Goal: Transaction & Acquisition: Purchase product/service

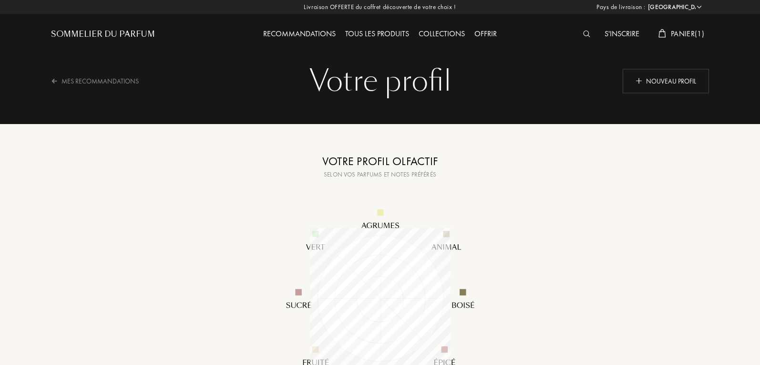
select select "FR"
click at [631, 33] on div "S'inscrire" at bounding box center [622, 34] width 44 height 12
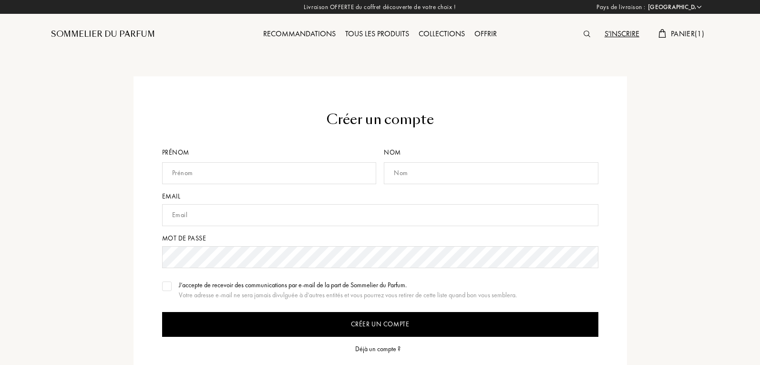
select select "FR"
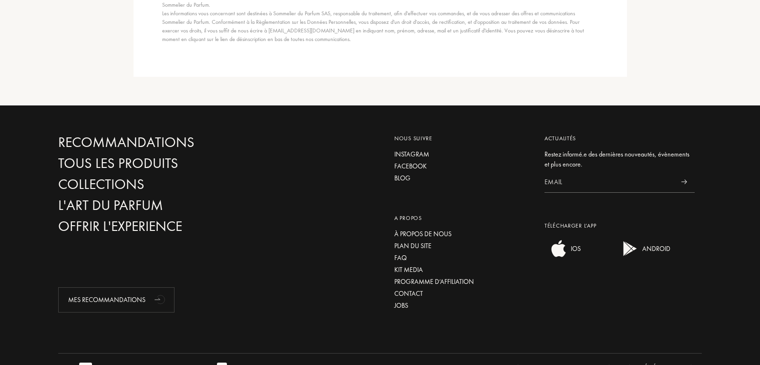
scroll to position [48, 0]
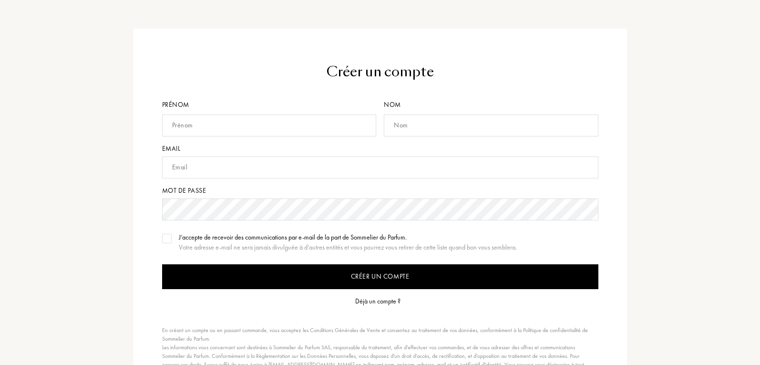
click at [304, 125] on input "text" at bounding box center [269, 125] width 215 height 22
type input "Indira"
type input "goma"
type input "tiffanimercury2305@gmail.com"
click at [443, 275] on input "Créer un compte" at bounding box center [380, 276] width 436 height 25
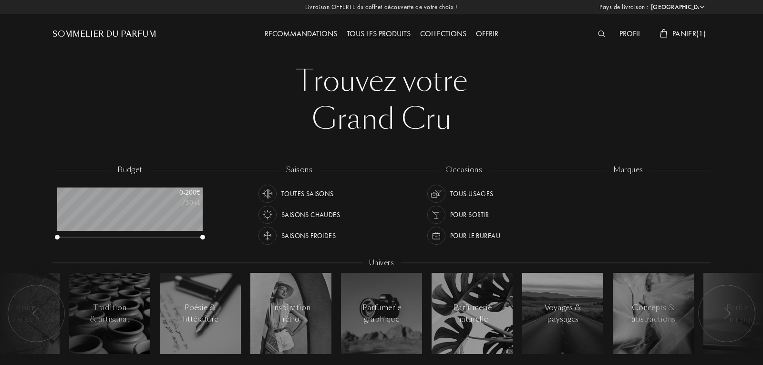
select select "FR"
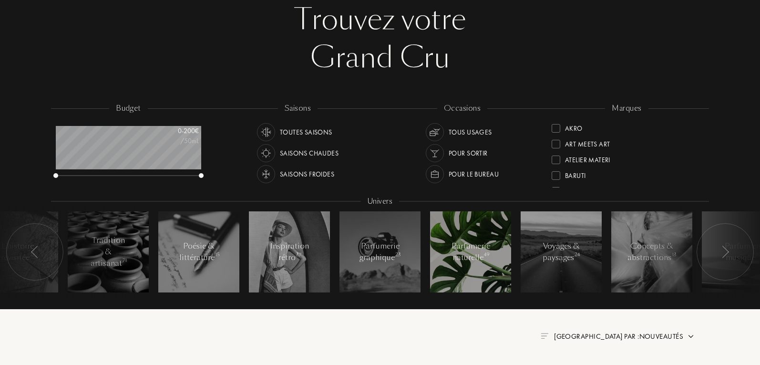
scroll to position [48, 0]
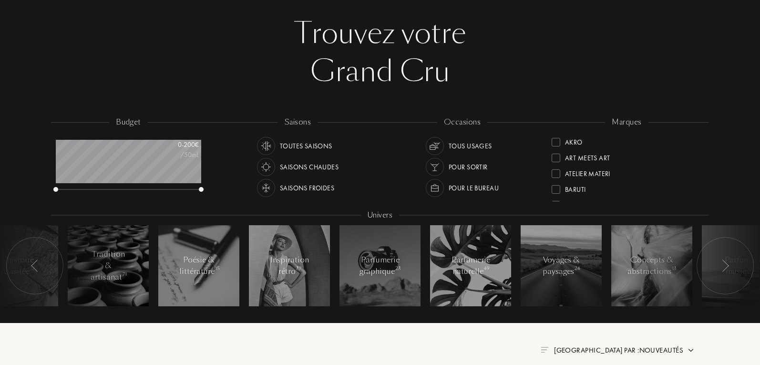
click at [313, 187] on div "Saisons froides" at bounding box center [307, 188] width 54 height 18
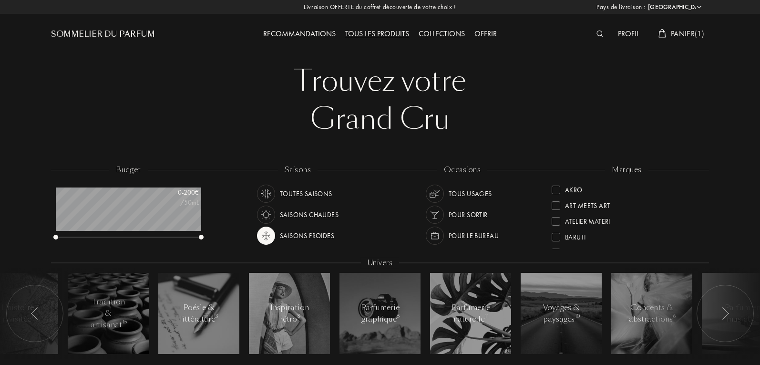
click at [456, 195] on div "Tous usages" at bounding box center [470, 194] width 43 height 18
click at [286, 237] on div "Saisons froides" at bounding box center [307, 236] width 54 height 18
click at [447, 189] on div "Tous usages" at bounding box center [459, 194] width 66 height 18
click at [289, 211] on div "Saisons chaudes" at bounding box center [309, 215] width 59 height 18
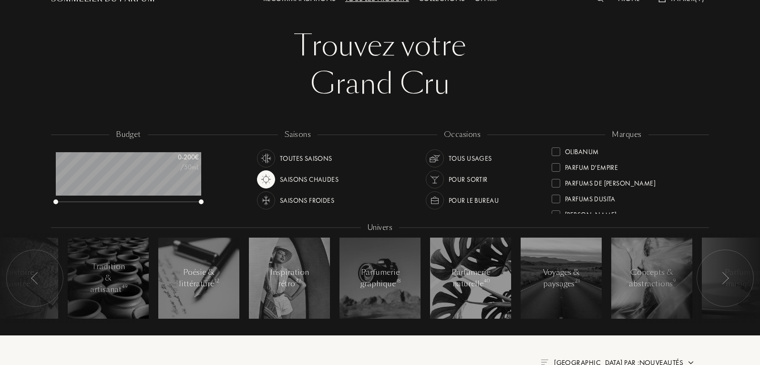
scroll to position [95, 0]
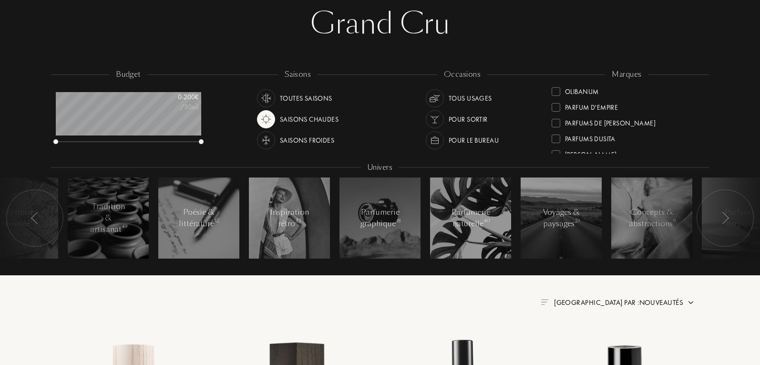
click at [439, 117] on img at bounding box center [434, 119] width 13 height 13
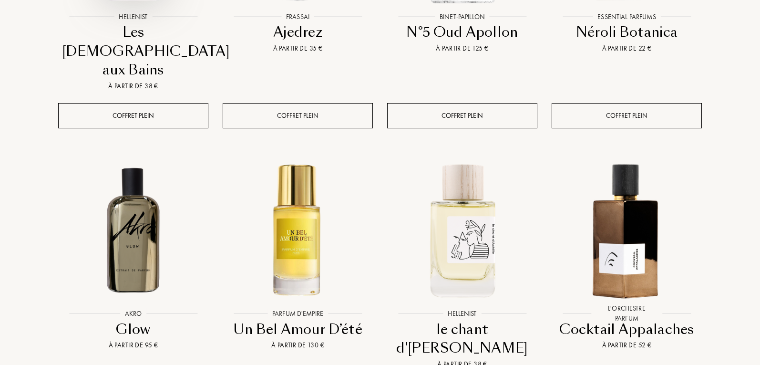
scroll to position [477, 0]
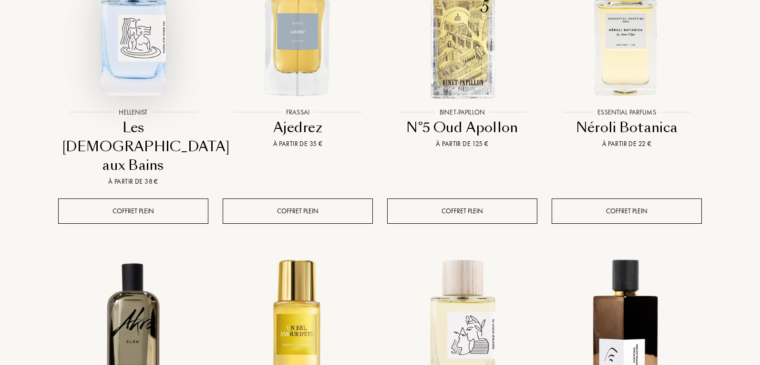
click at [138, 66] on img at bounding box center [133, 28] width 148 height 148
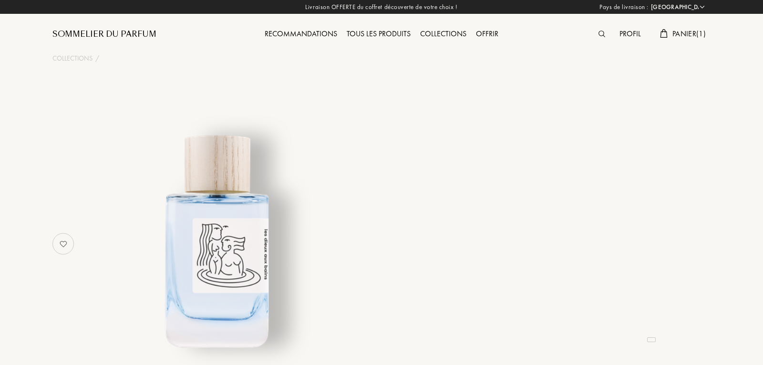
select select "FR"
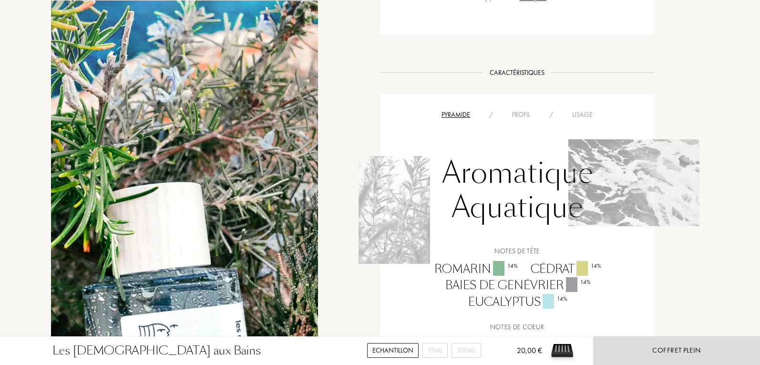
scroll to position [715, 0]
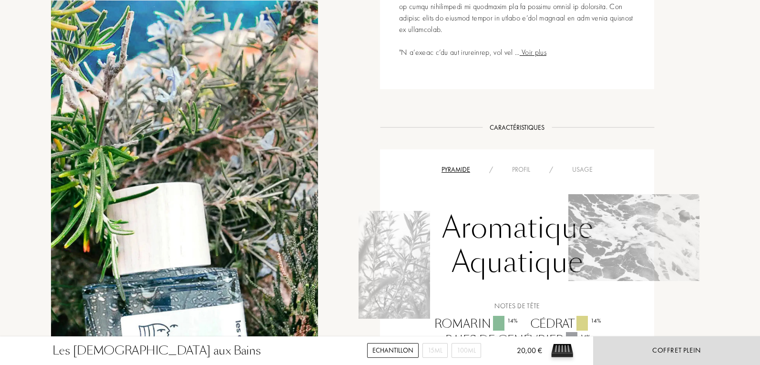
click at [507, 165] on div "Profil" at bounding box center [521, 170] width 37 height 10
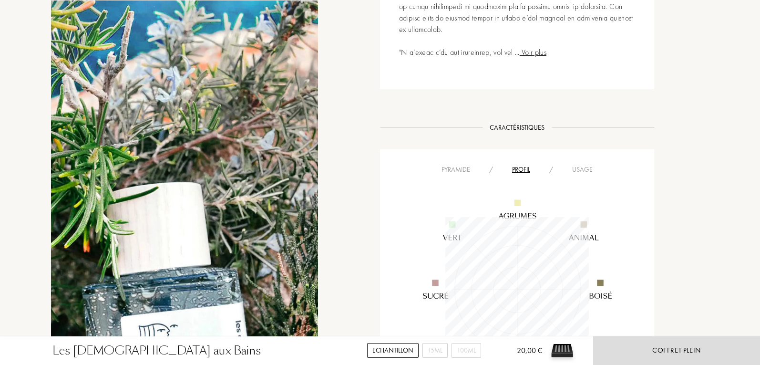
scroll to position [144, 144]
click at [584, 165] on div "Usage" at bounding box center [583, 170] width 40 height 10
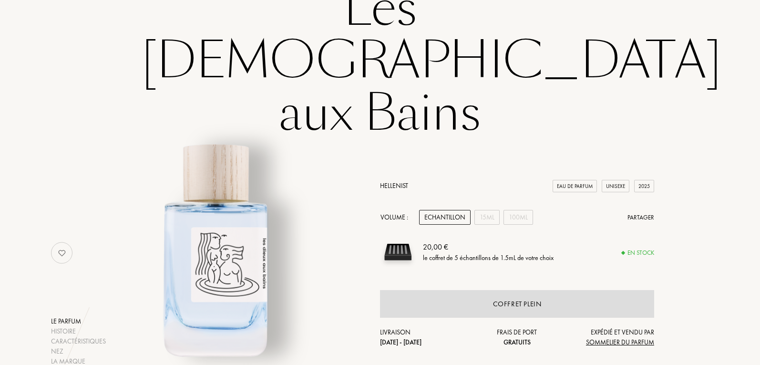
scroll to position [0, 0]
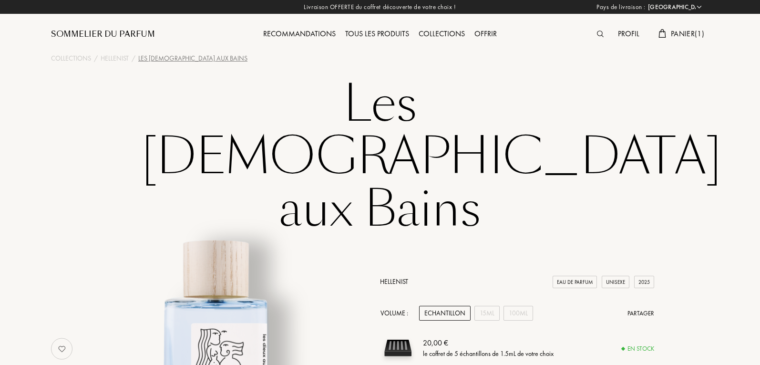
click at [633, 34] on div "Profil" at bounding box center [628, 34] width 31 height 12
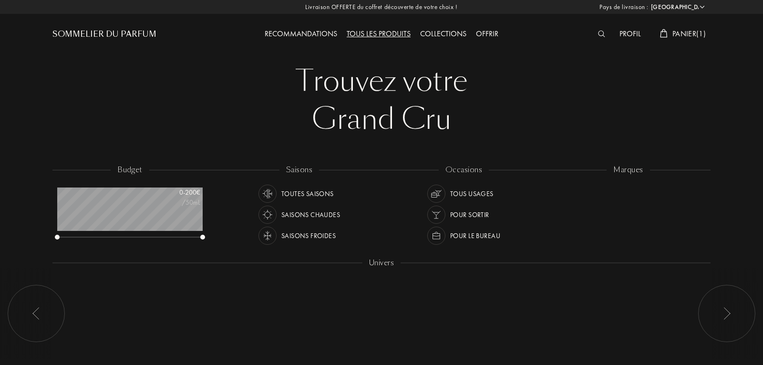
select select "FR"
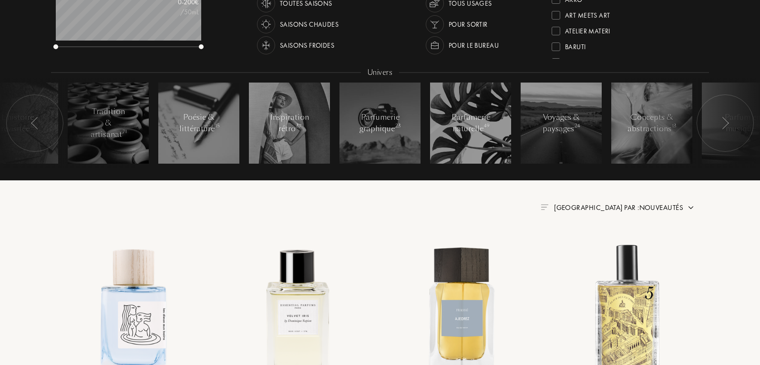
scroll to position [191, 0]
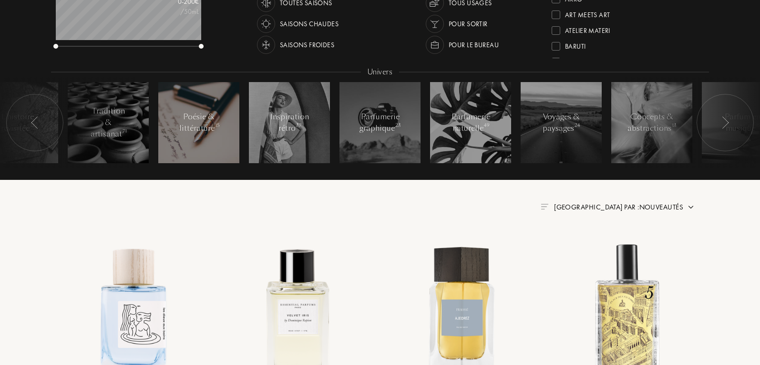
click at [186, 132] on div "Poésie & littérature 15" at bounding box center [199, 122] width 41 height 23
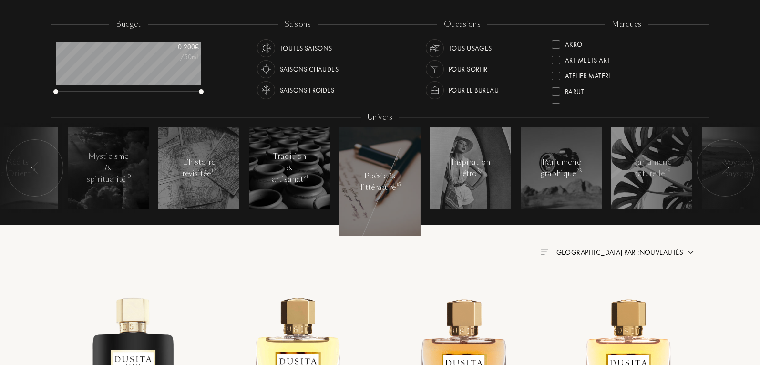
scroll to position [143, 0]
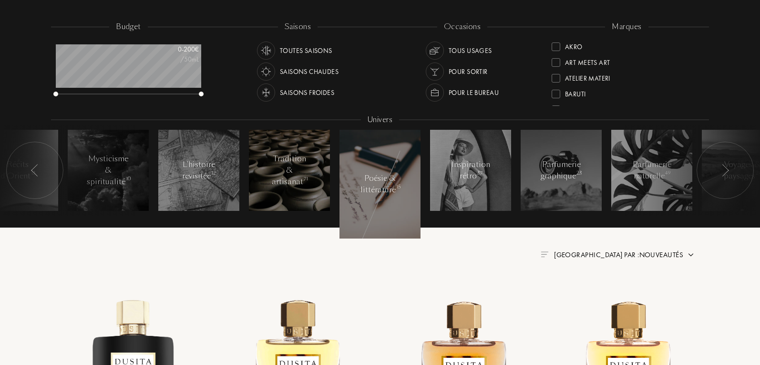
click at [297, 180] on div "Tradition & artisanat 71" at bounding box center [289, 170] width 41 height 34
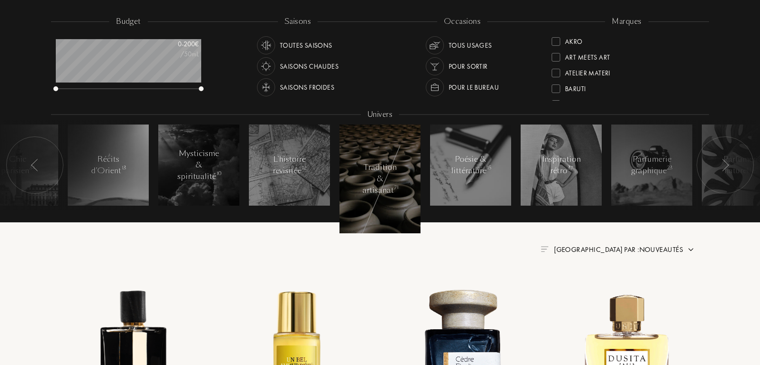
scroll to position [143, 0]
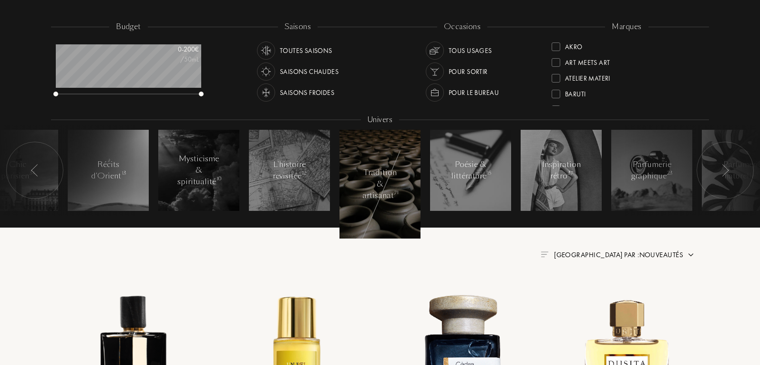
click at [726, 174] on img at bounding box center [726, 170] width 8 height 12
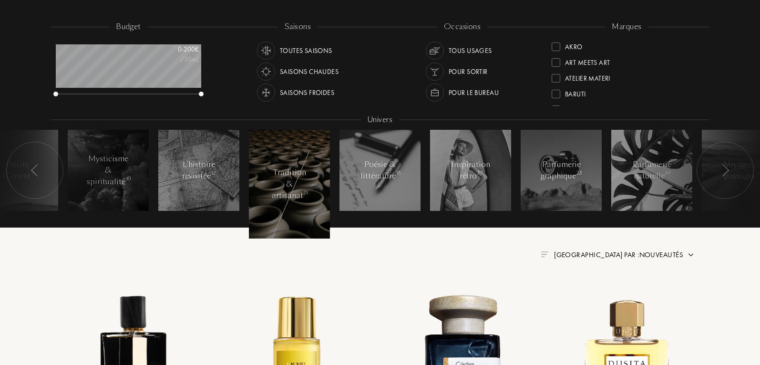
click at [672, 173] on div at bounding box center [696, 170] width 143 height 91
click at [726, 170] on img at bounding box center [726, 170] width 8 height 12
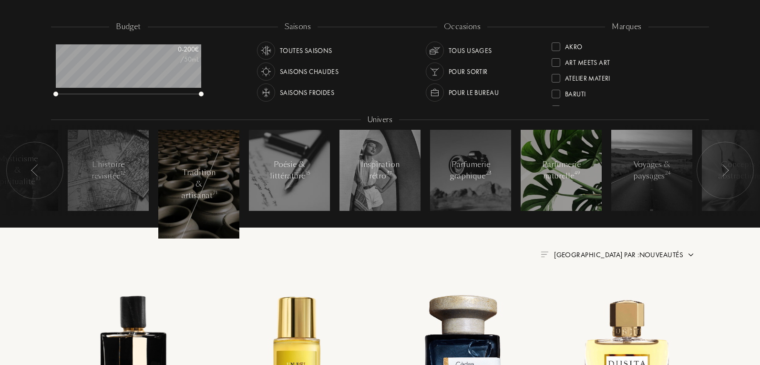
click at [535, 169] on div at bounding box center [561, 170] width 81 height 81
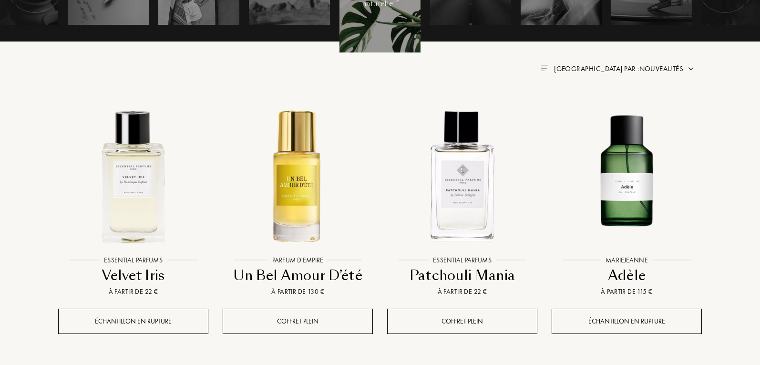
scroll to position [334, 0]
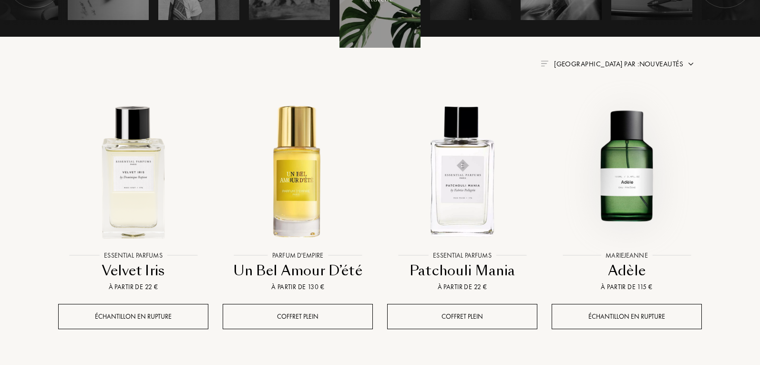
click at [625, 158] on img at bounding box center [627, 171] width 148 height 148
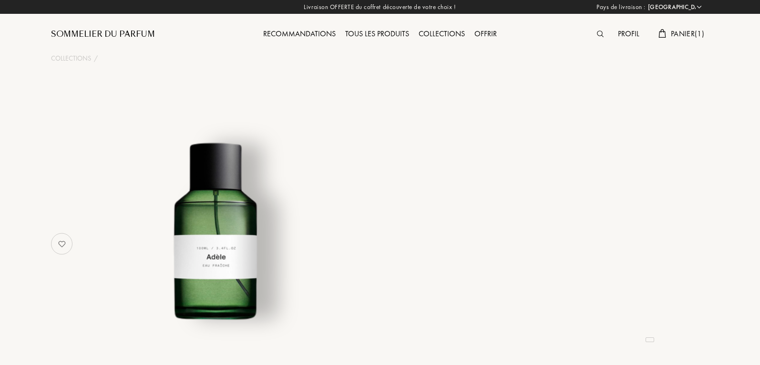
select select "FR"
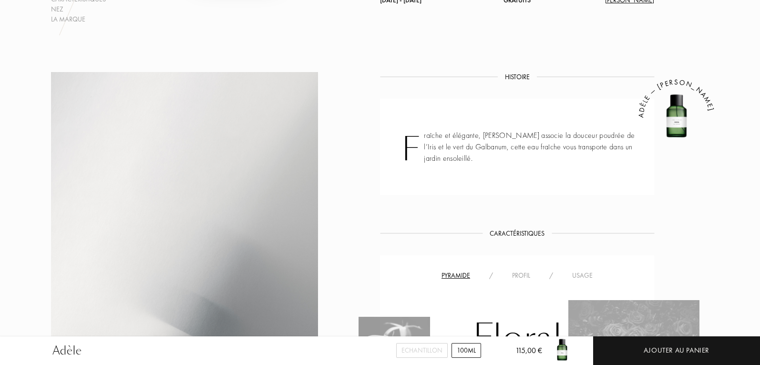
scroll to position [477, 0]
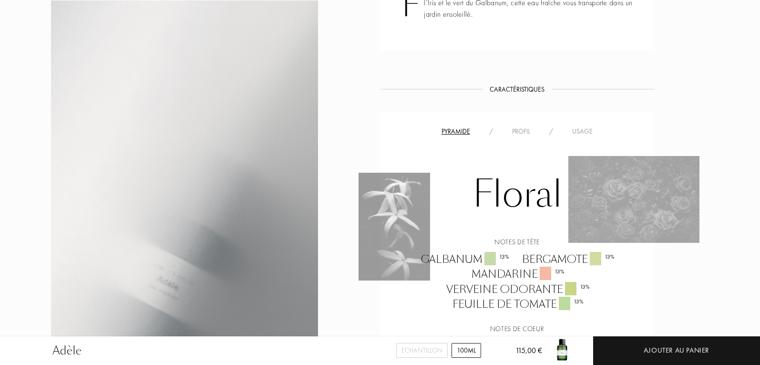
click at [579, 137] on div "Floral Notes de tête Galbanum 13 % Bergamote 13 % Mandarine 13 % Verveine odora…" at bounding box center [517, 266] width 260 height 259
click at [580, 134] on div "Usage" at bounding box center [583, 131] width 40 height 10
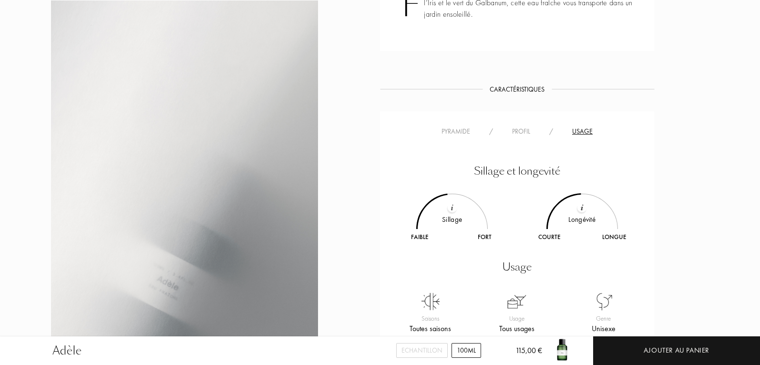
click at [526, 130] on div "Profil" at bounding box center [521, 131] width 37 height 10
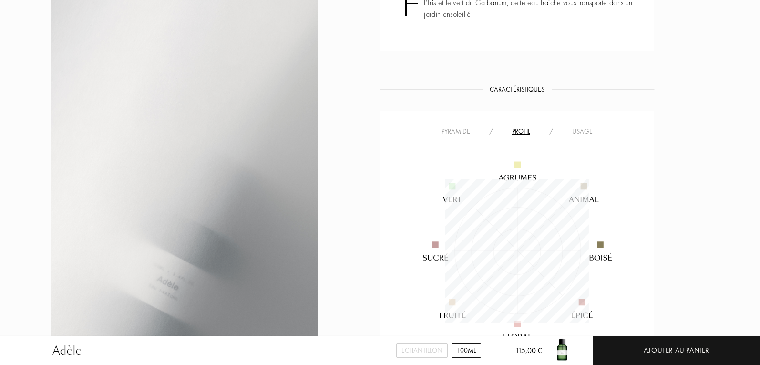
scroll to position [144, 144]
click at [463, 137] on img at bounding box center [518, 251] width 230 height 230
click at [460, 132] on div "Pyramide" at bounding box center [456, 131] width 48 height 10
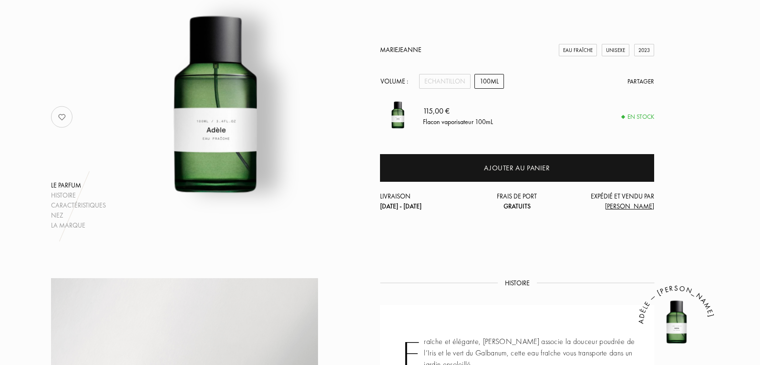
scroll to position [0, 0]
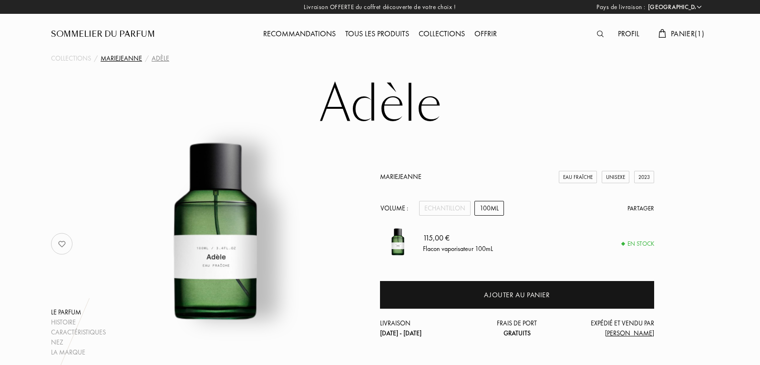
click at [124, 59] on div "MarieJeanne" at bounding box center [121, 58] width 41 height 10
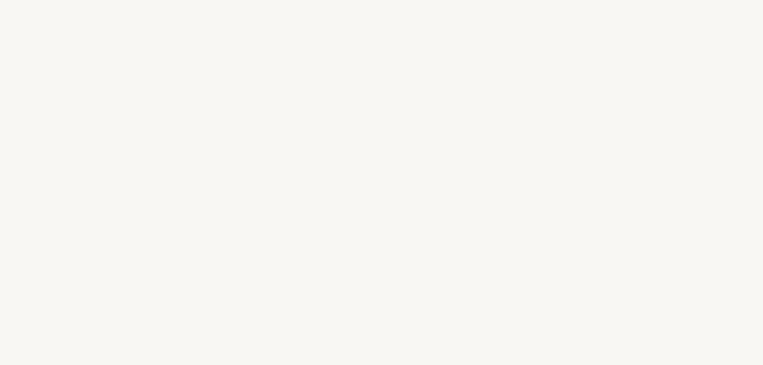
select select "FR"
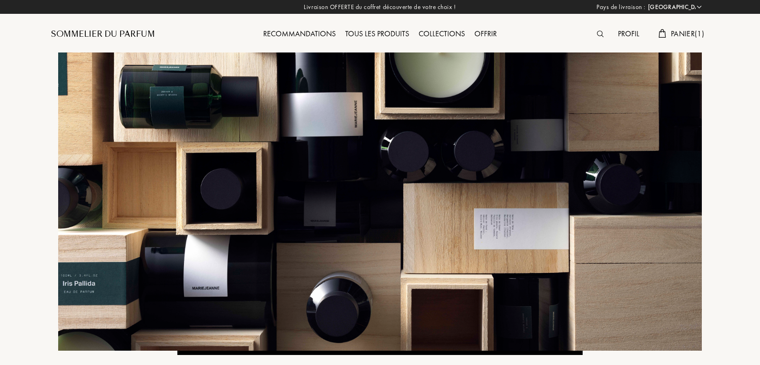
click at [374, 34] on div "Tous les produits" at bounding box center [377, 34] width 73 height 12
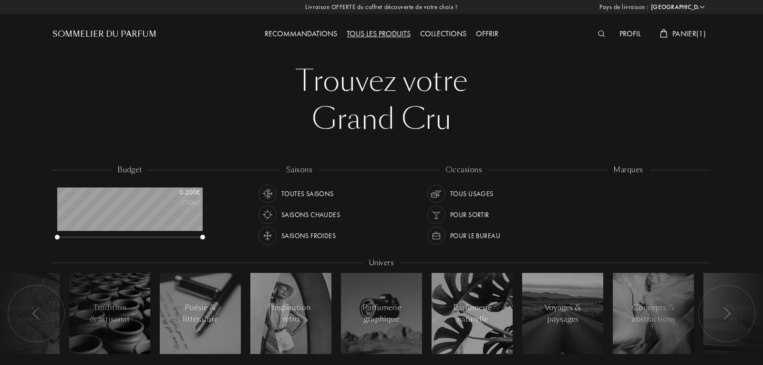
select select "FR"
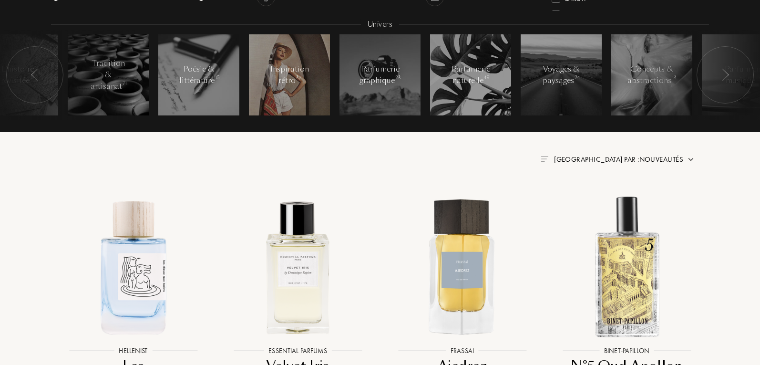
scroll to position [48, 0]
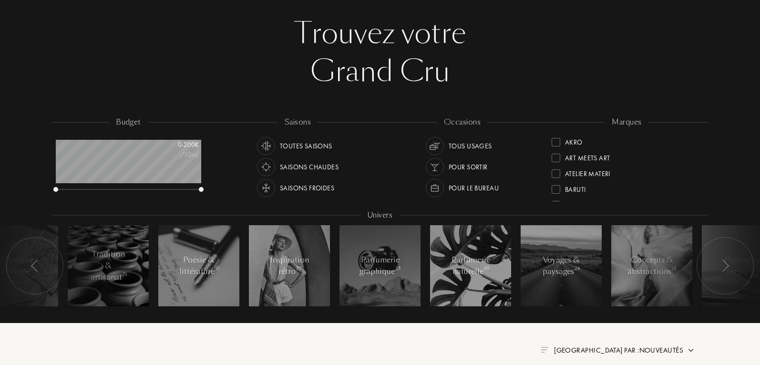
click at [726, 266] on img at bounding box center [726, 265] width 8 height 12
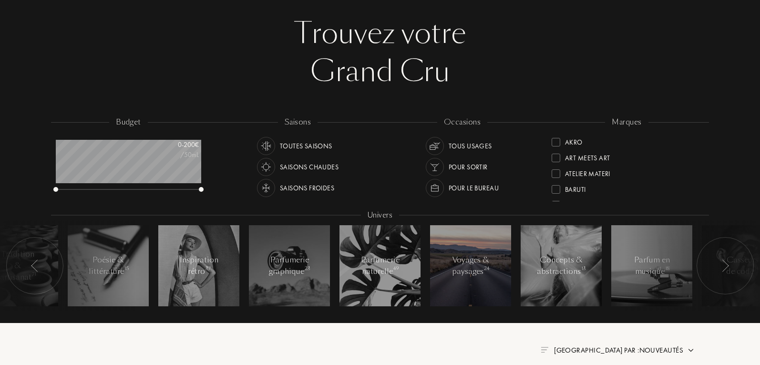
click at [463, 264] on div "Voyages & paysages 24" at bounding box center [471, 265] width 41 height 23
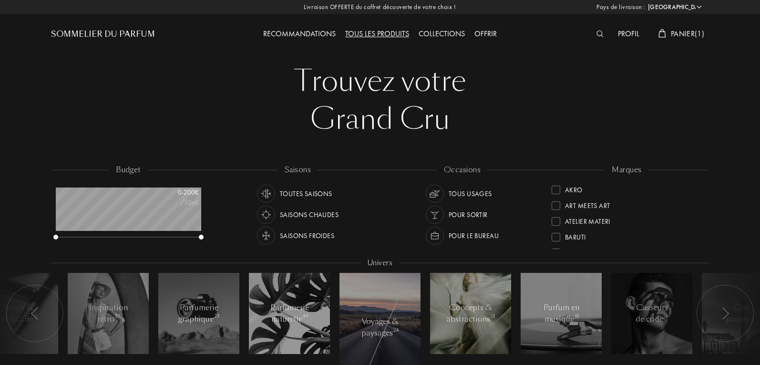
click at [466, 312] on div "Concepts & abstractions 13" at bounding box center [470, 313] width 49 height 23
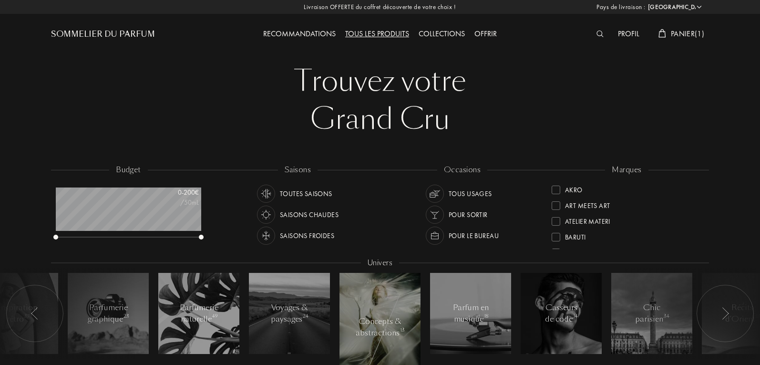
click at [641, 309] on div at bounding box center [696, 313] width 143 height 91
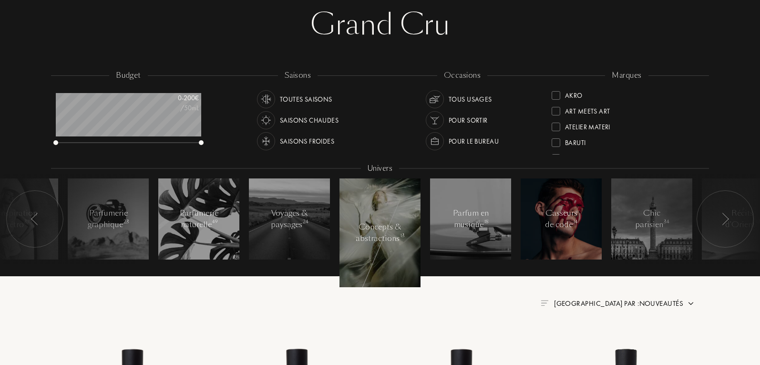
scroll to position [95, 0]
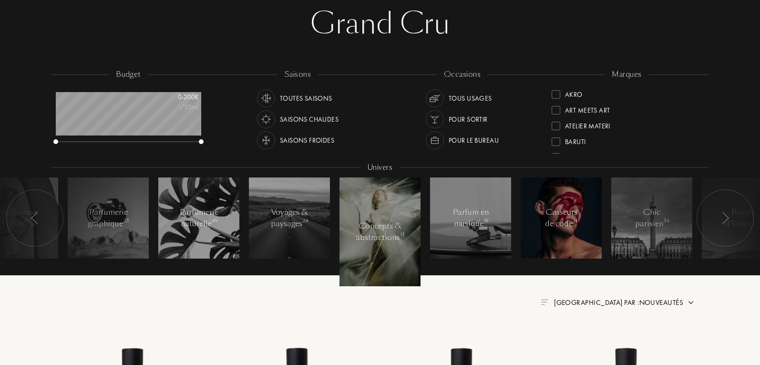
click at [562, 209] on div "Casseurs de code 14" at bounding box center [561, 218] width 41 height 23
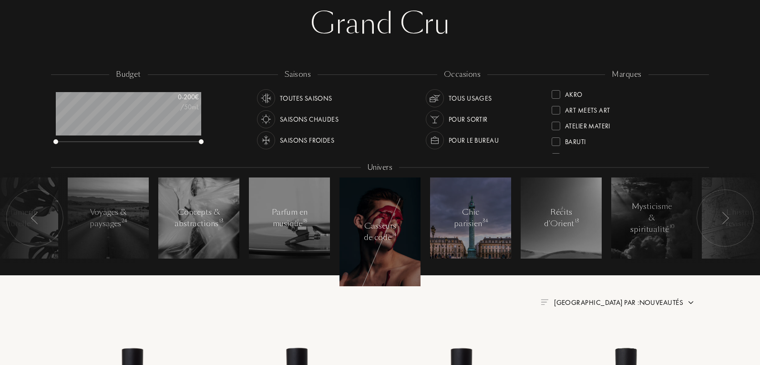
click at [477, 219] on div "Chic parisien 34" at bounding box center [471, 218] width 41 height 23
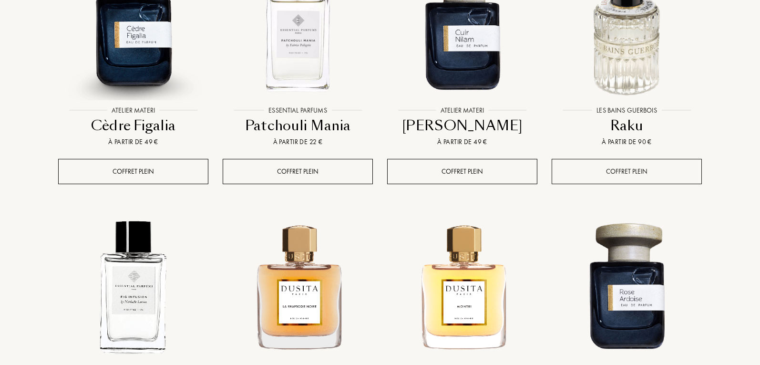
scroll to position [334, 0]
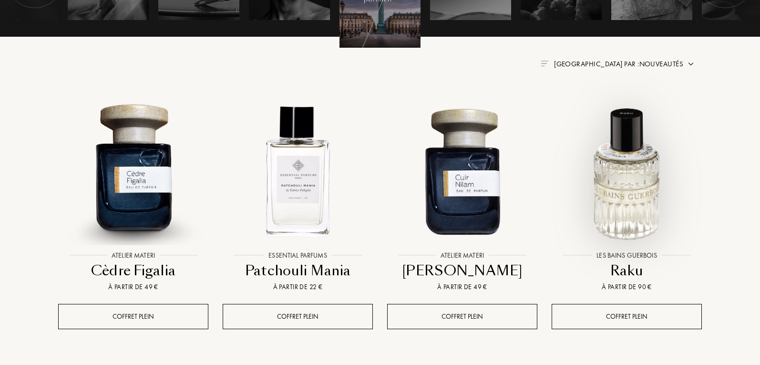
click at [648, 183] on img at bounding box center [627, 171] width 148 height 148
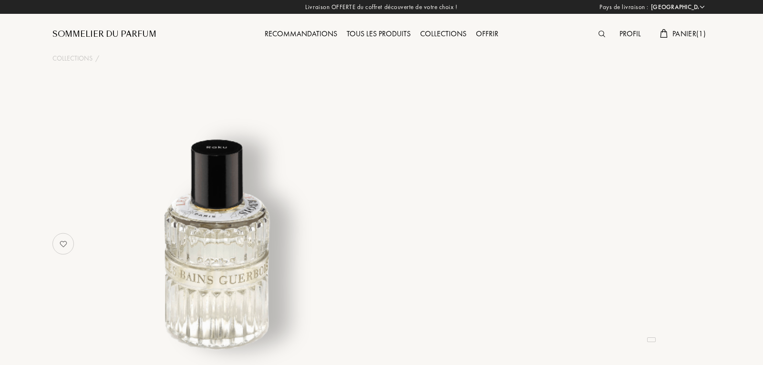
select select "FR"
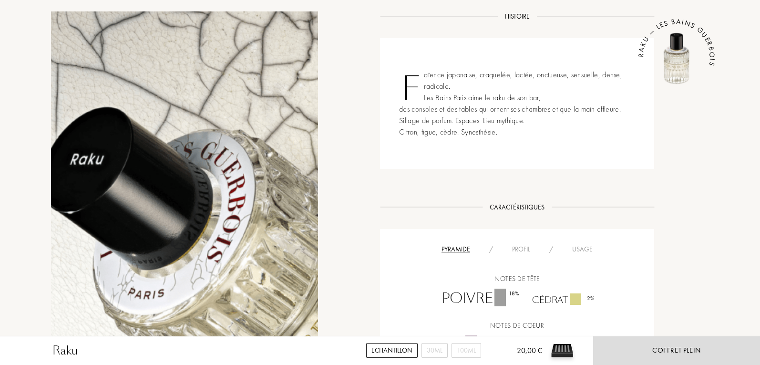
scroll to position [525, 0]
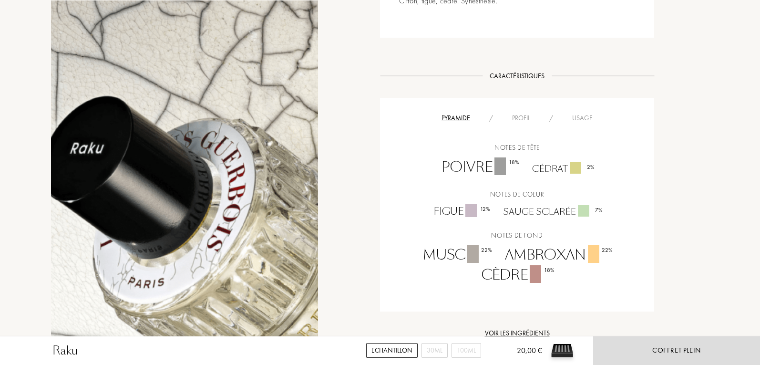
click at [524, 119] on div "Profil" at bounding box center [521, 118] width 37 height 10
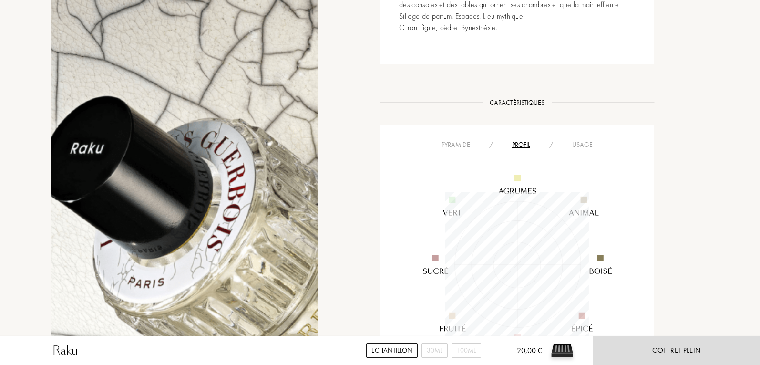
scroll to position [477, 0]
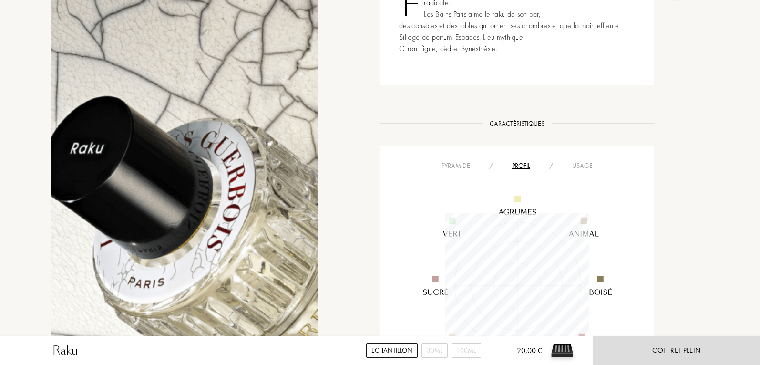
click at [583, 163] on div "Usage" at bounding box center [583, 166] width 40 height 10
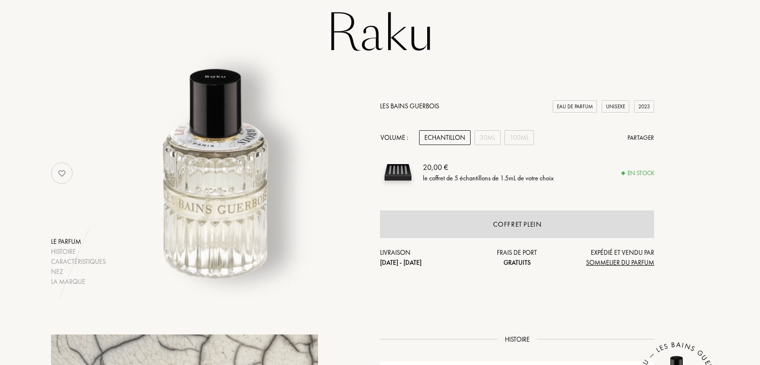
scroll to position [0, 0]
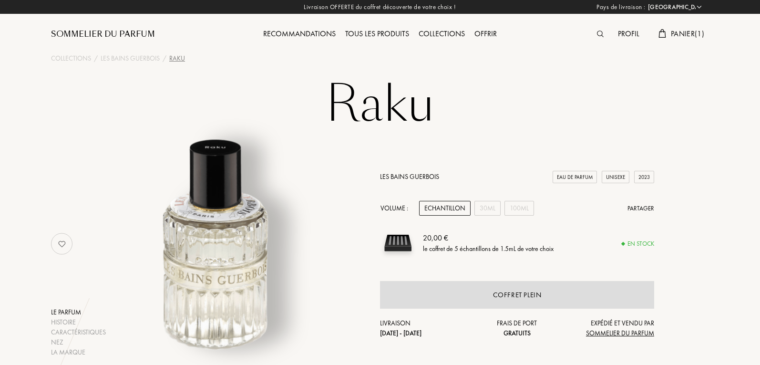
click at [369, 33] on div "Tous les produits" at bounding box center [377, 34] width 73 height 12
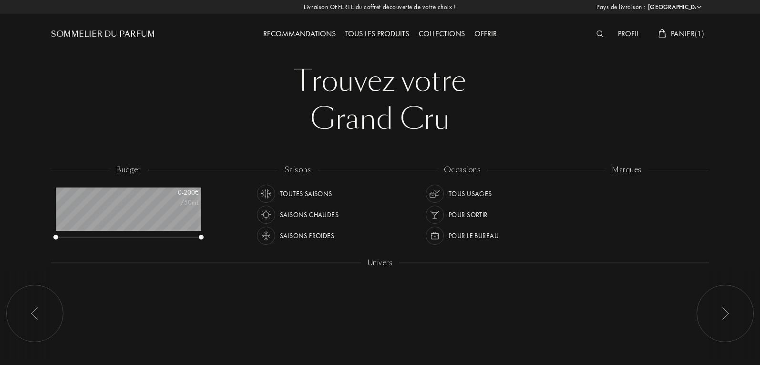
select select "FR"
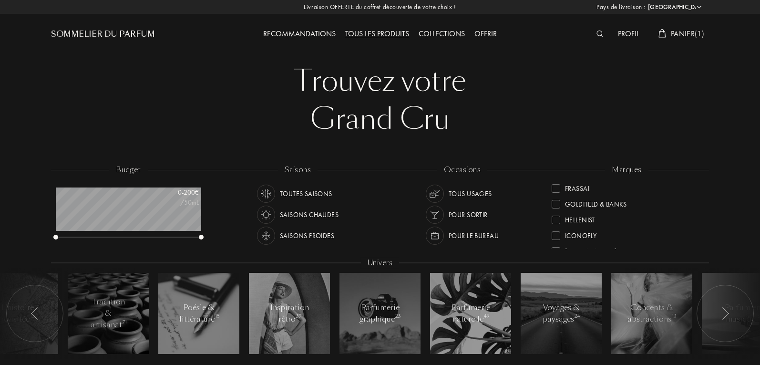
click at [626, 31] on div "Profil" at bounding box center [628, 34] width 31 height 12
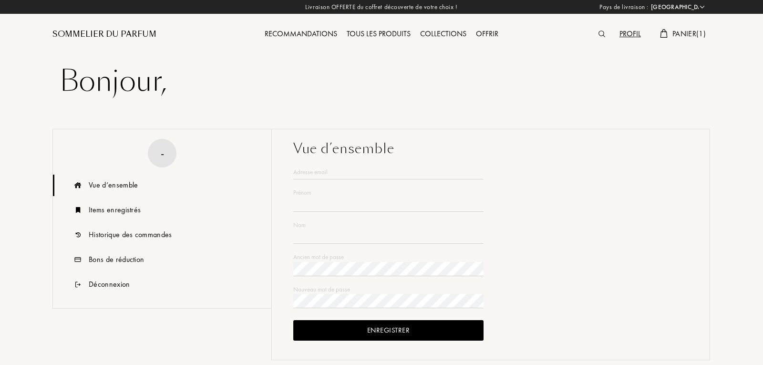
select select "FR"
type input "Indira"
type input "goma"
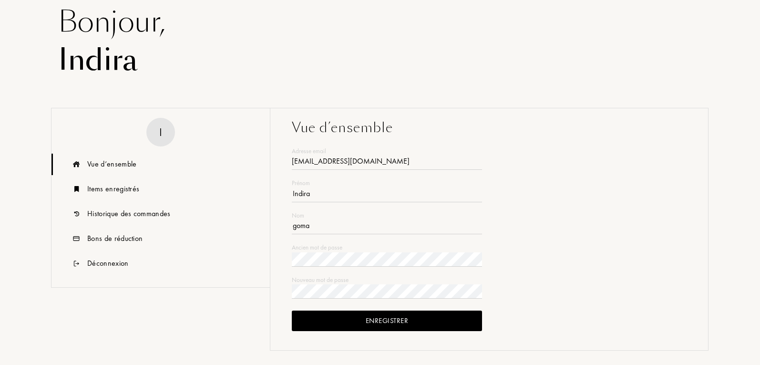
scroll to position [143, 0]
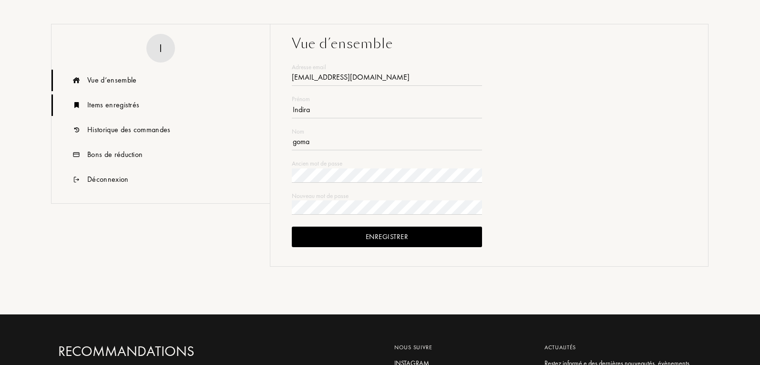
click at [118, 108] on div "Items enregistrés" at bounding box center [113, 104] width 52 height 11
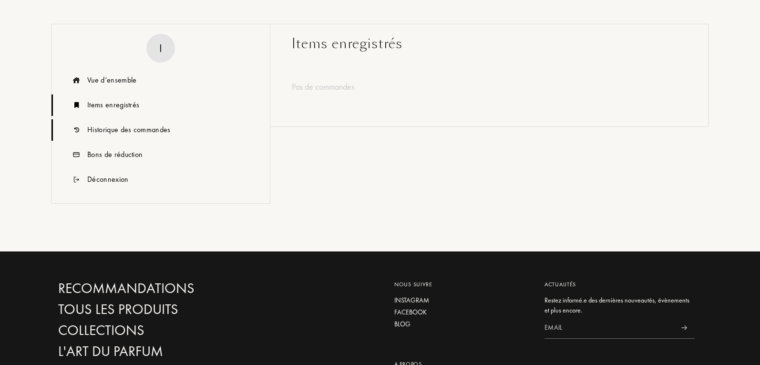
click at [131, 131] on div "Historique des commandes" at bounding box center [128, 129] width 83 height 11
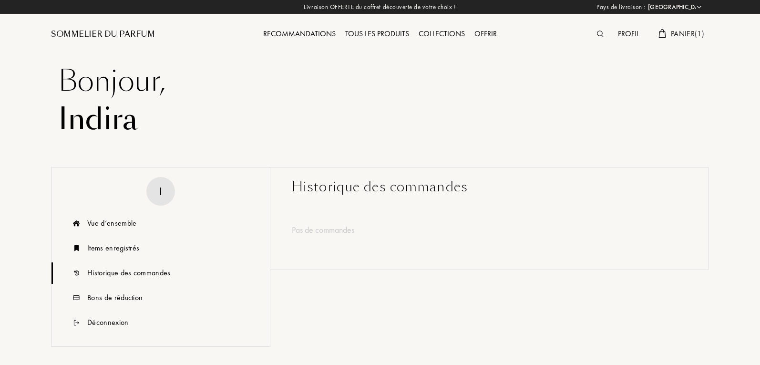
click at [625, 31] on div "Profil" at bounding box center [628, 34] width 31 height 12
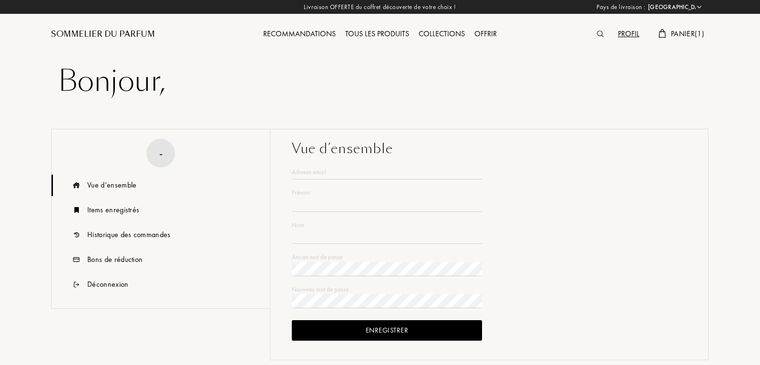
select select "FR"
type input "Indira"
type input "goma"
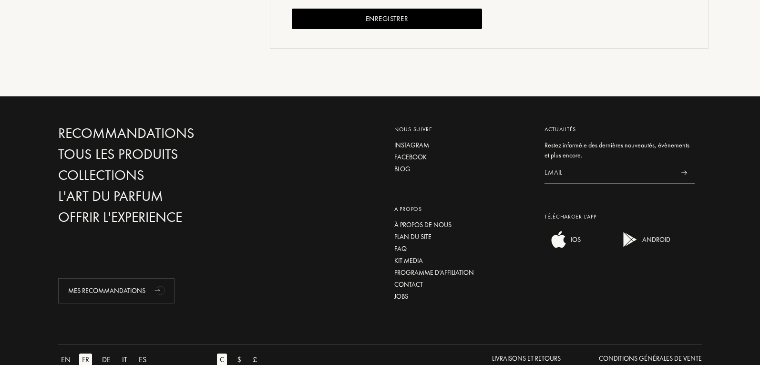
scroll to position [386, 0]
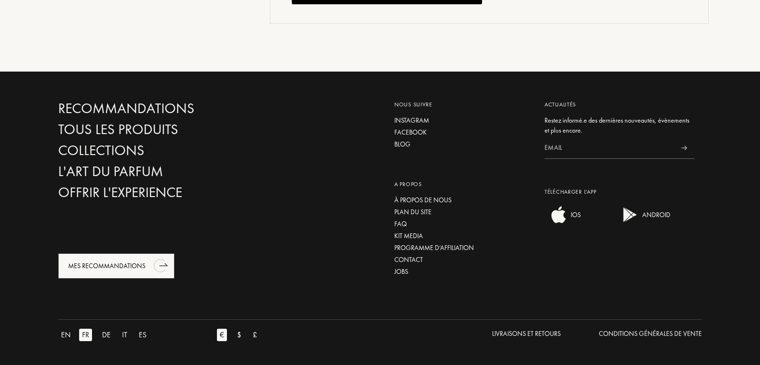
click at [129, 269] on div "Mes Recommandations" at bounding box center [116, 265] width 116 height 25
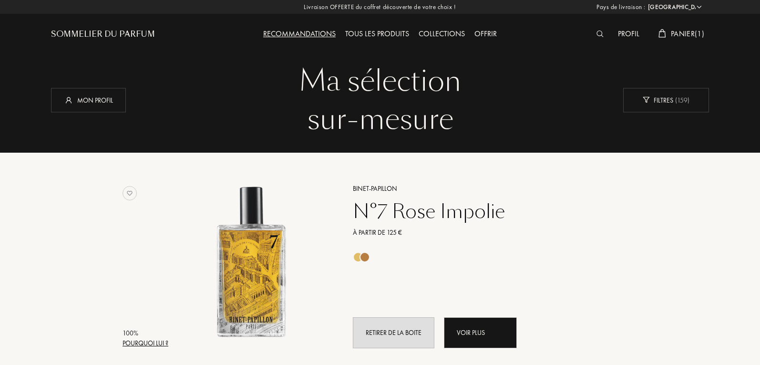
select select "FR"
click at [96, 105] on div "Mon profil" at bounding box center [88, 100] width 75 height 24
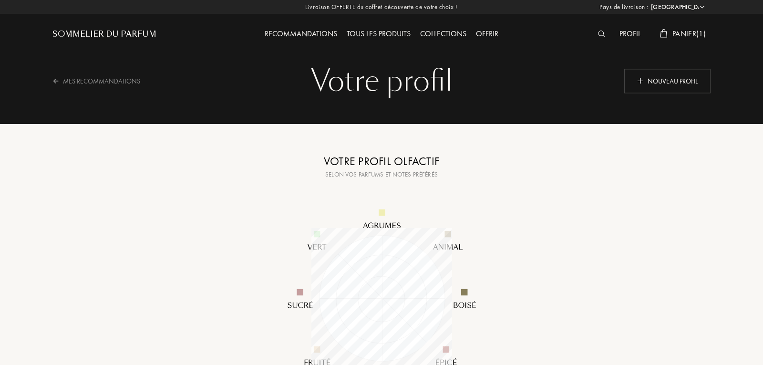
select select "FR"
click at [480, 30] on div "Offrir" at bounding box center [486, 34] width 32 height 12
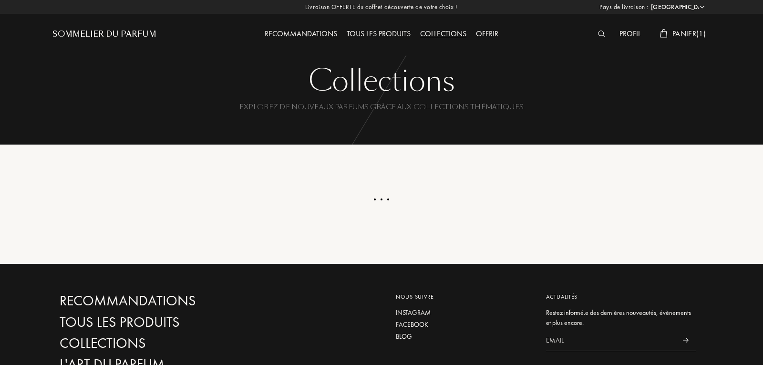
select select "FR"
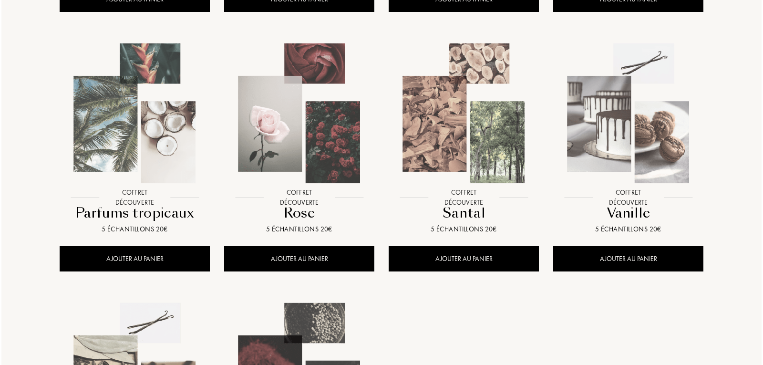
scroll to position [620, 0]
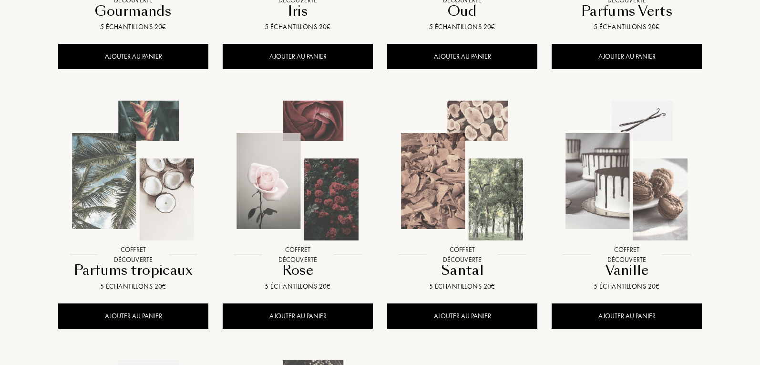
click at [642, 177] on img at bounding box center [627, 170] width 148 height 148
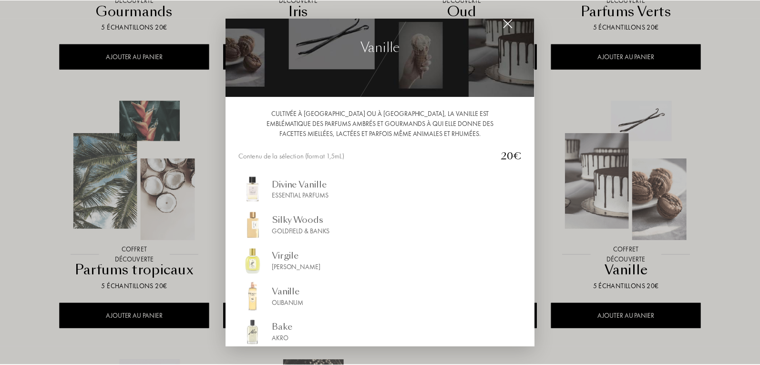
scroll to position [0, 0]
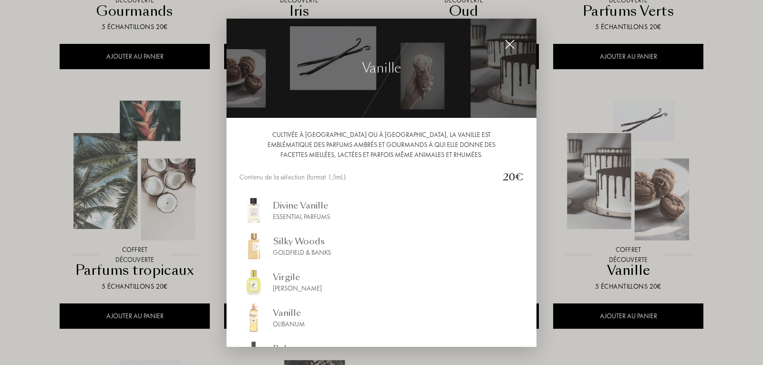
click at [509, 38] on div at bounding box center [509, 44] width 19 height 19
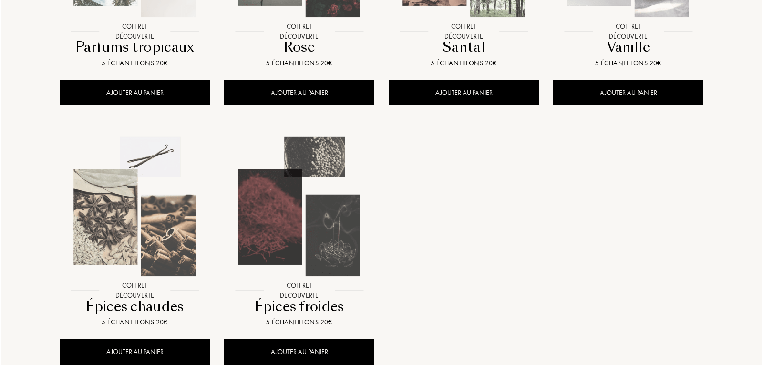
scroll to position [906, 0]
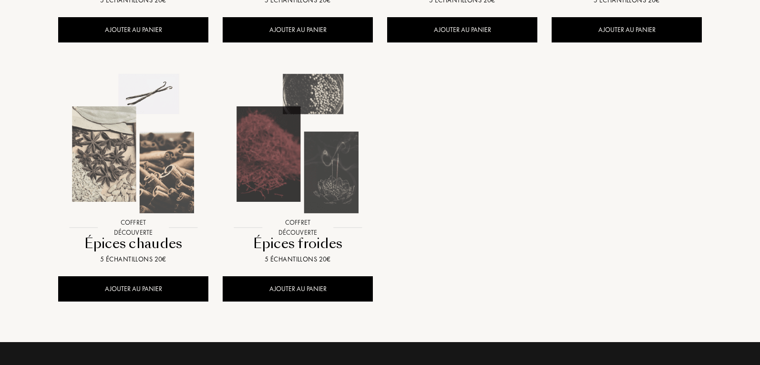
click at [139, 154] on img at bounding box center [133, 144] width 148 height 148
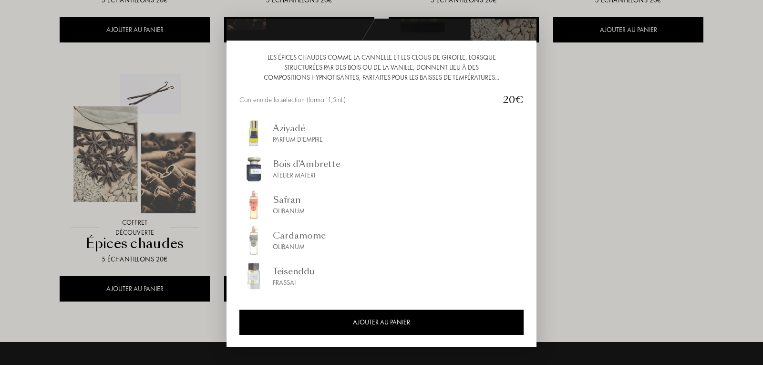
scroll to position [0, 0]
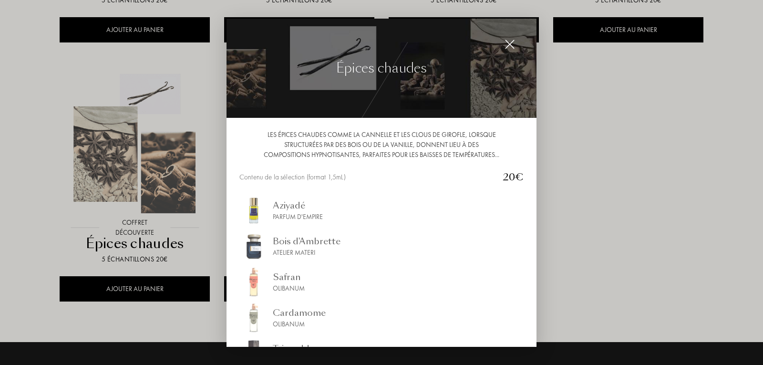
click at [513, 42] on img at bounding box center [510, 44] width 10 height 10
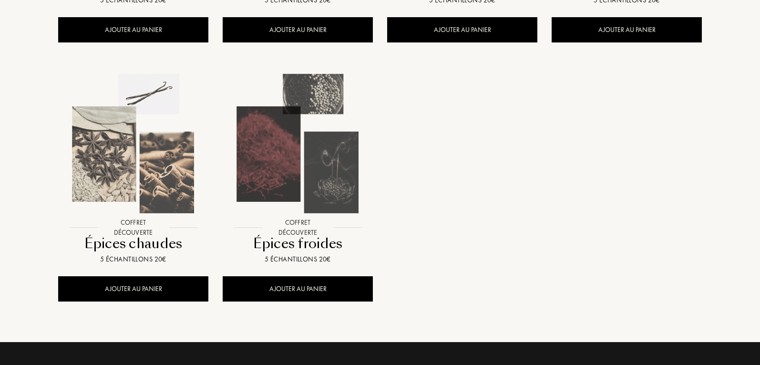
click at [303, 173] on img at bounding box center [298, 144] width 148 height 148
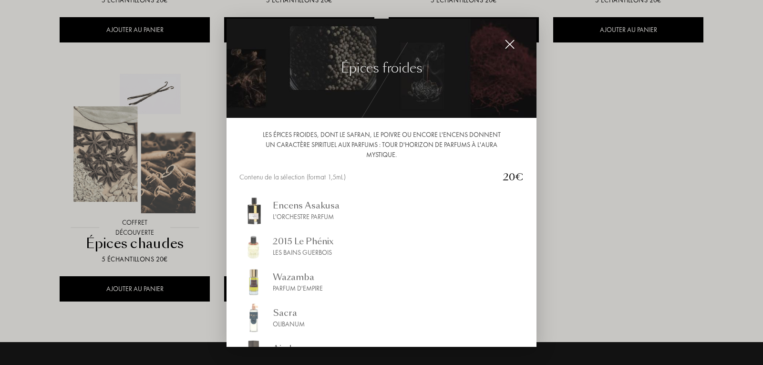
click at [515, 40] on img at bounding box center [510, 44] width 10 height 10
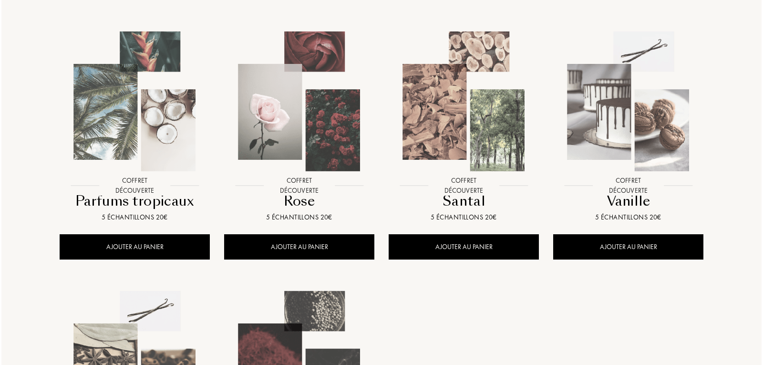
scroll to position [620, 0]
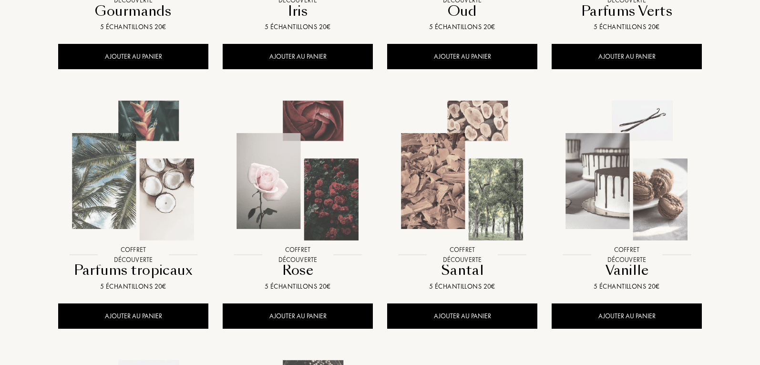
click at [116, 178] on img at bounding box center [133, 170] width 148 height 148
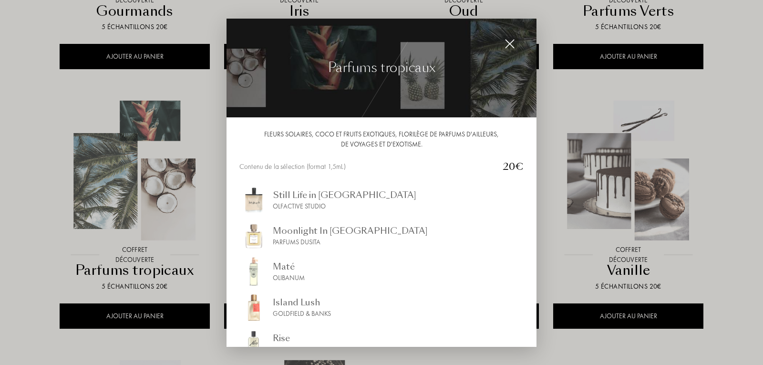
scroll to position [0, 0]
click at [511, 39] on img at bounding box center [510, 44] width 10 height 10
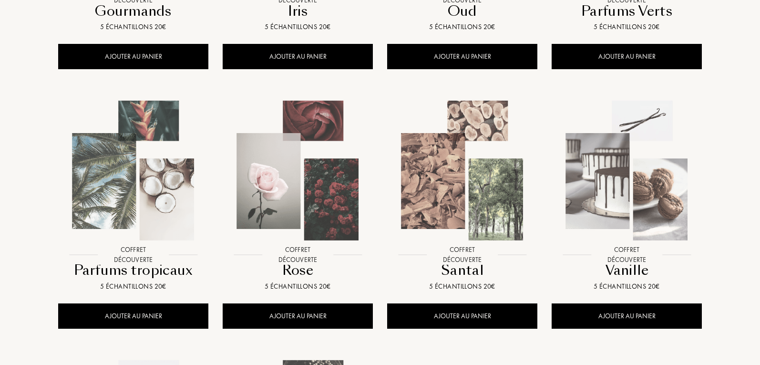
click at [454, 181] on img at bounding box center [462, 170] width 148 height 148
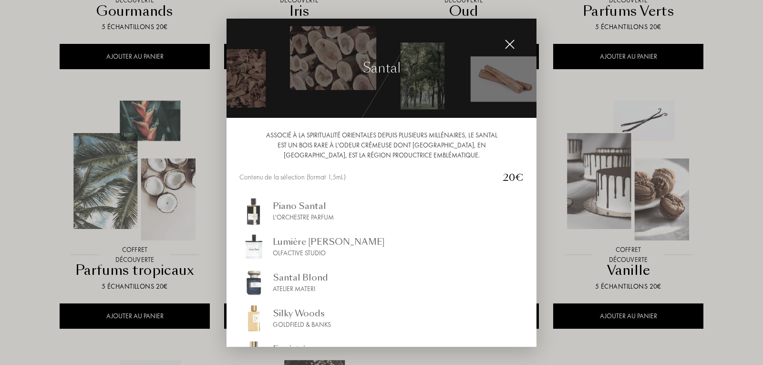
click at [510, 41] on img at bounding box center [510, 44] width 10 height 10
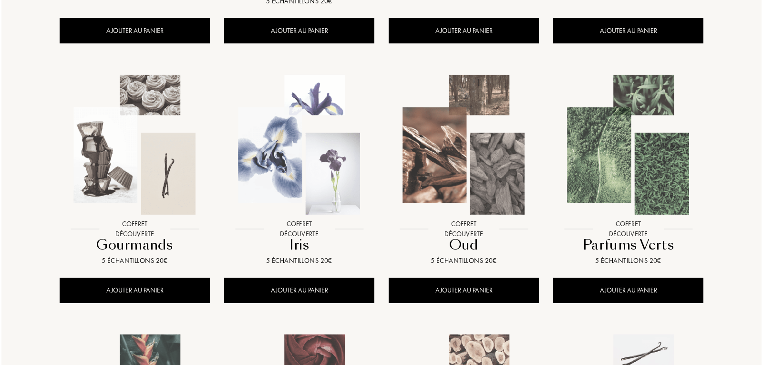
scroll to position [382, 0]
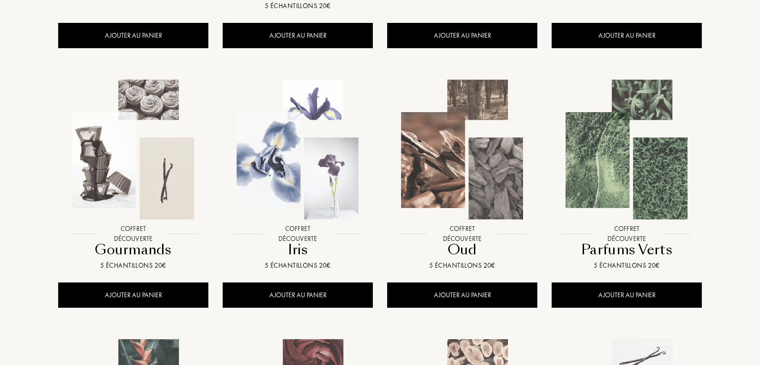
click at [473, 170] on img at bounding box center [462, 149] width 148 height 148
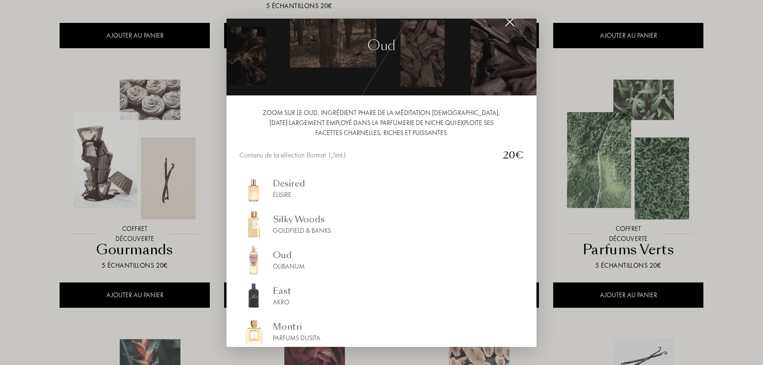
scroll to position [0, 0]
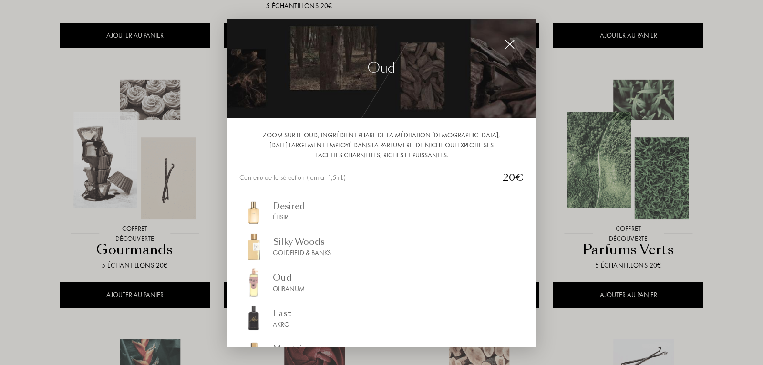
click at [512, 45] on img at bounding box center [510, 44] width 10 height 10
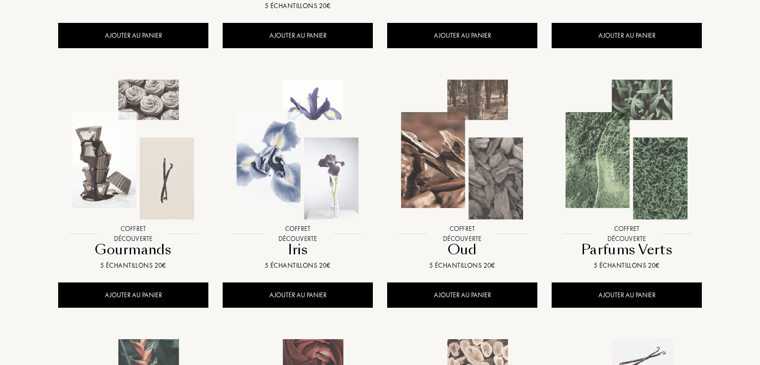
click at [127, 151] on img at bounding box center [133, 149] width 148 height 148
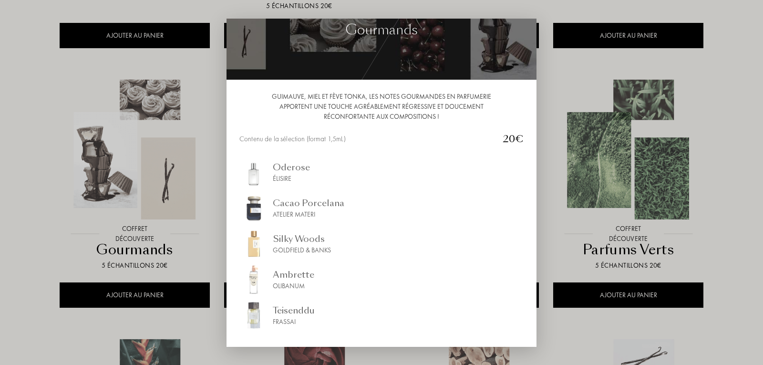
scroll to position [77, 0]
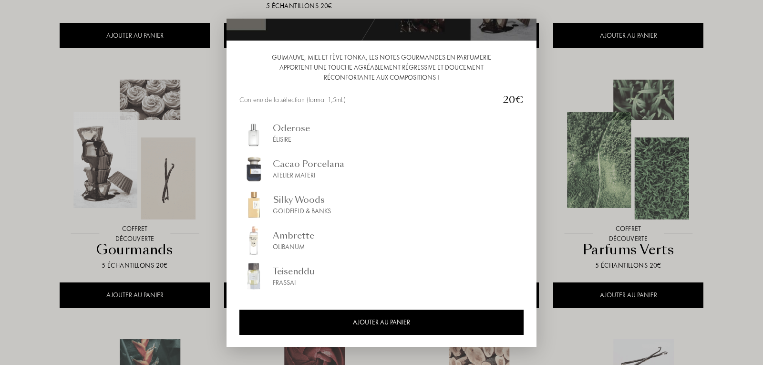
click at [312, 173] on div "Atelier Materi" at bounding box center [309, 175] width 72 height 10
click at [296, 273] on div "Teisenddu" at bounding box center [294, 271] width 42 height 13
click at [34, 110] on div at bounding box center [381, 182] width 763 height 365
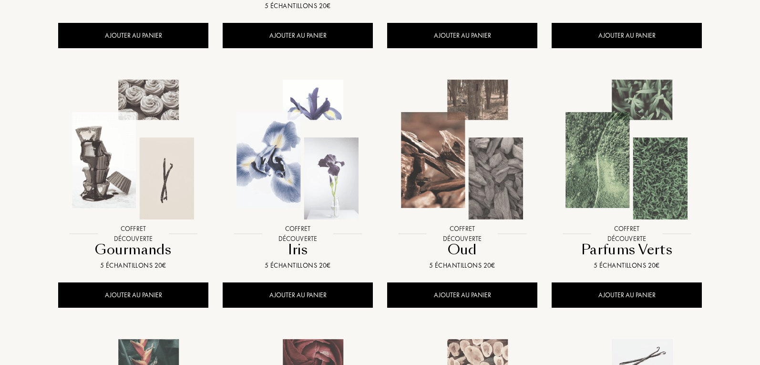
click at [629, 162] on img at bounding box center [627, 149] width 148 height 148
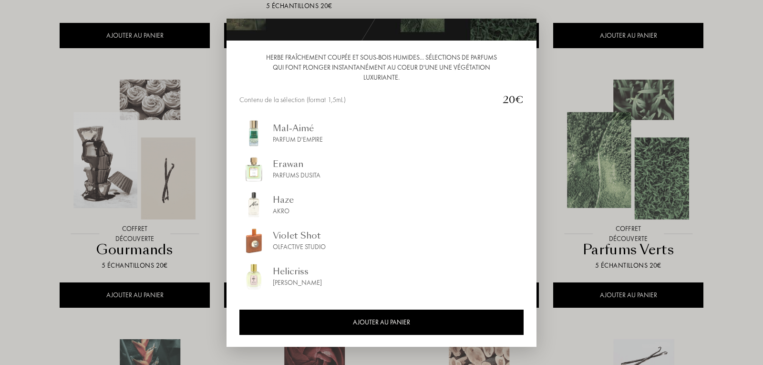
click at [305, 134] on div "Mal-Aimé" at bounding box center [298, 128] width 50 height 13
click at [310, 173] on div "Parfums Dusita" at bounding box center [297, 175] width 48 height 10
click at [724, 80] on div at bounding box center [381, 182] width 763 height 365
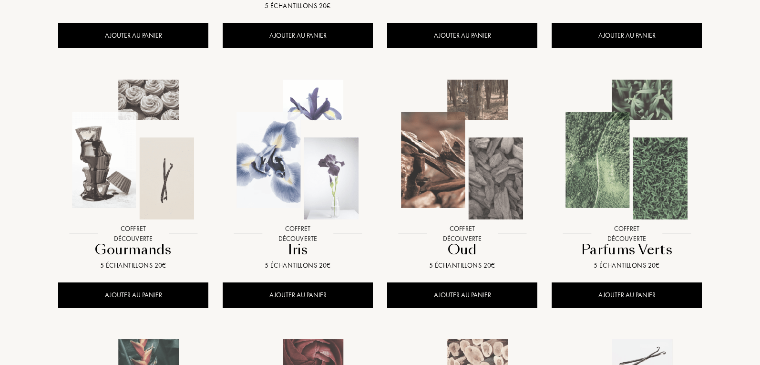
click at [322, 146] on img at bounding box center [298, 149] width 148 height 148
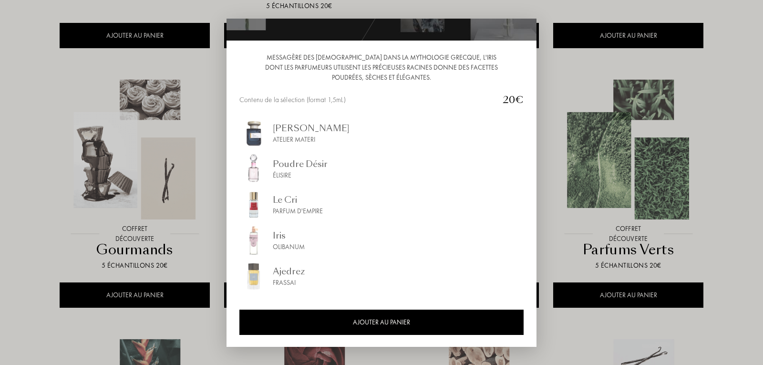
click at [739, 154] on div at bounding box center [381, 182] width 763 height 365
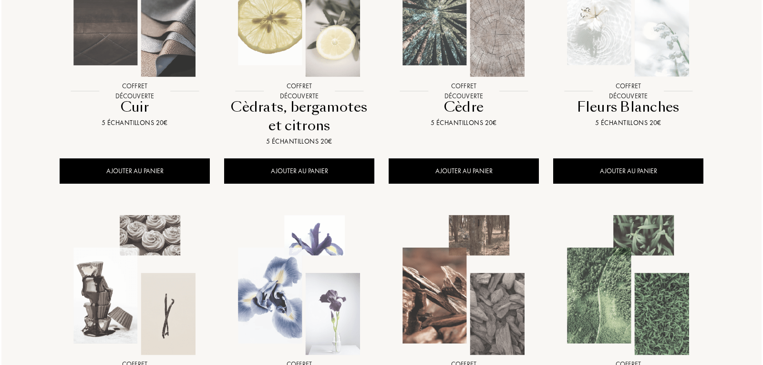
scroll to position [143, 0]
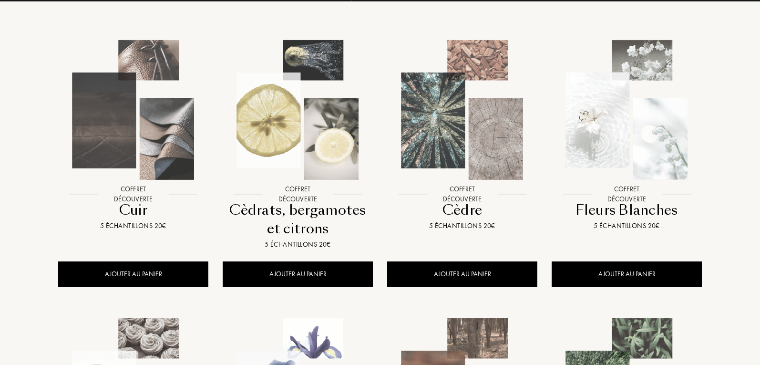
click at [468, 124] on img at bounding box center [462, 110] width 148 height 148
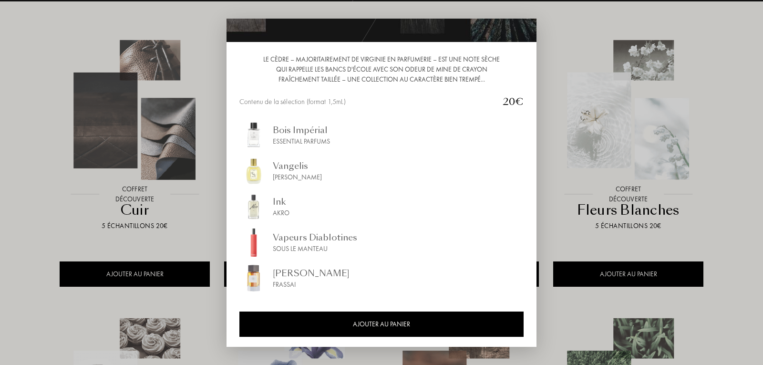
scroll to position [77, 0]
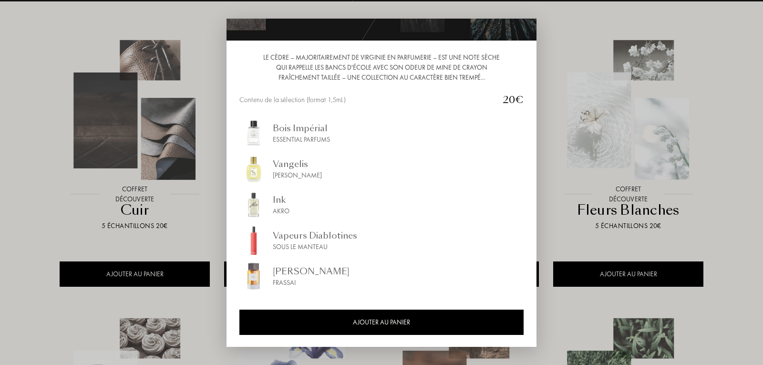
click at [753, 71] on div at bounding box center [381, 182] width 763 height 365
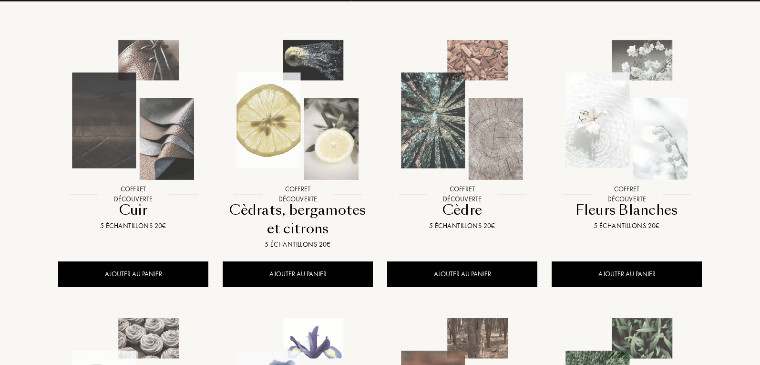
click at [310, 135] on img at bounding box center [298, 110] width 148 height 148
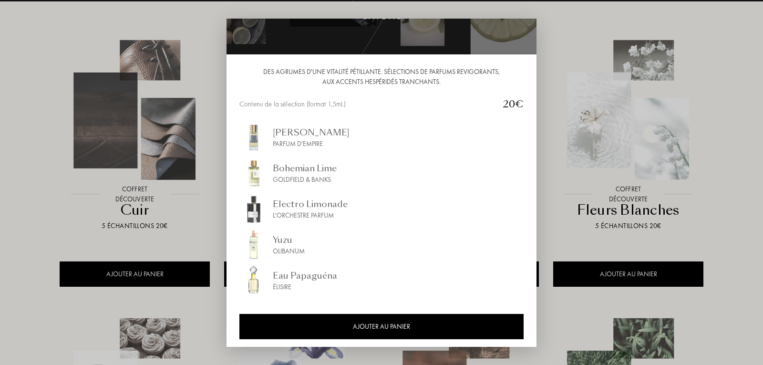
scroll to position [67, 0]
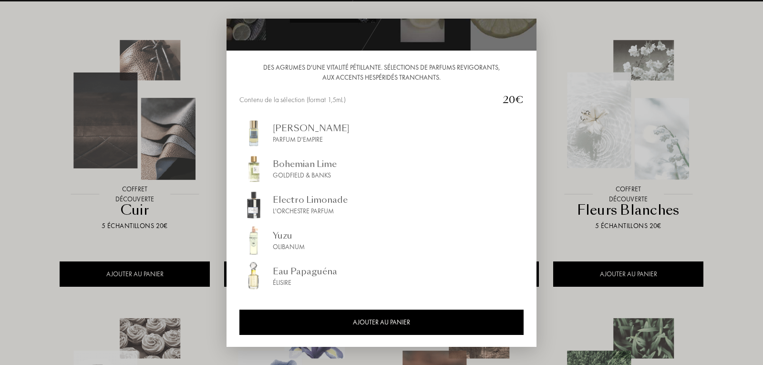
click at [15, 103] on div at bounding box center [381, 182] width 763 height 365
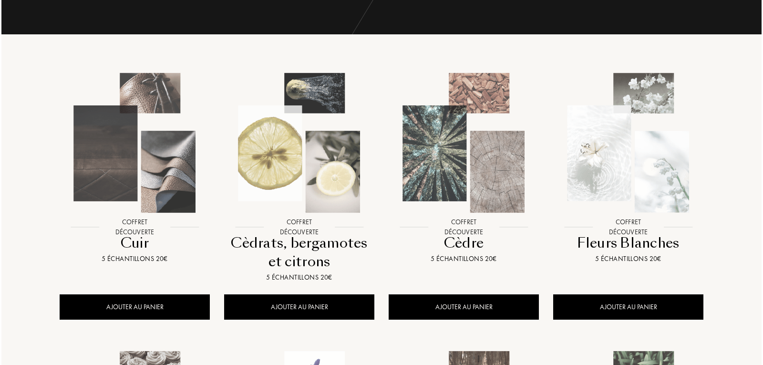
scroll to position [95, 0]
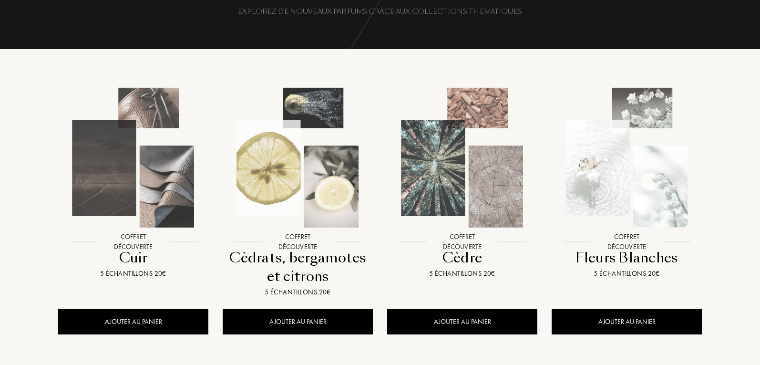
click at [165, 172] on img at bounding box center [133, 157] width 148 height 148
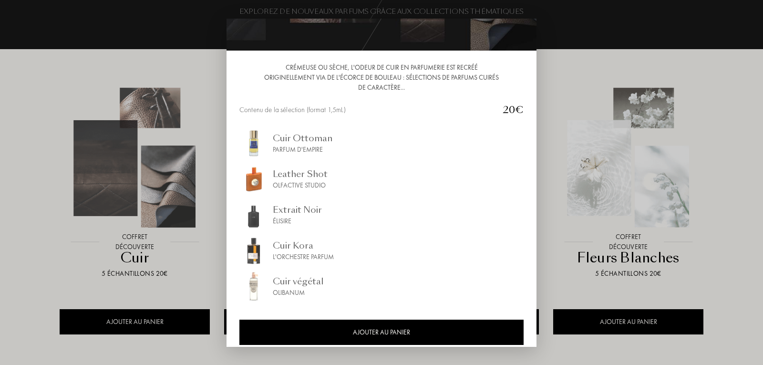
scroll to position [77, 0]
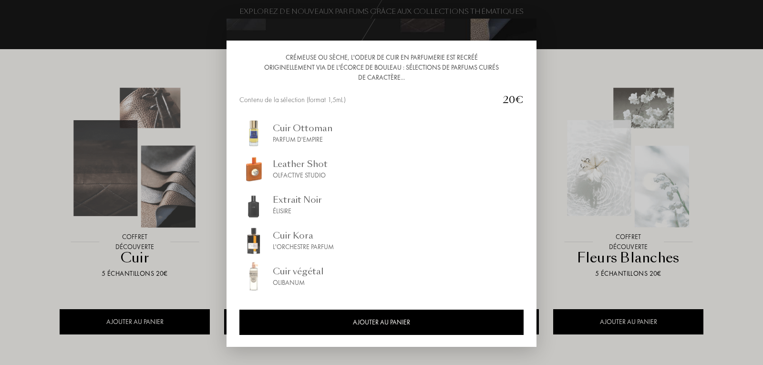
click at [27, 113] on div at bounding box center [381, 182] width 763 height 365
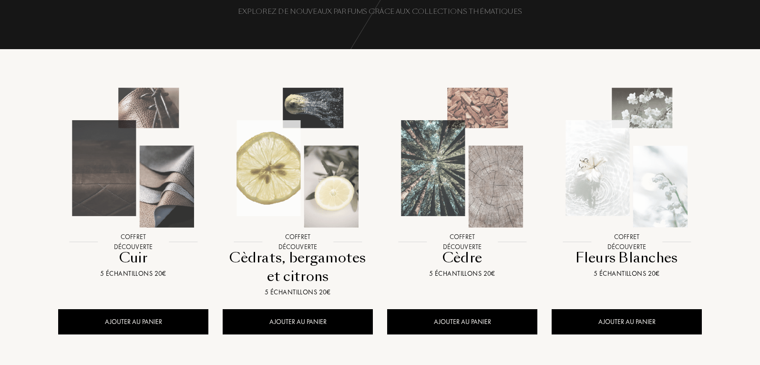
click at [635, 157] on img at bounding box center [627, 157] width 148 height 148
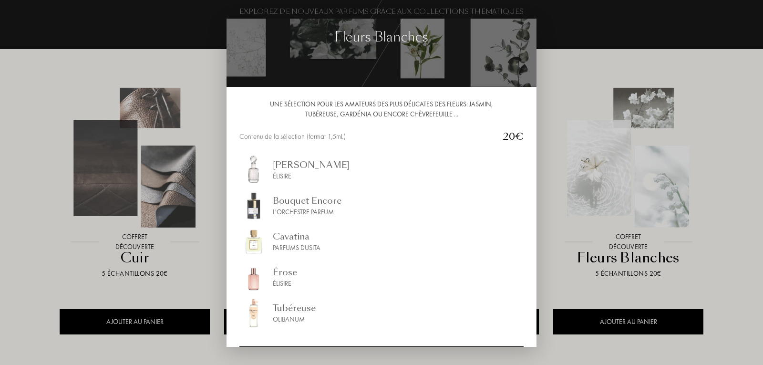
scroll to position [67, 0]
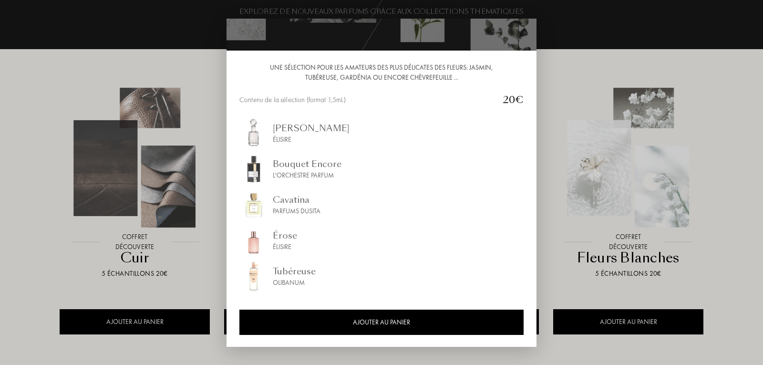
click at [757, 103] on div at bounding box center [381, 182] width 763 height 365
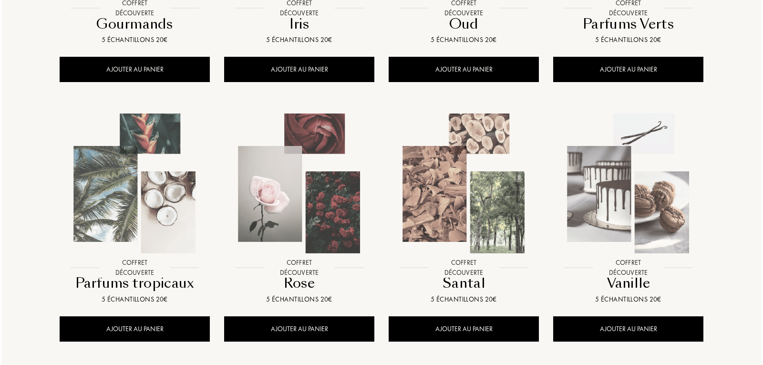
scroll to position [620, 0]
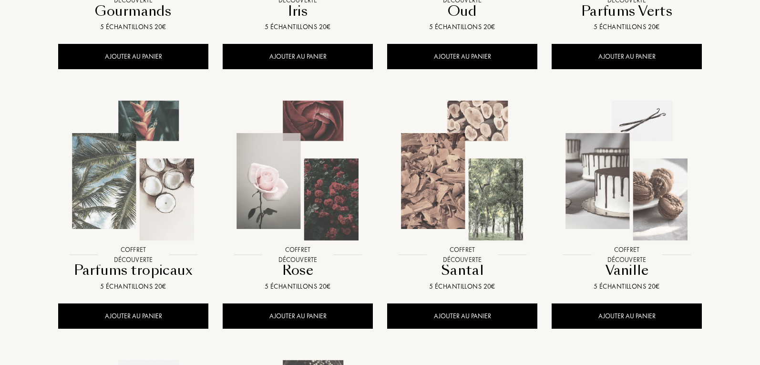
click at [325, 165] on img at bounding box center [298, 170] width 148 height 148
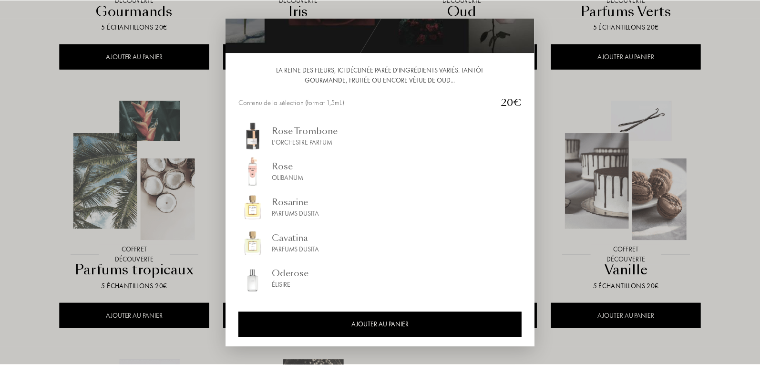
scroll to position [67, 0]
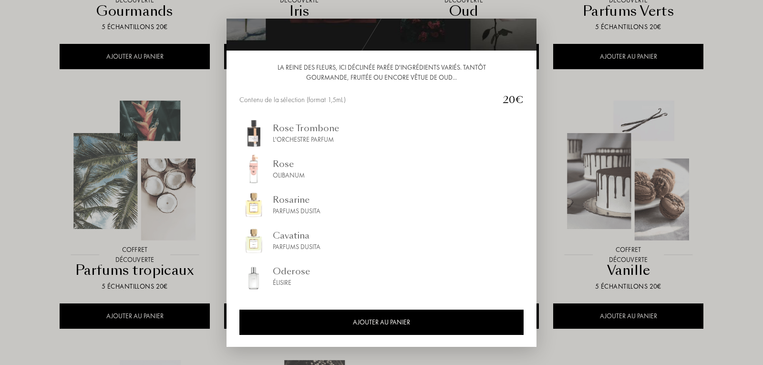
click at [36, 135] on div at bounding box center [381, 182] width 763 height 365
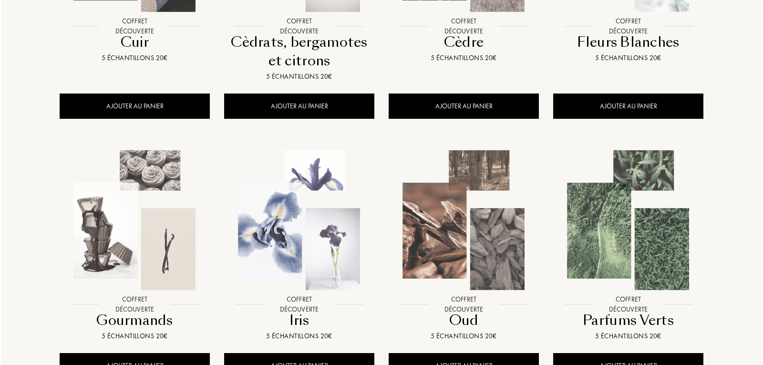
scroll to position [382, 0]
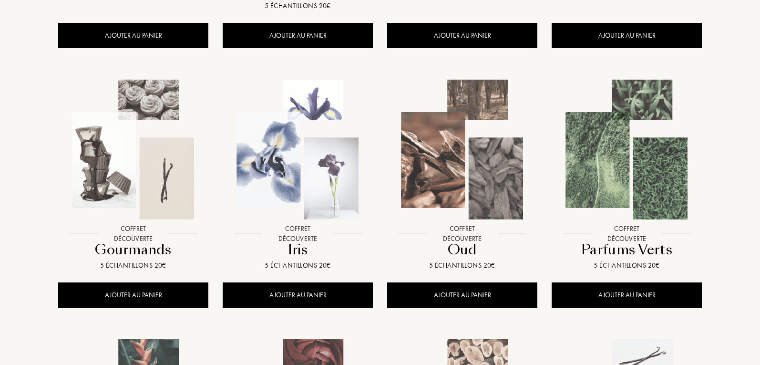
click at [139, 126] on img at bounding box center [133, 149] width 148 height 148
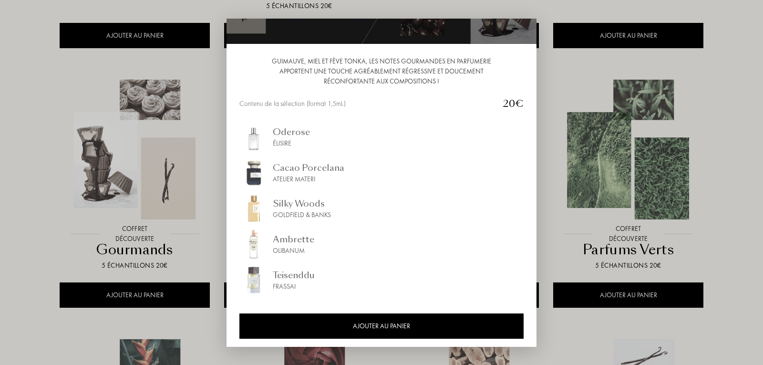
scroll to position [77, 0]
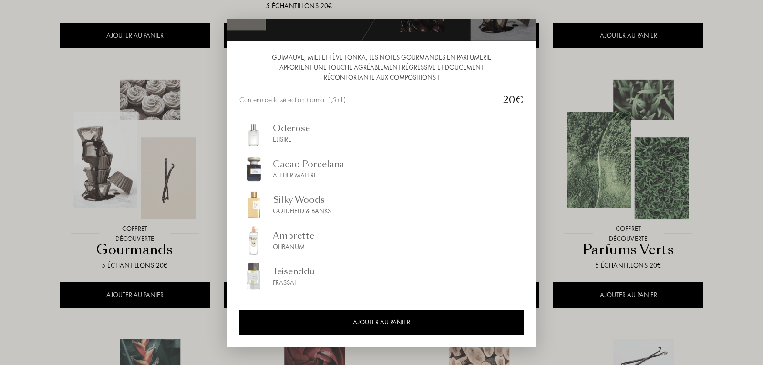
click at [363, 203] on div "Silky Woods Goldfield & Banks" at bounding box center [381, 204] width 284 height 29
click at [309, 136] on div "Oderose Élisire" at bounding box center [381, 133] width 284 height 29
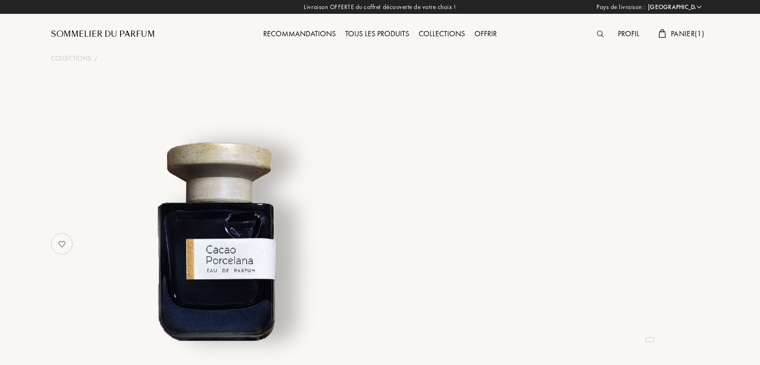
select select "FR"
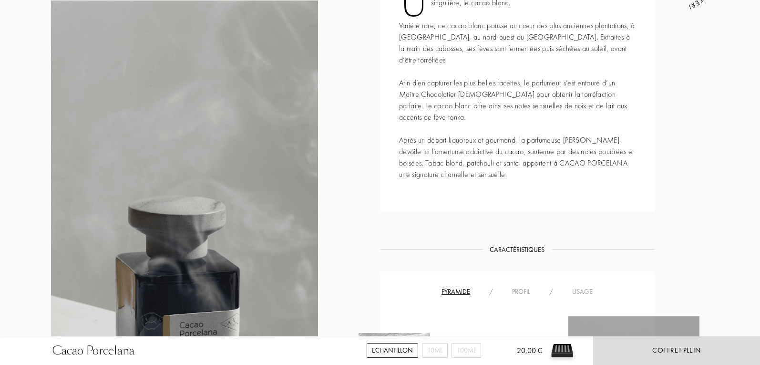
scroll to position [668, 0]
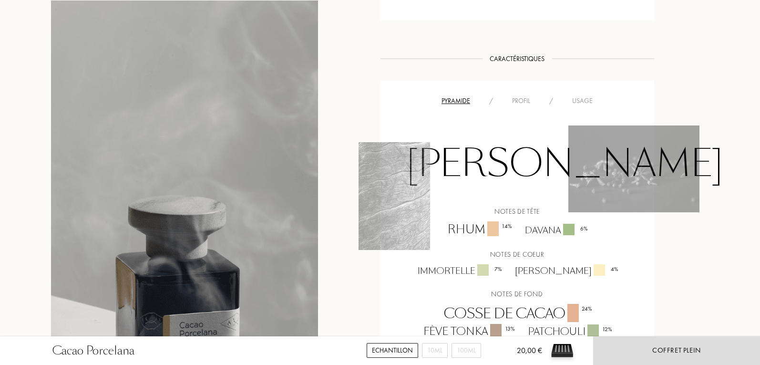
click at [522, 96] on div "Profil" at bounding box center [521, 101] width 37 height 10
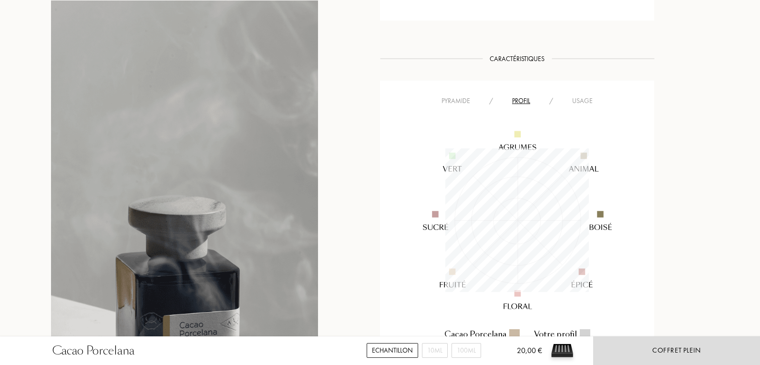
scroll to position [144, 144]
click at [584, 96] on div "Usage" at bounding box center [583, 101] width 40 height 10
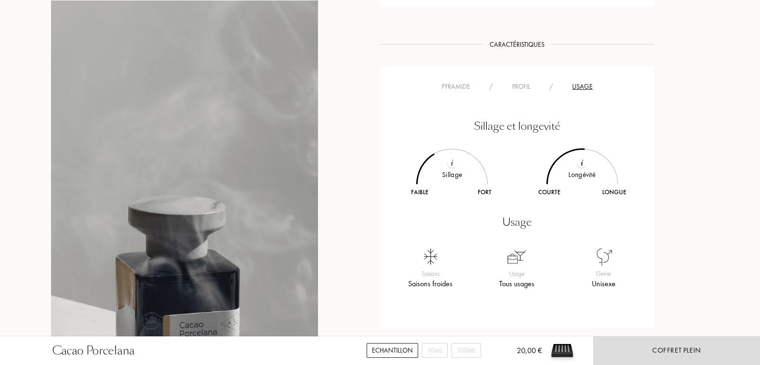
scroll to position [572, 0]
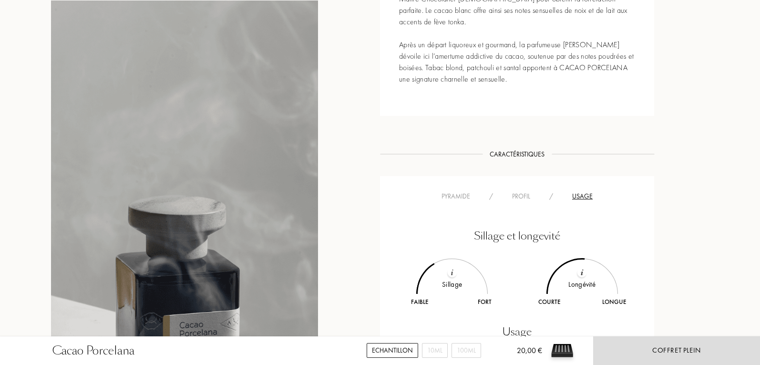
click at [456, 191] on div "Pyramide" at bounding box center [456, 196] width 48 height 10
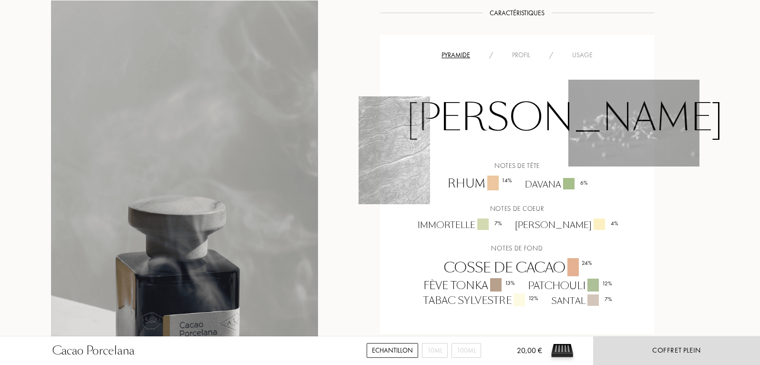
scroll to position [715, 0]
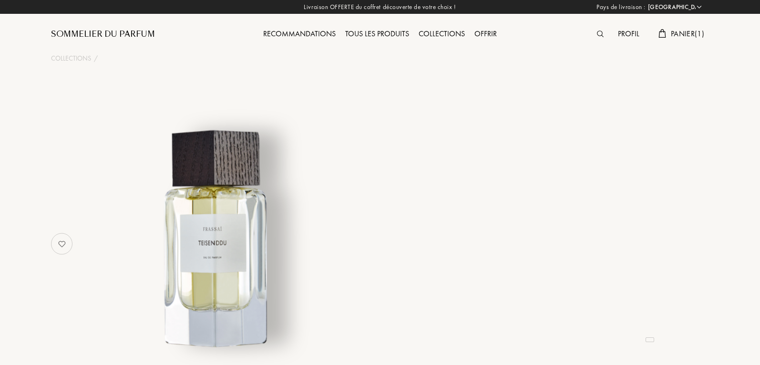
select select "FR"
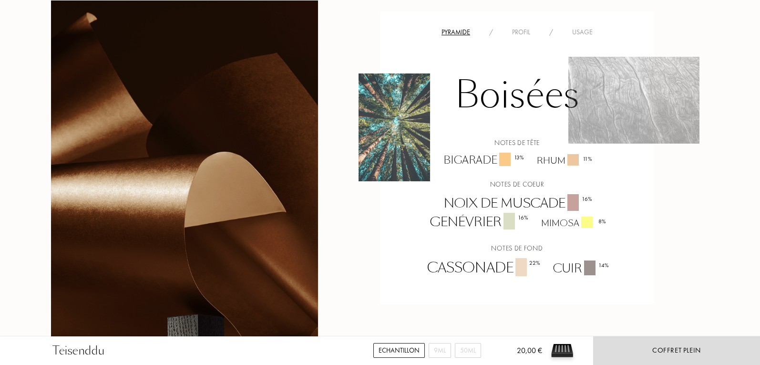
scroll to position [668, 0]
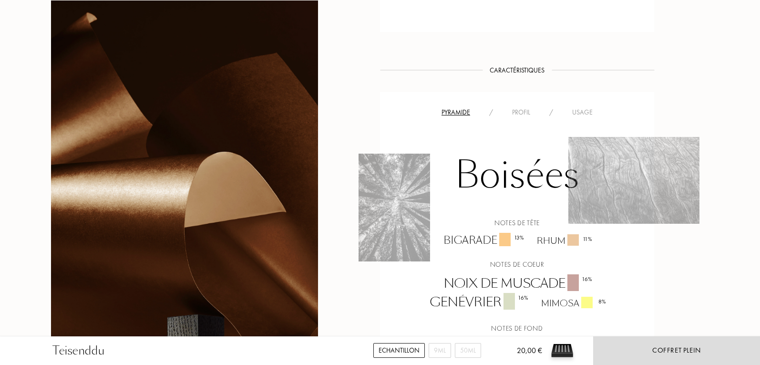
click at [579, 111] on div "Usage" at bounding box center [583, 112] width 40 height 10
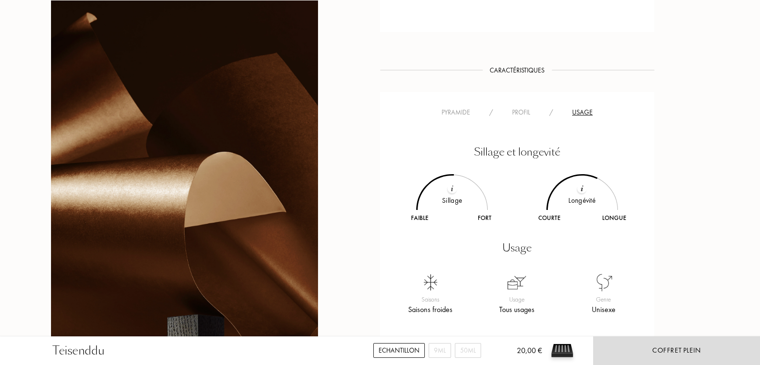
click at [519, 113] on div "Profil" at bounding box center [521, 112] width 37 height 10
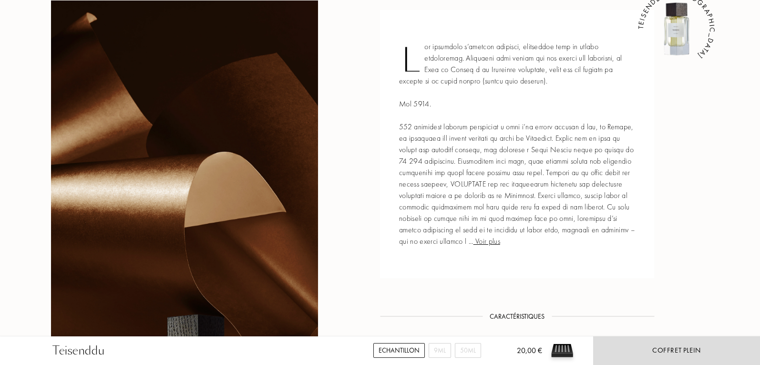
scroll to position [334, 0]
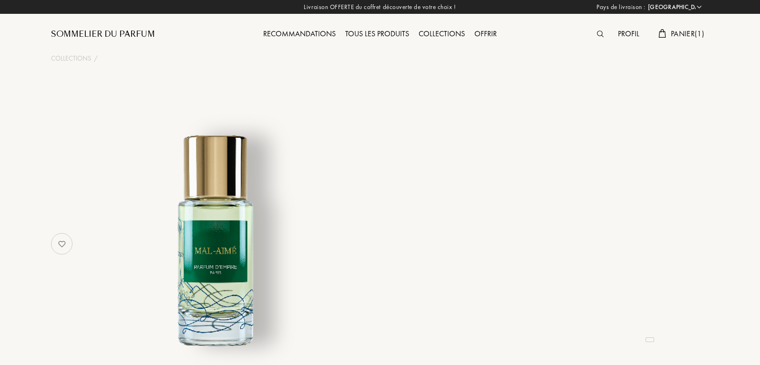
select select "FR"
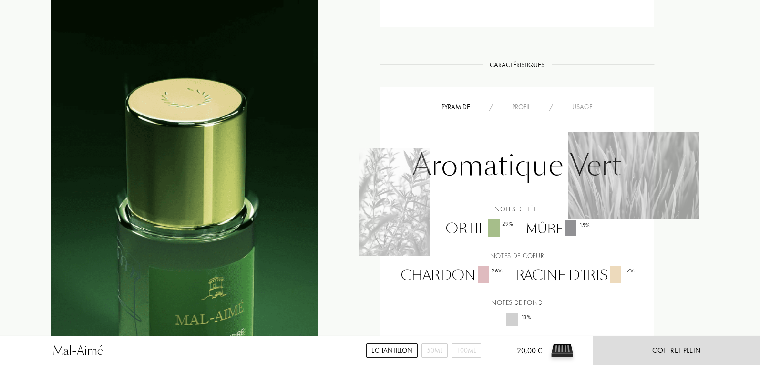
scroll to position [763, 0]
click at [527, 100] on div "Pyramide / Profil / Usage Aromatique Vert Notes de tête Ortie 29 % Mûre 15 % No…" at bounding box center [517, 221] width 274 height 267
click at [528, 103] on div "Pyramide / Profil / Usage" at bounding box center [517, 108] width 260 height 11
click at [517, 110] on div "Profil" at bounding box center [521, 108] width 37 height 10
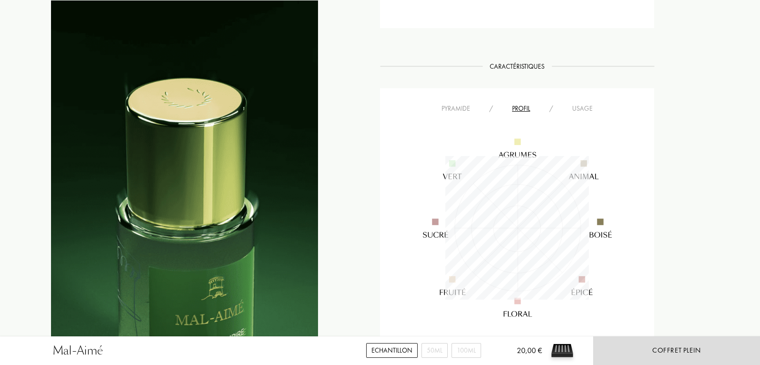
scroll to position [144, 144]
click at [587, 106] on div "Usage" at bounding box center [583, 108] width 40 height 10
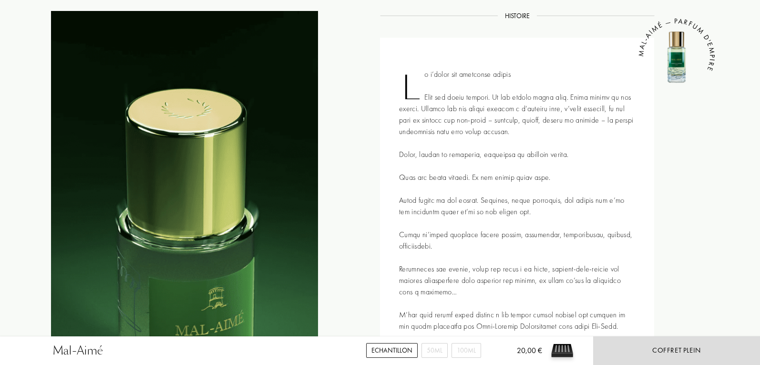
scroll to position [286, 0]
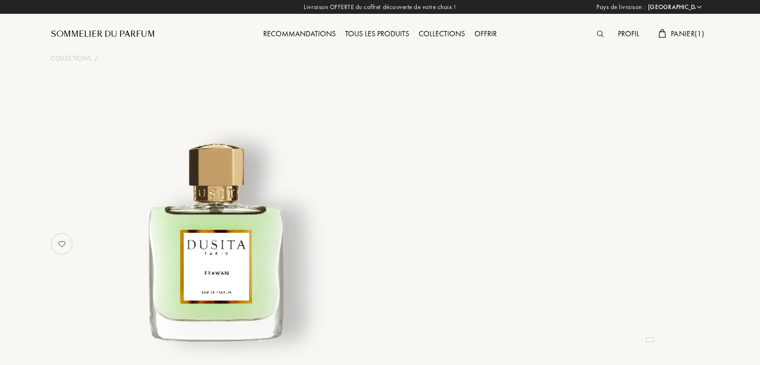
select select "FR"
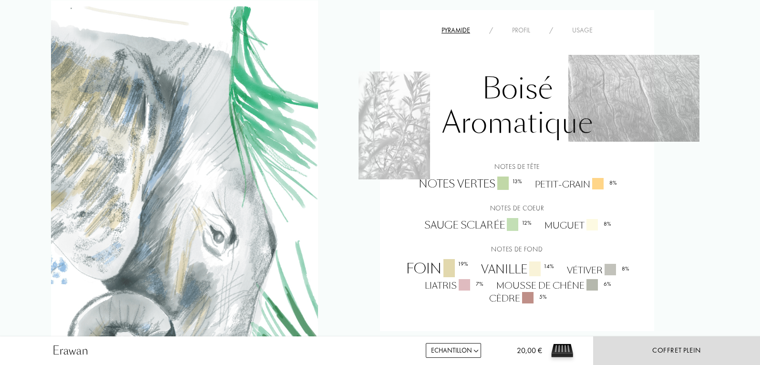
scroll to position [477, 0]
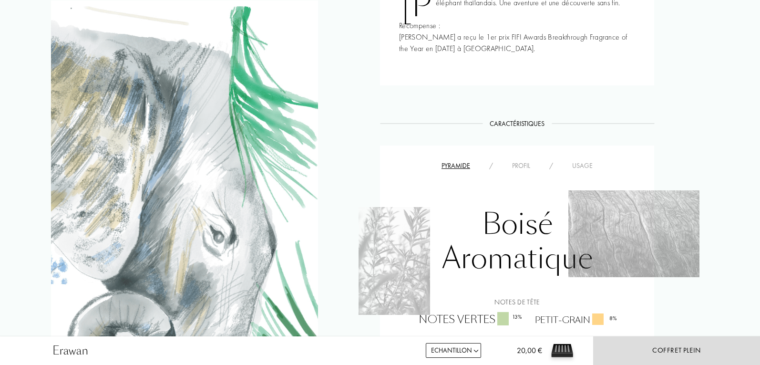
click at [585, 171] on div "Usage" at bounding box center [583, 166] width 40 height 10
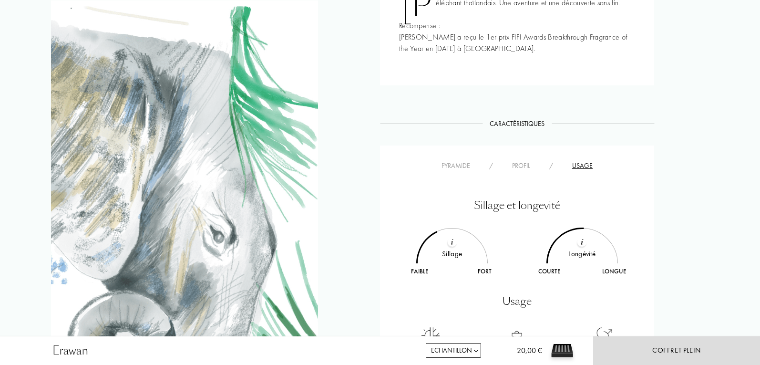
scroll to position [572, 0]
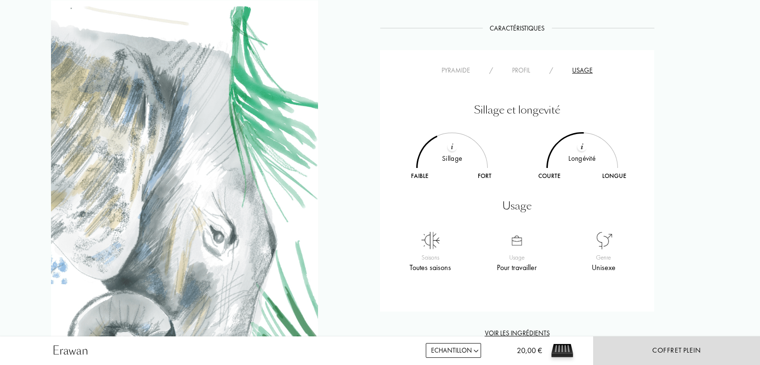
click at [523, 75] on div "Profil" at bounding box center [521, 70] width 37 height 10
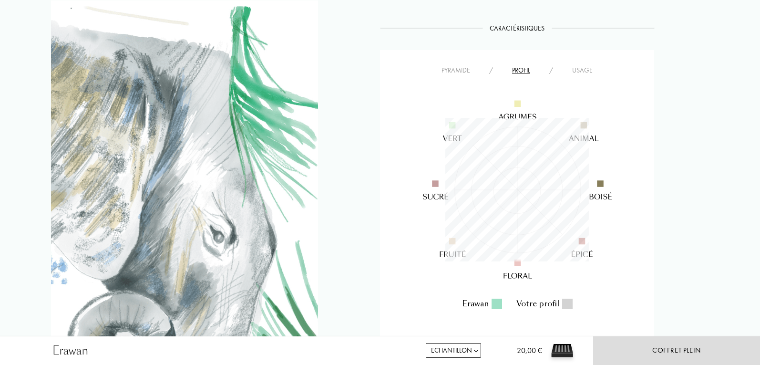
scroll to position [144, 144]
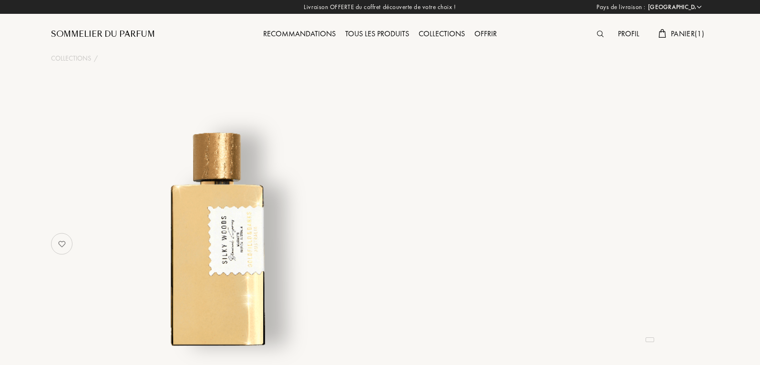
select select "FR"
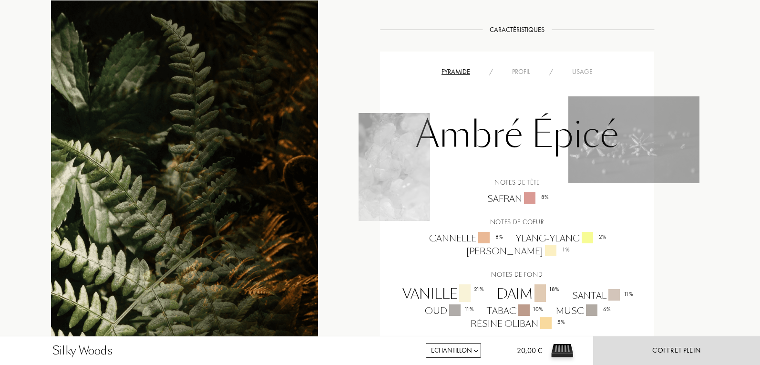
scroll to position [620, 0]
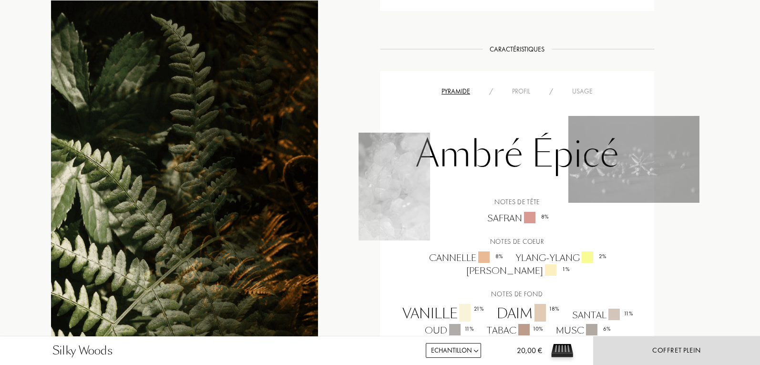
click at [580, 88] on div "Usage" at bounding box center [583, 91] width 40 height 10
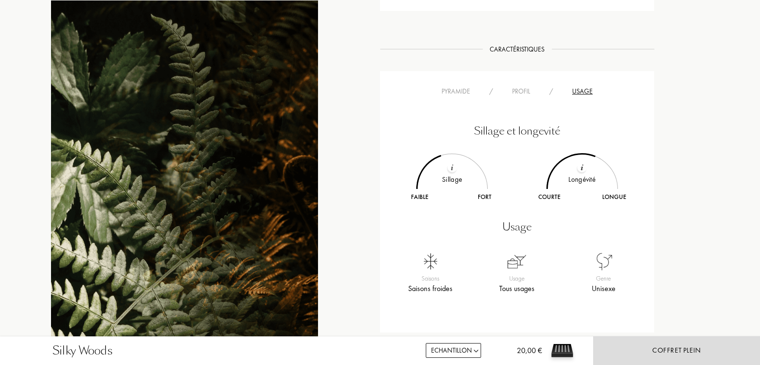
click at [532, 94] on div "Profil" at bounding box center [521, 91] width 37 height 10
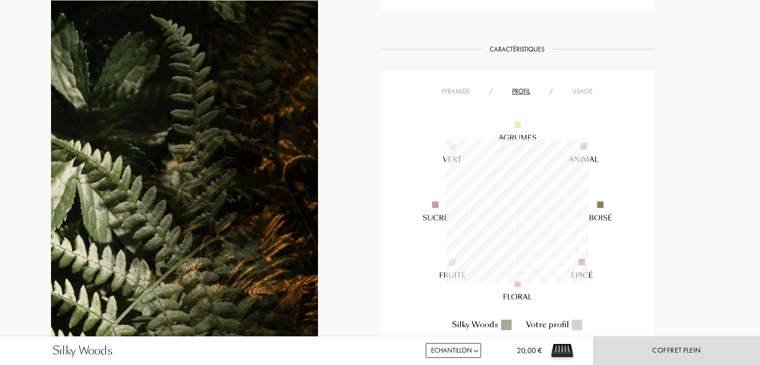
scroll to position [144, 144]
click at [569, 96] on img at bounding box center [518, 211] width 230 height 230
click at [589, 87] on div "Usage" at bounding box center [583, 91] width 40 height 10
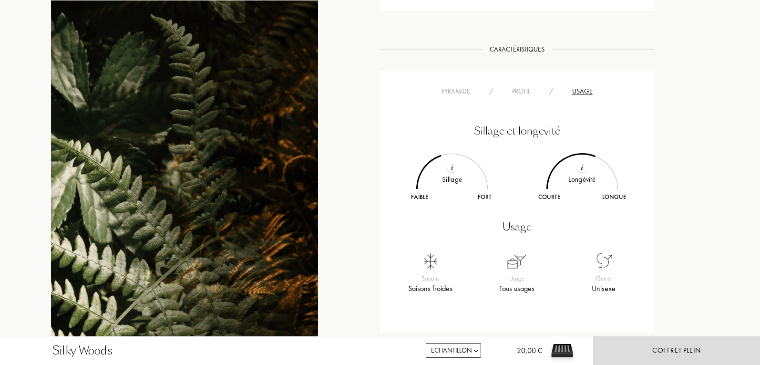
click at [454, 168] on div at bounding box center [452, 168] width 10 height 10
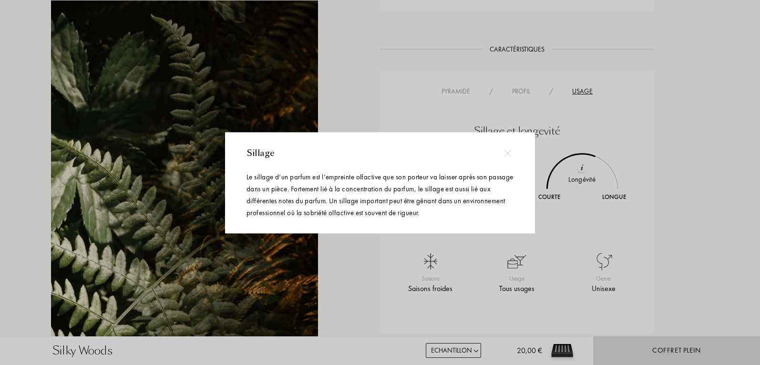
click at [364, 102] on div at bounding box center [381, 182] width 763 height 365
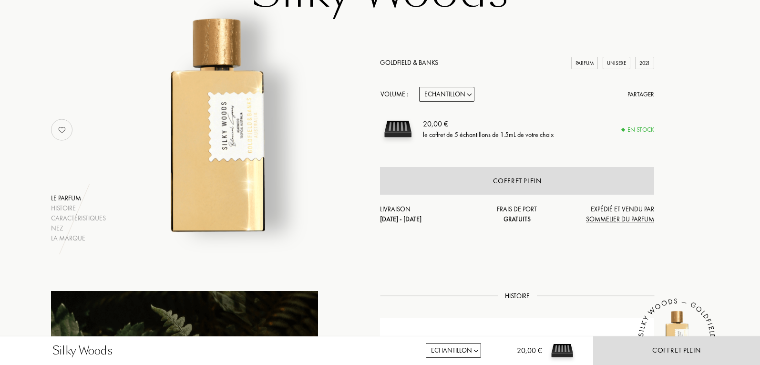
scroll to position [0, 0]
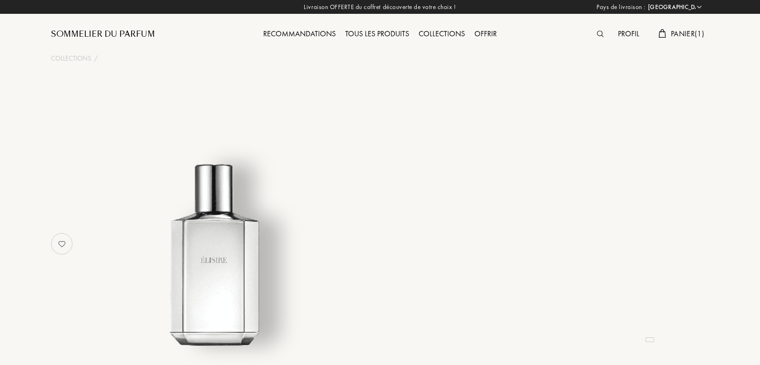
select select "FR"
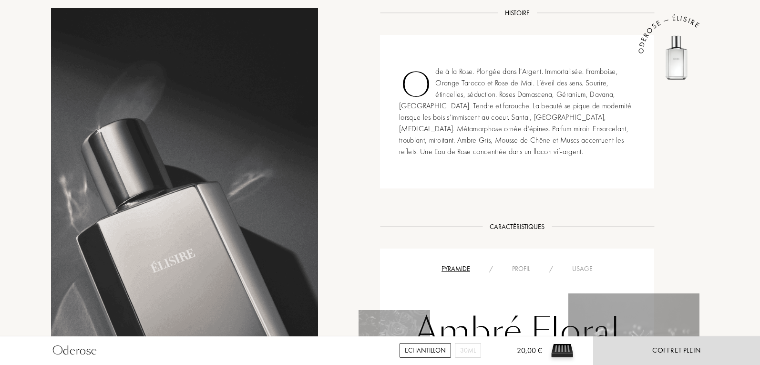
scroll to position [620, 0]
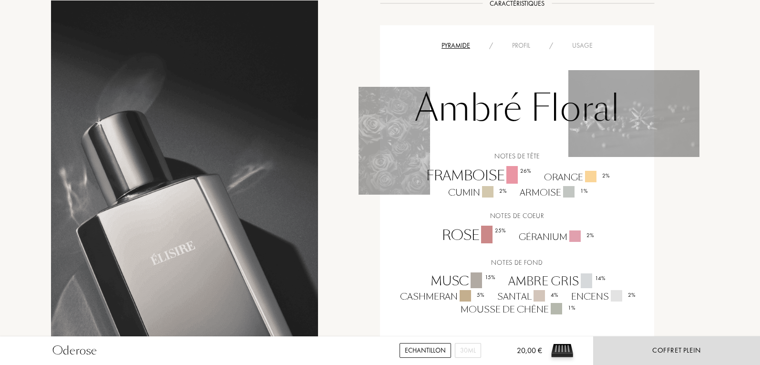
click at [582, 41] on div "Usage" at bounding box center [583, 46] width 40 height 10
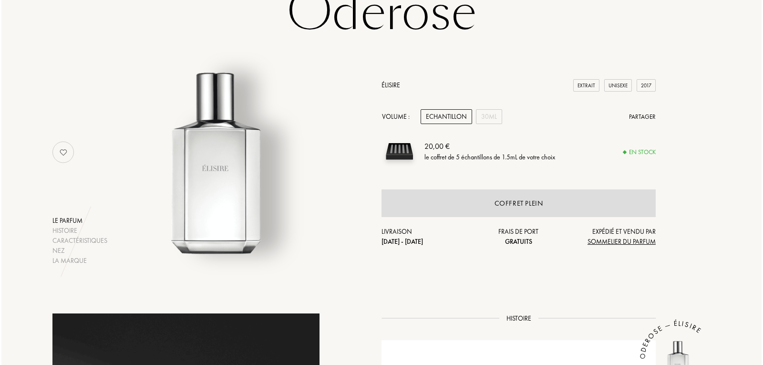
scroll to position [0, 0]
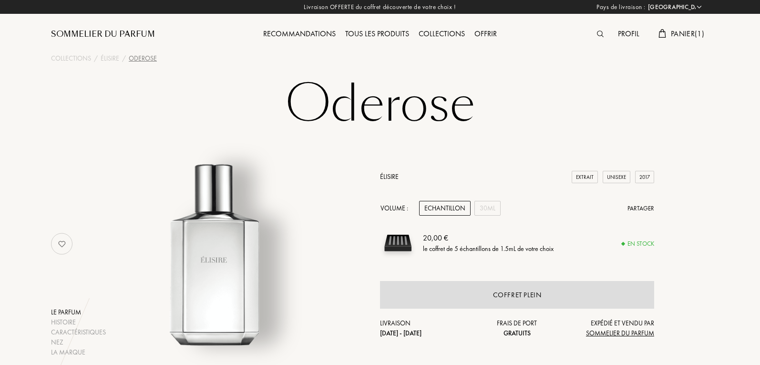
click at [669, 30] on div "Panier ( 1 )" at bounding box center [681, 34] width 55 height 12
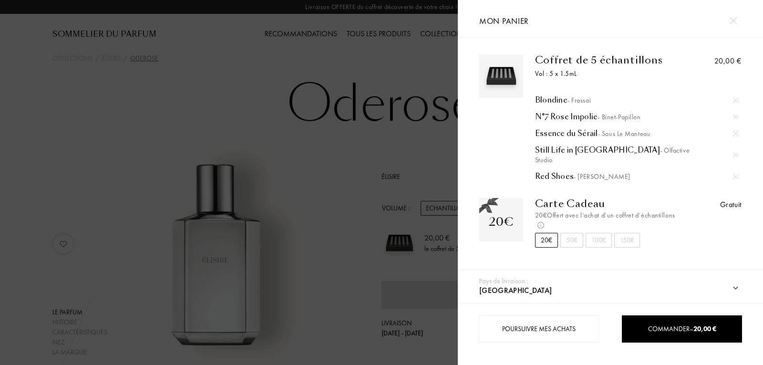
click at [556, 100] on div "Blondine - Frassai" at bounding box center [636, 100] width 203 height 10
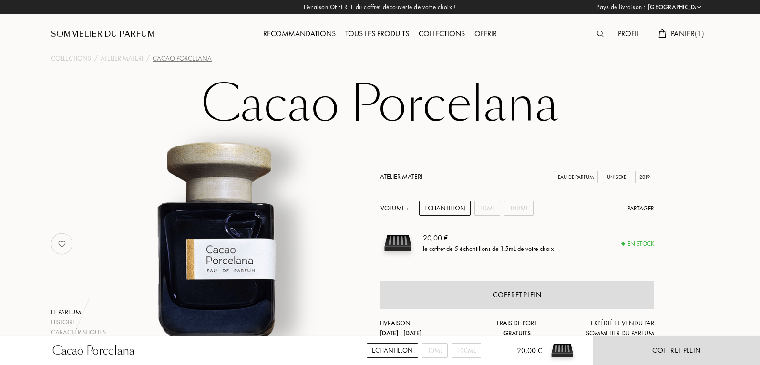
select select "FR"
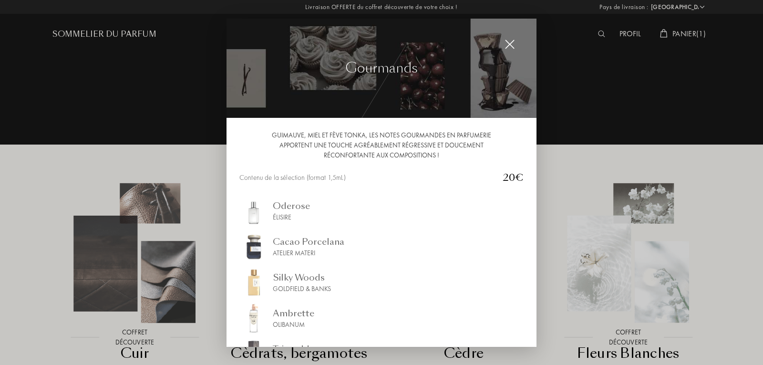
select select "FR"
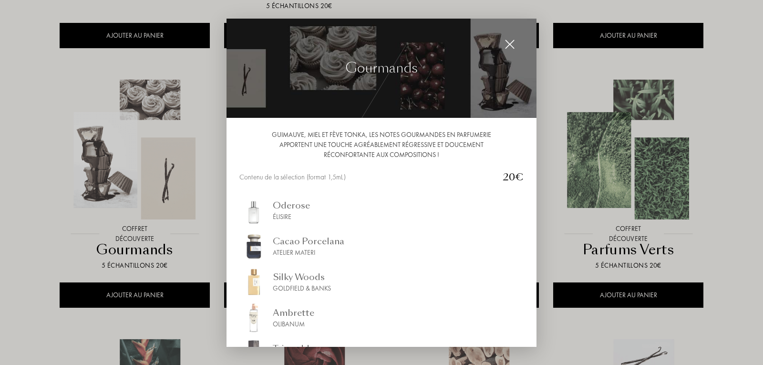
click at [720, 43] on div at bounding box center [381, 182] width 763 height 365
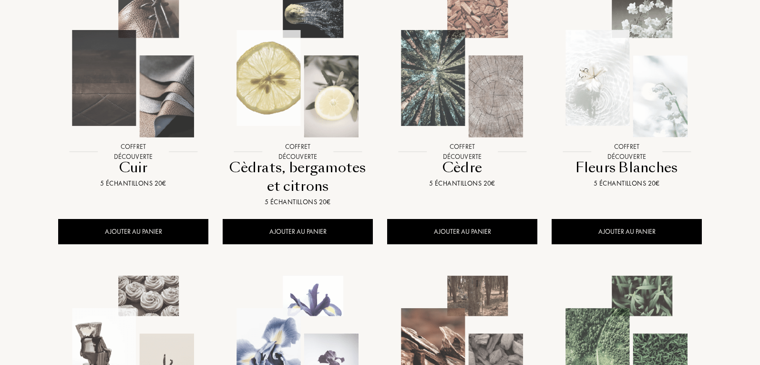
scroll to position [191, 0]
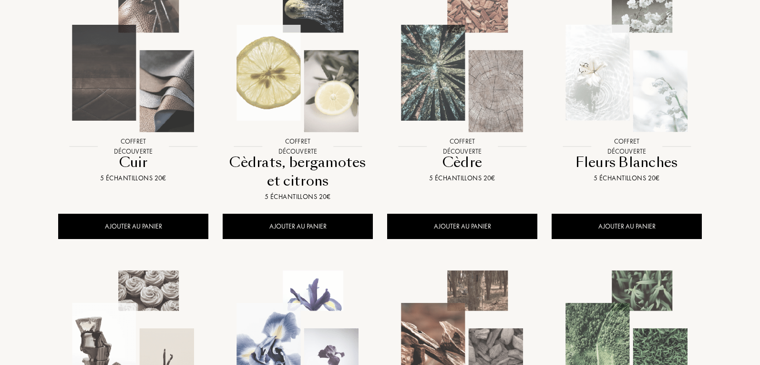
click at [147, 76] on img at bounding box center [133, 62] width 148 height 148
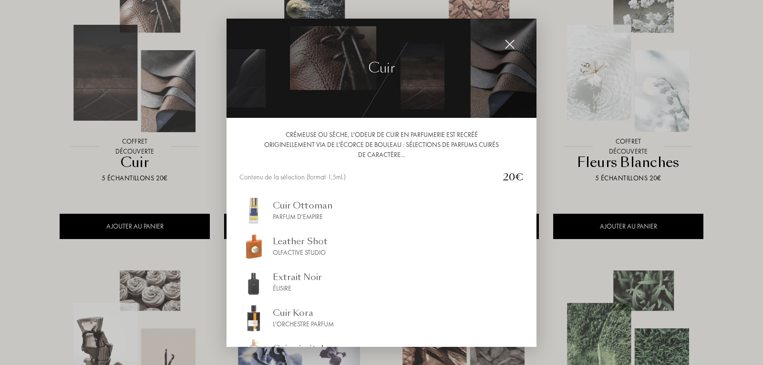
click at [41, 105] on div at bounding box center [381, 182] width 763 height 365
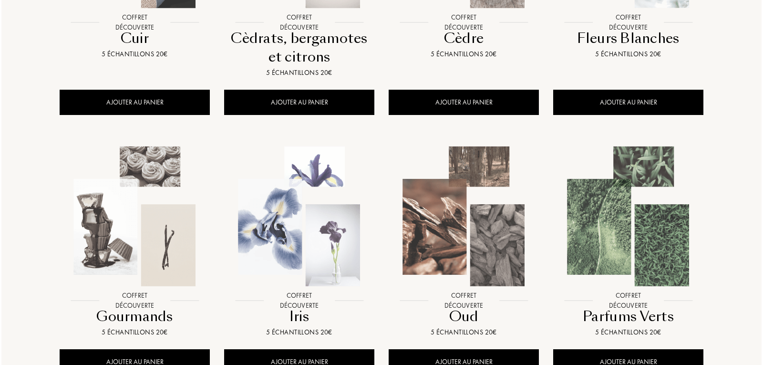
scroll to position [334, 0]
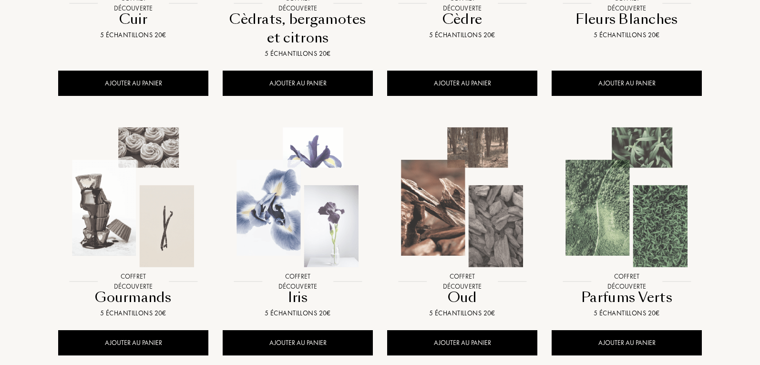
click at [161, 175] on img at bounding box center [133, 197] width 148 height 148
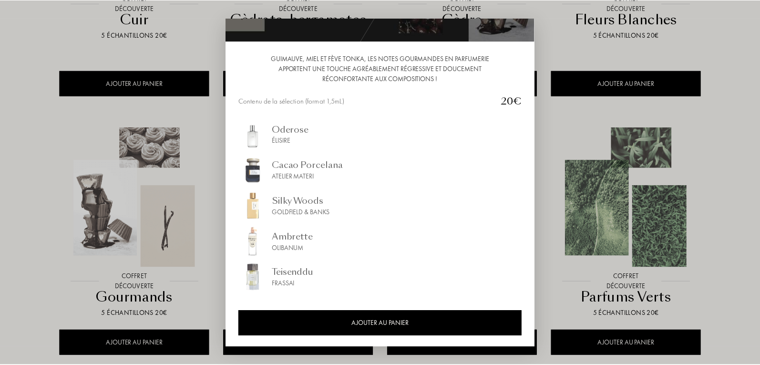
scroll to position [77, 0]
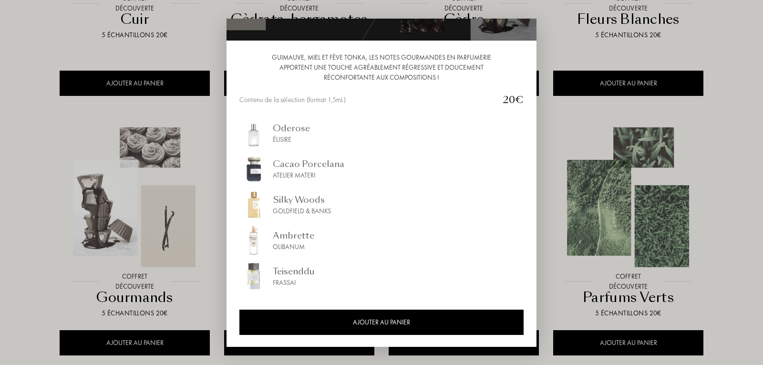
click at [39, 98] on div at bounding box center [381, 182] width 763 height 365
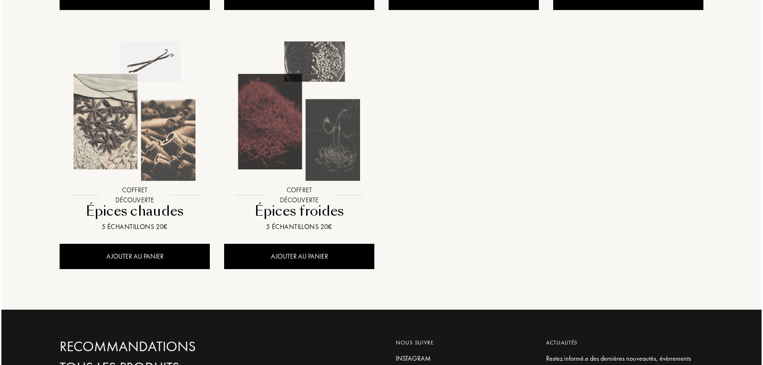
scroll to position [954, 0]
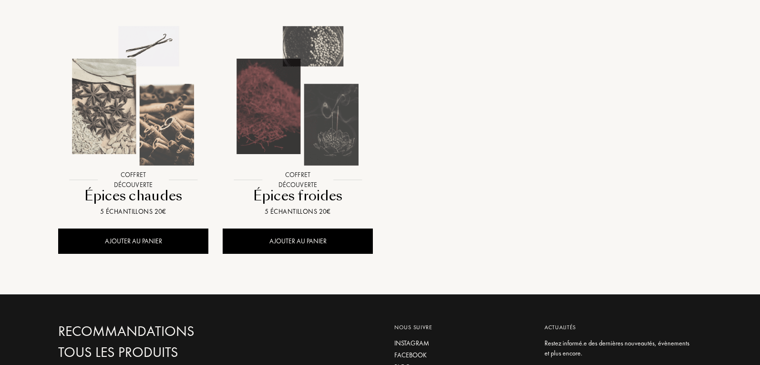
click at [310, 125] on img at bounding box center [298, 96] width 148 height 148
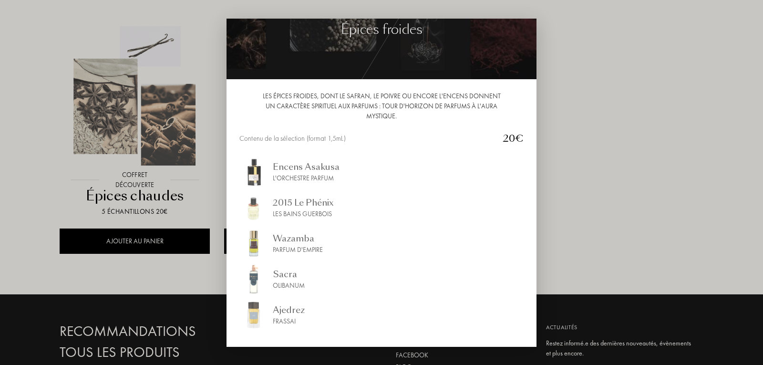
scroll to position [77, 0]
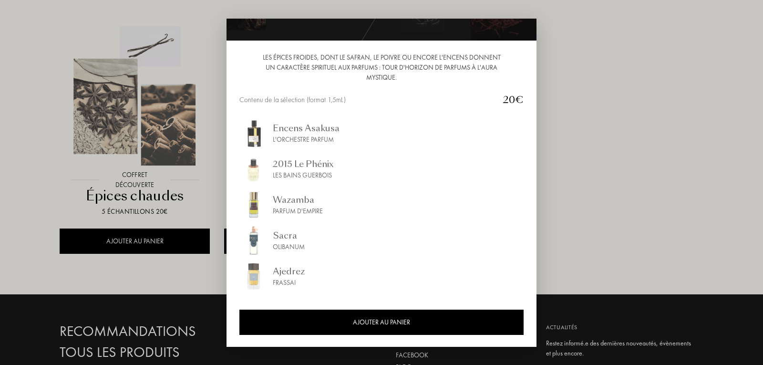
drag, startPoint x: 12, startPoint y: 151, endPoint x: 20, endPoint y: 151, distance: 7.6
click at [12, 151] on div at bounding box center [381, 182] width 763 height 365
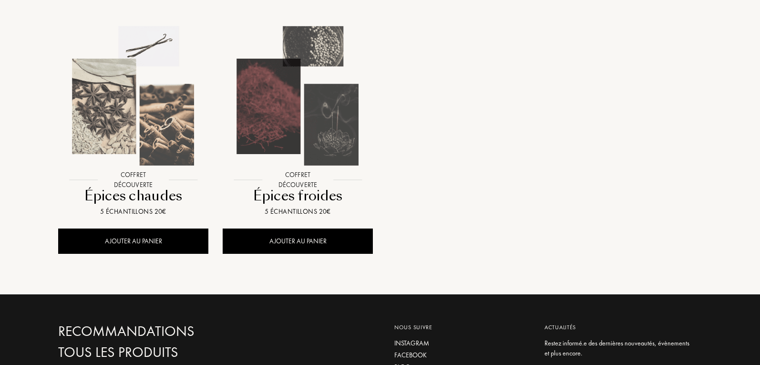
click at [151, 86] on img at bounding box center [133, 96] width 148 height 148
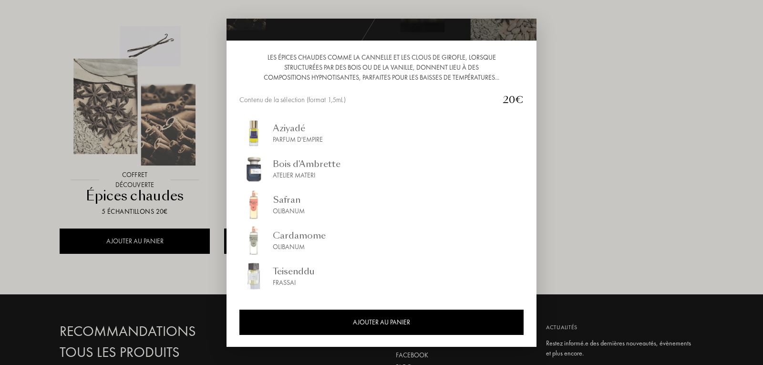
click at [23, 76] on div at bounding box center [381, 182] width 763 height 365
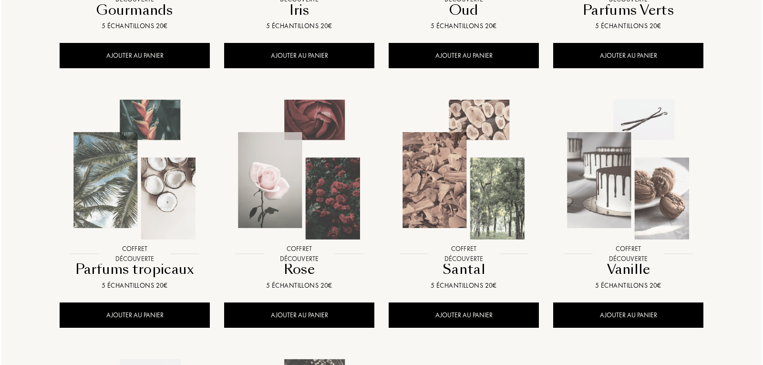
scroll to position [620, 0]
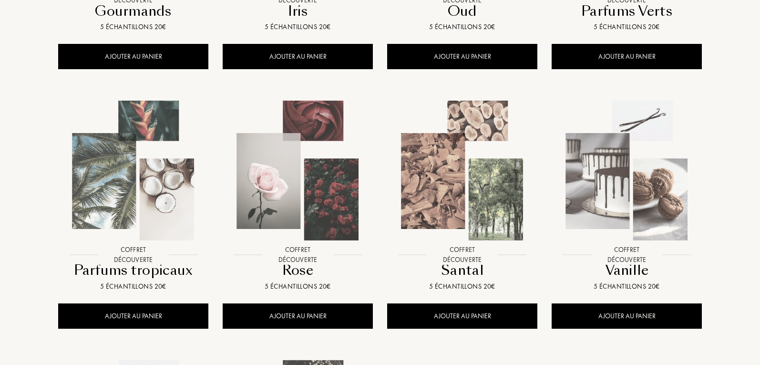
click at [655, 171] on img at bounding box center [627, 170] width 148 height 148
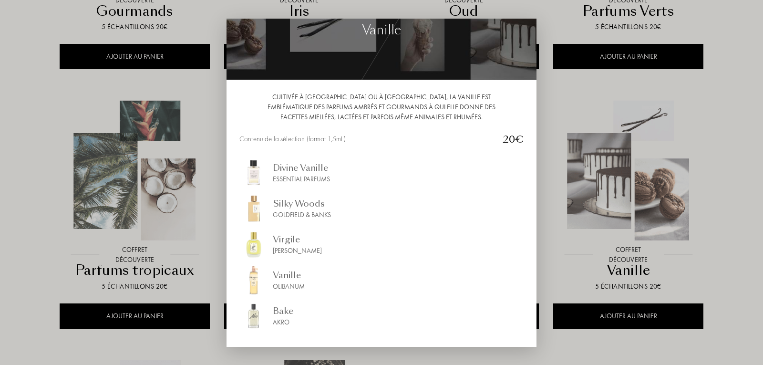
scroll to position [77, 0]
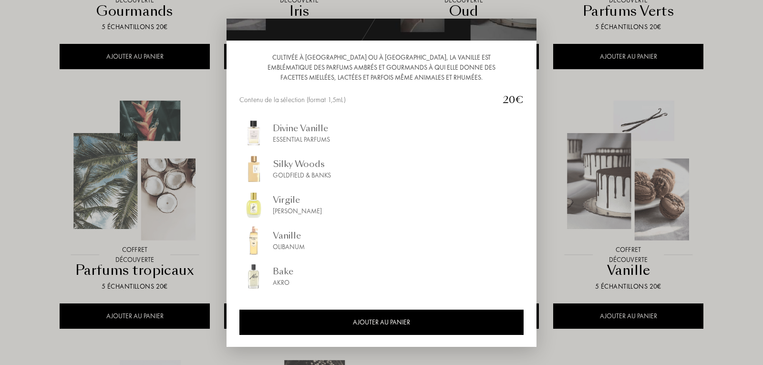
click at [279, 273] on div "Bake" at bounding box center [283, 271] width 21 height 13
click at [311, 245] on div "Vanille Olibanum" at bounding box center [381, 240] width 284 height 29
click at [311, 210] on div "Sylvaine Delacourte" at bounding box center [297, 211] width 49 height 10
click at [730, 68] on div at bounding box center [381, 182] width 763 height 365
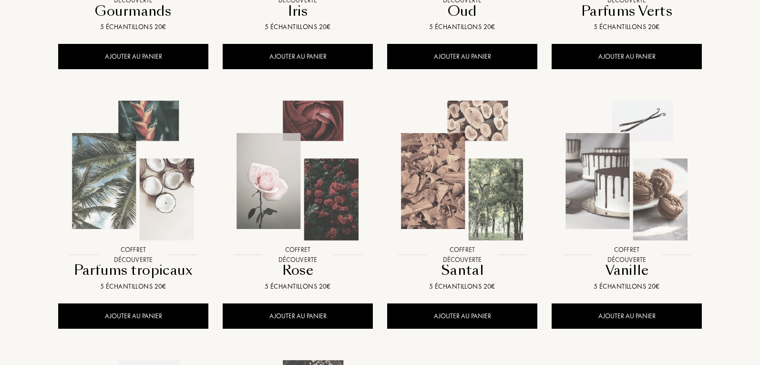
click at [328, 187] on img at bounding box center [298, 170] width 148 height 148
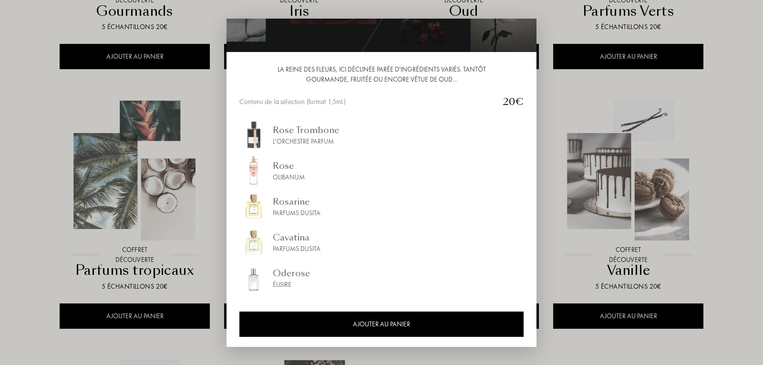
scroll to position [67, 0]
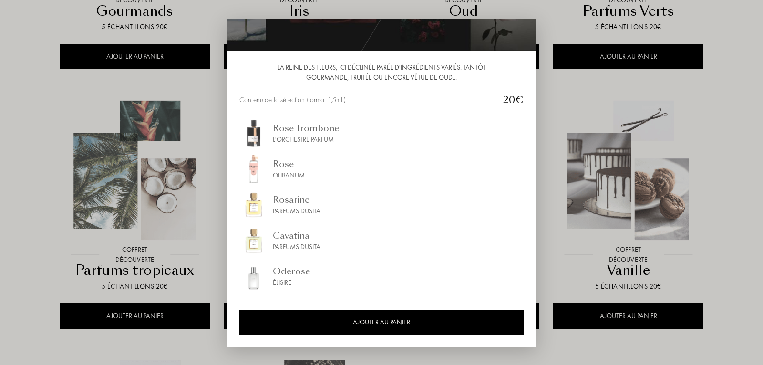
click at [6, 132] on div at bounding box center [381, 182] width 763 height 365
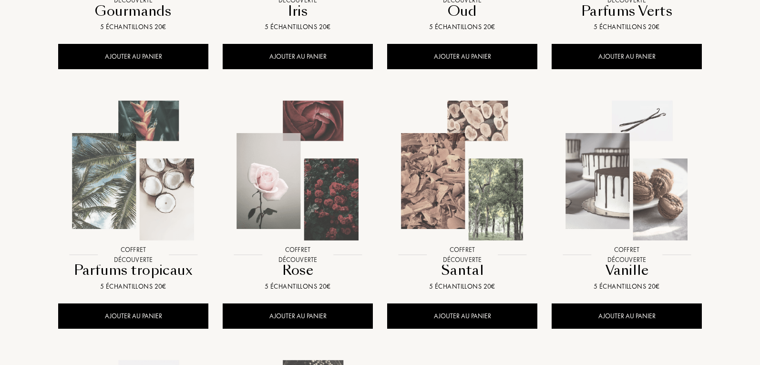
click at [455, 197] on img at bounding box center [462, 170] width 148 height 148
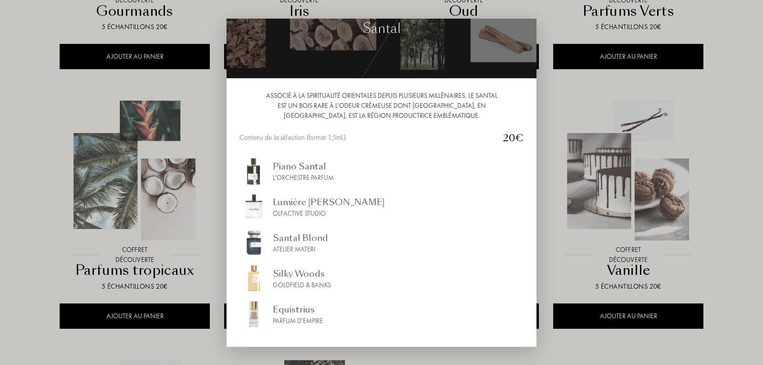
scroll to position [77, 0]
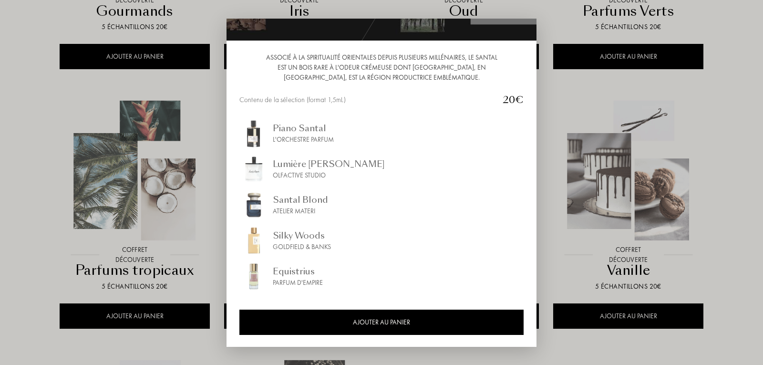
click at [36, 141] on div at bounding box center [381, 182] width 763 height 365
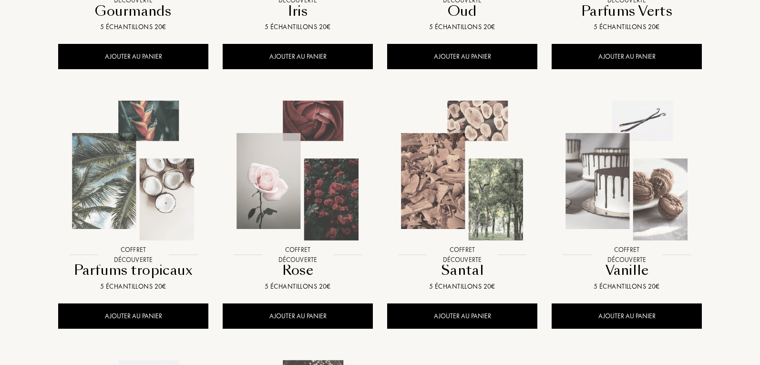
click at [130, 199] on img at bounding box center [133, 170] width 148 height 148
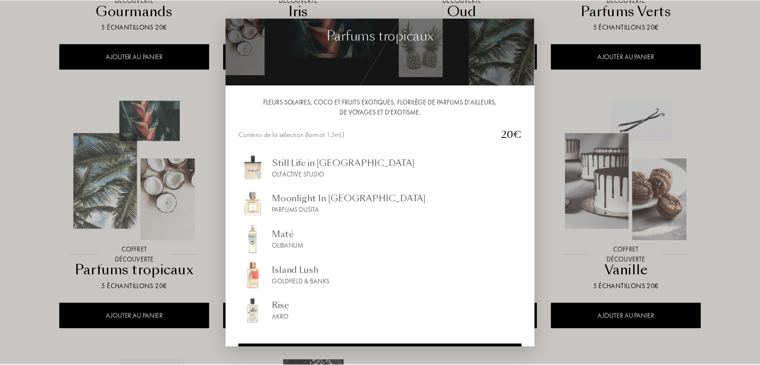
scroll to position [67, 0]
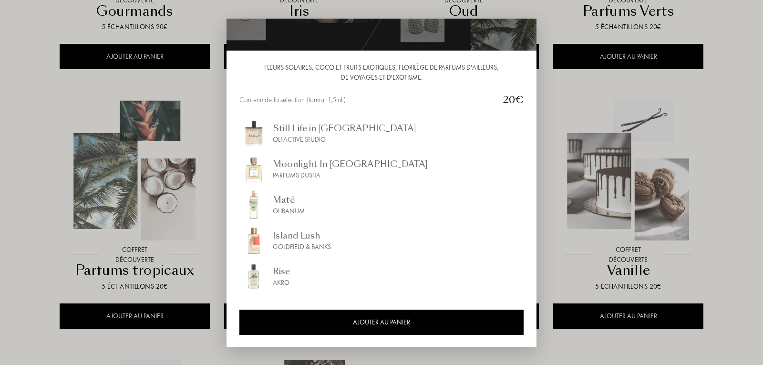
drag, startPoint x: 38, startPoint y: 129, endPoint x: 37, endPoint y: 135, distance: 5.8
click at [37, 131] on div at bounding box center [381, 182] width 763 height 365
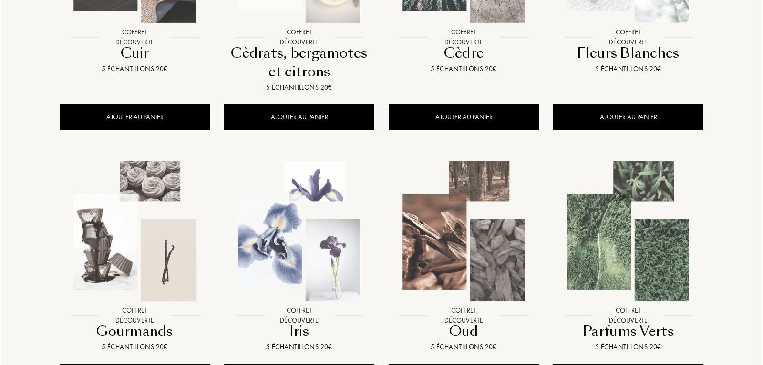
scroll to position [286, 0]
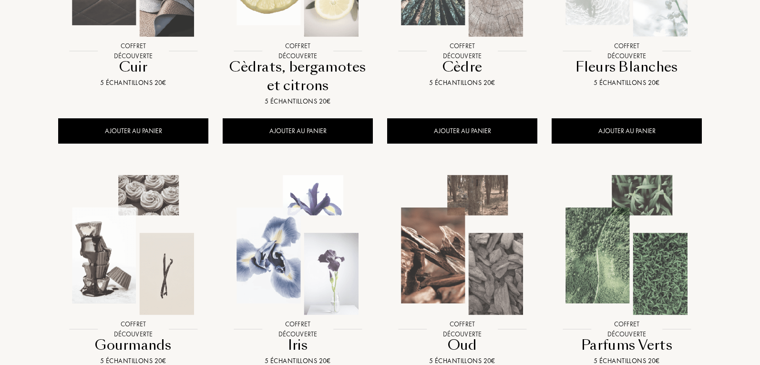
click at [479, 217] on img at bounding box center [462, 245] width 148 height 148
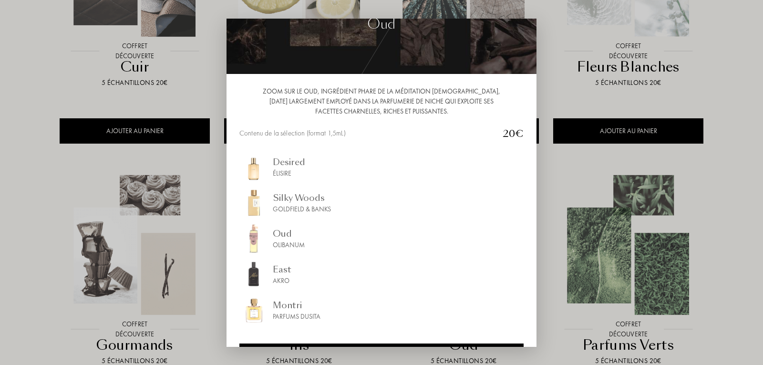
scroll to position [77, 0]
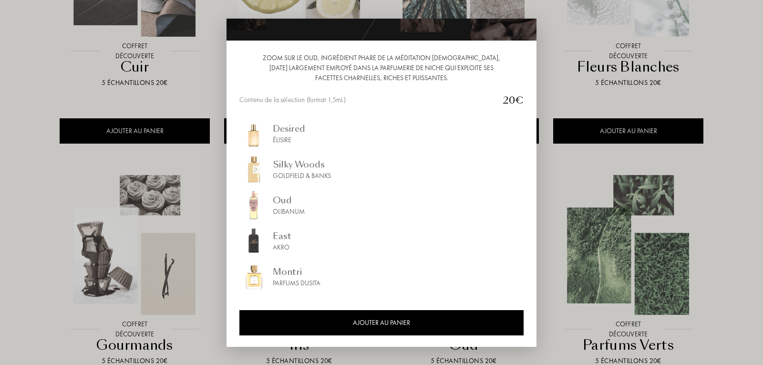
click at [0, 129] on div at bounding box center [381, 182] width 763 height 365
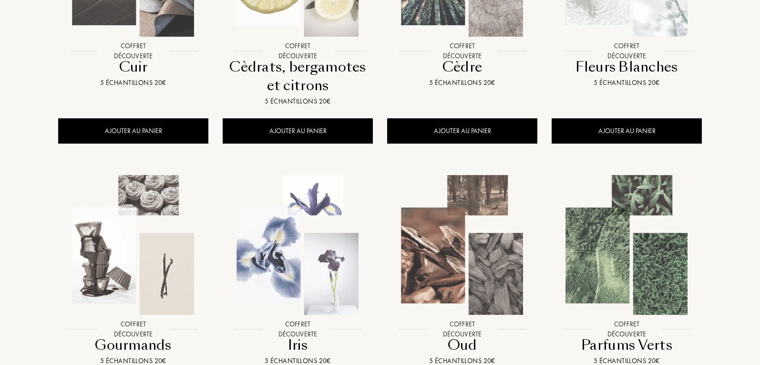
click at [294, 225] on img at bounding box center [298, 245] width 148 height 148
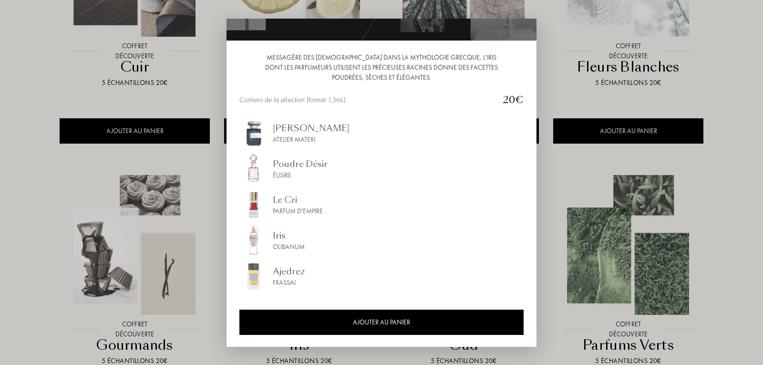
click at [9, 119] on div at bounding box center [381, 182] width 763 height 365
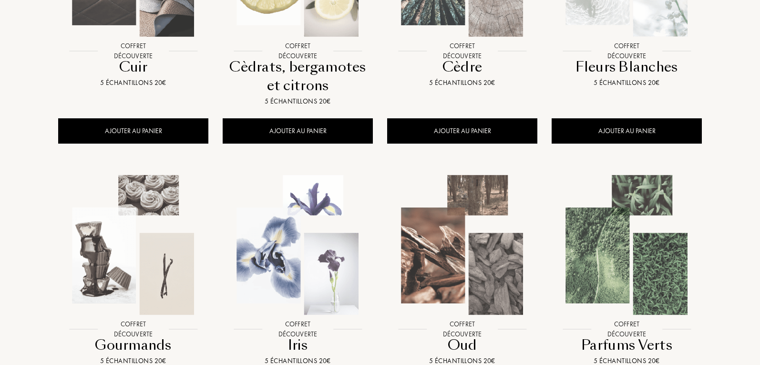
click at [612, 256] on img at bounding box center [627, 245] width 148 height 148
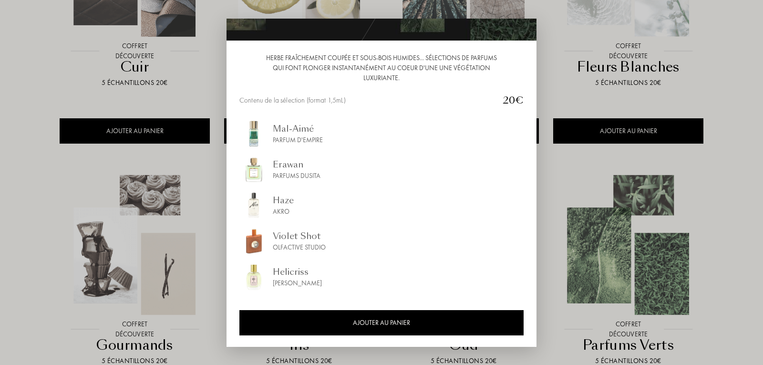
click at [750, 114] on div at bounding box center [381, 182] width 763 height 365
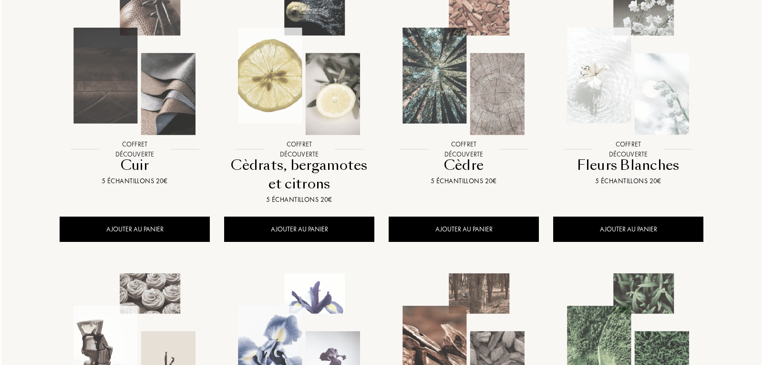
scroll to position [48, 0]
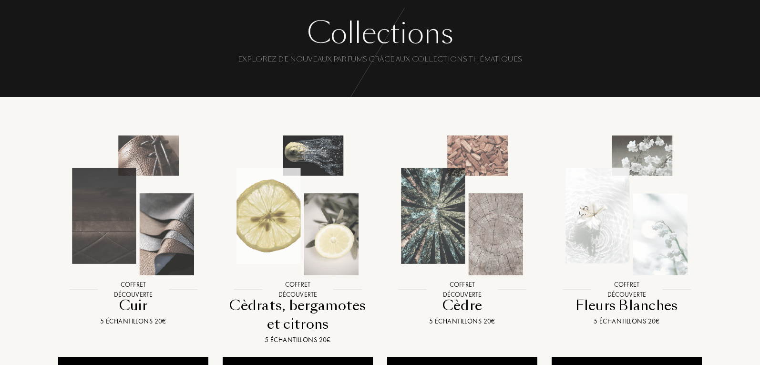
click at [642, 188] on img at bounding box center [627, 205] width 148 height 148
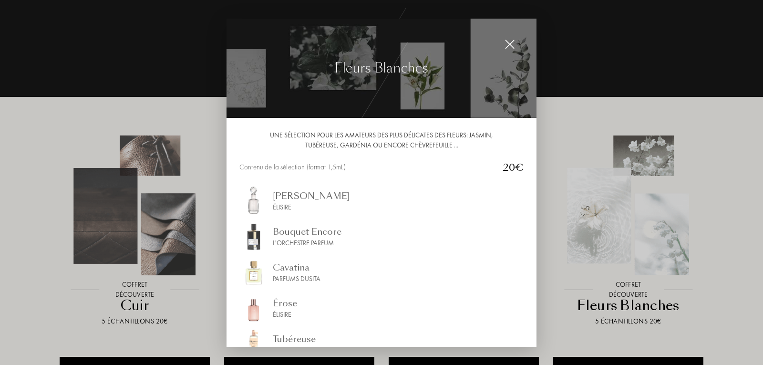
scroll to position [67, 0]
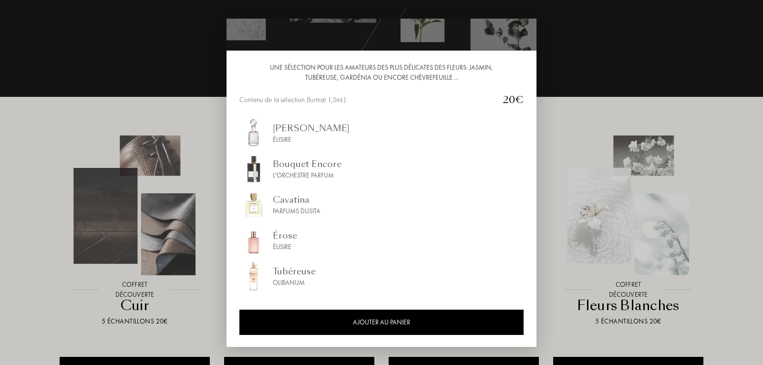
drag, startPoint x: 45, startPoint y: 123, endPoint x: 76, endPoint y: 153, distance: 43.5
click at [45, 124] on div at bounding box center [381, 182] width 763 height 365
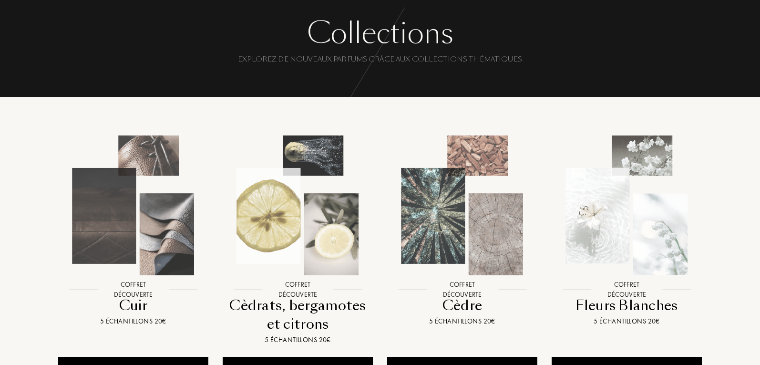
click at [285, 197] on img at bounding box center [298, 205] width 148 height 148
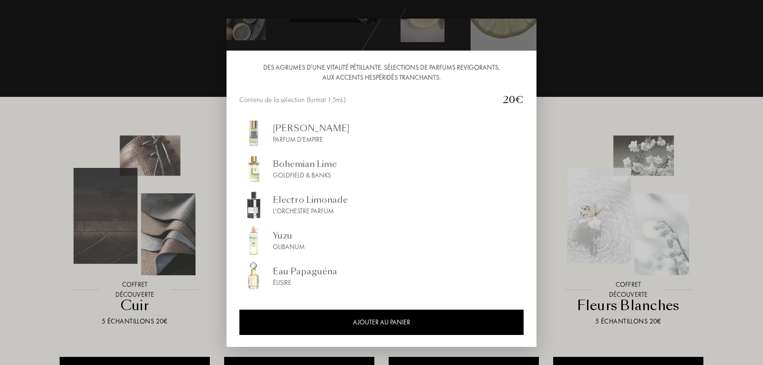
click at [128, 204] on div at bounding box center [381, 182] width 763 height 365
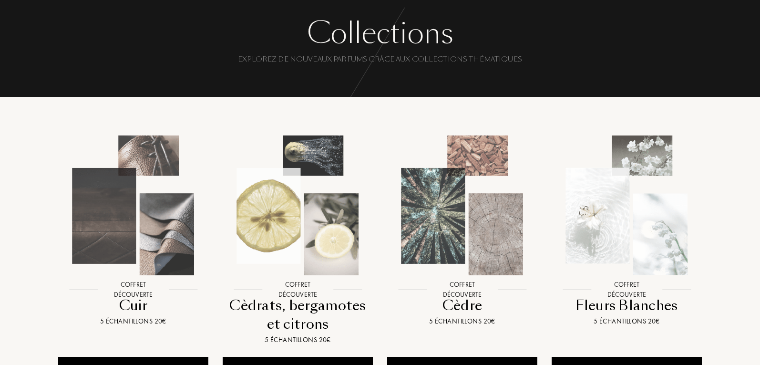
click at [140, 229] on img at bounding box center [133, 205] width 148 height 148
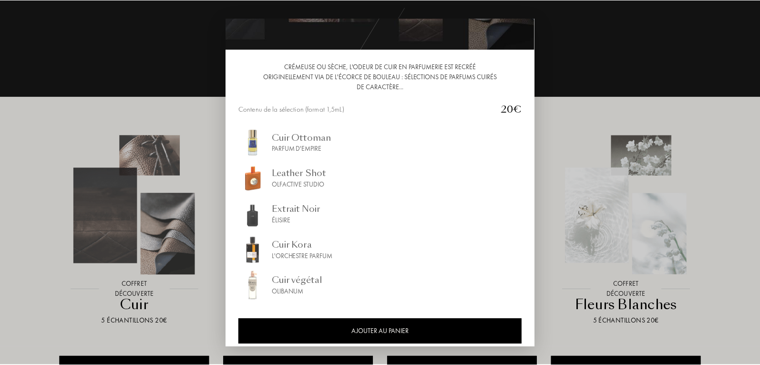
scroll to position [77, 0]
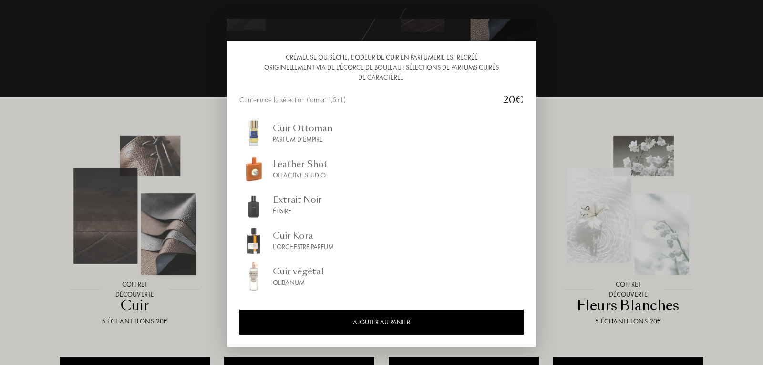
click at [75, 121] on div at bounding box center [381, 182] width 763 height 365
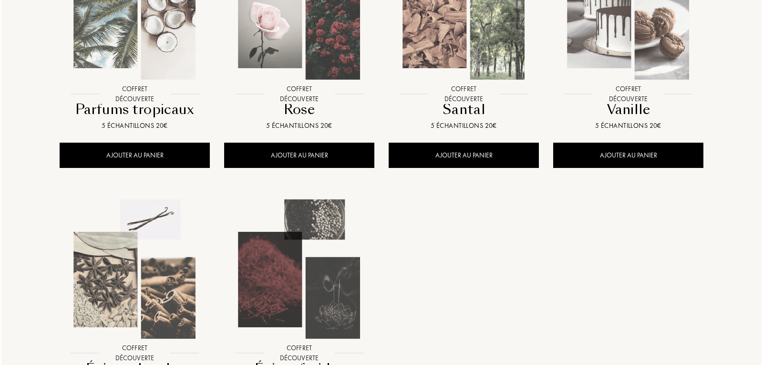
scroll to position [1002, 0]
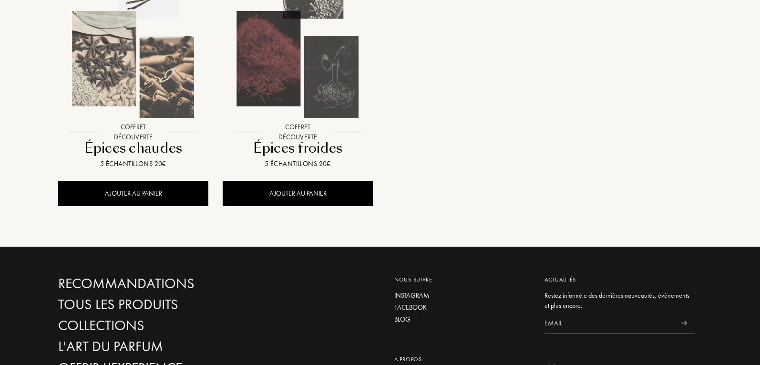
click at [149, 93] on img at bounding box center [133, 48] width 148 height 148
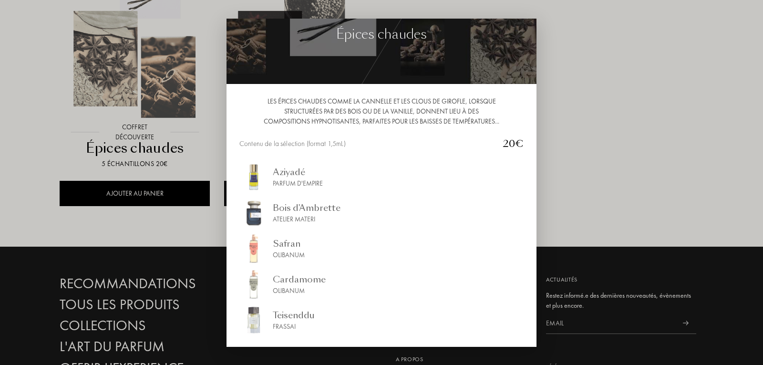
scroll to position [77, 0]
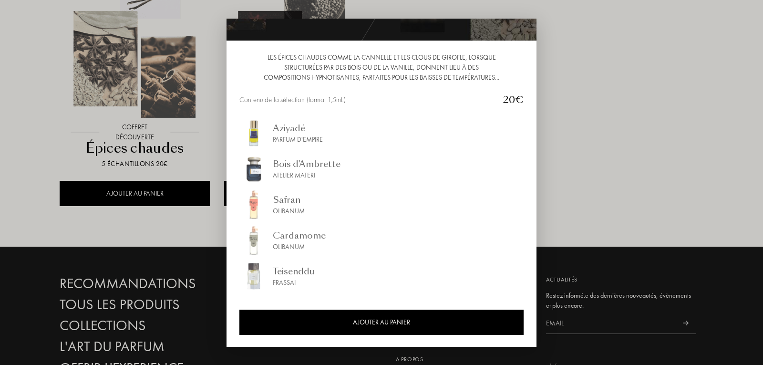
click at [30, 137] on div at bounding box center [381, 182] width 763 height 365
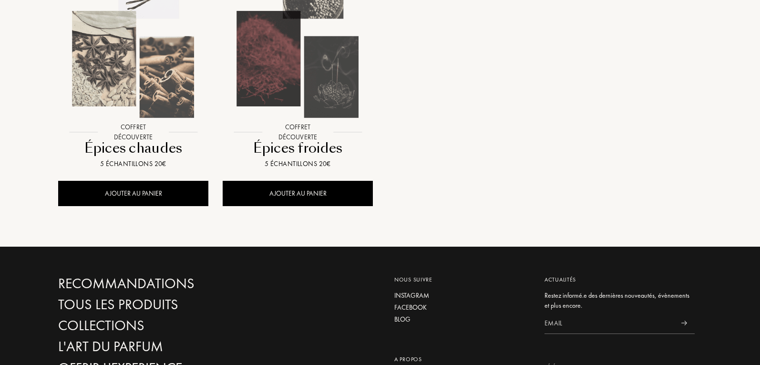
click at [305, 99] on img at bounding box center [298, 48] width 148 height 148
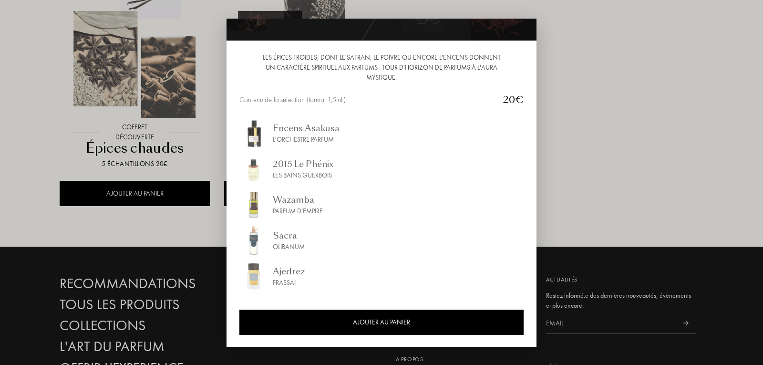
click at [612, 198] on div at bounding box center [381, 182] width 763 height 365
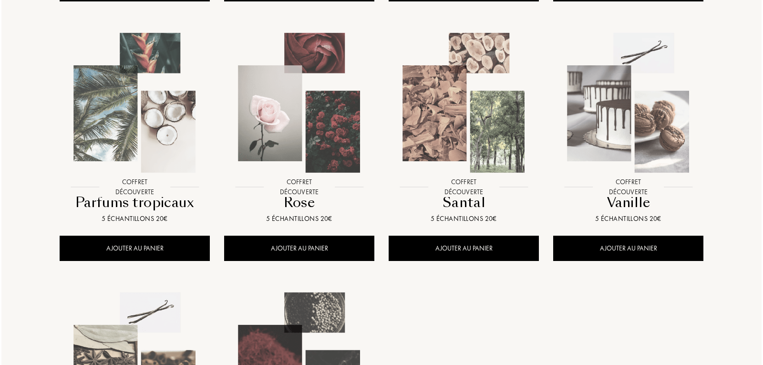
scroll to position [668, 0]
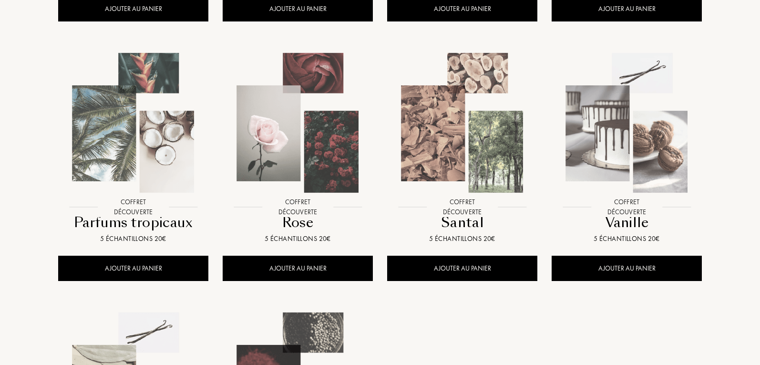
click at [274, 149] on img at bounding box center [298, 123] width 148 height 148
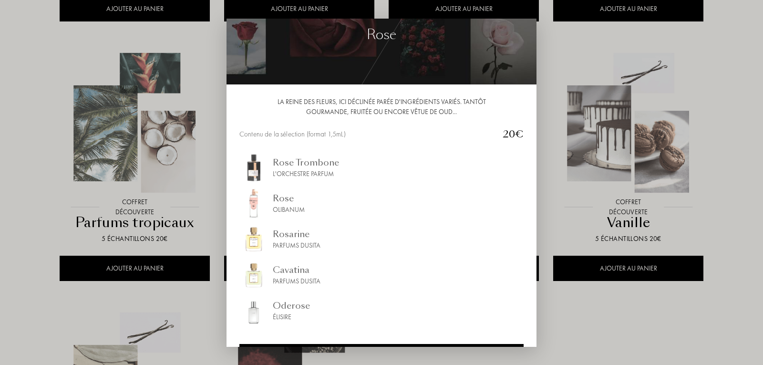
scroll to position [67, 0]
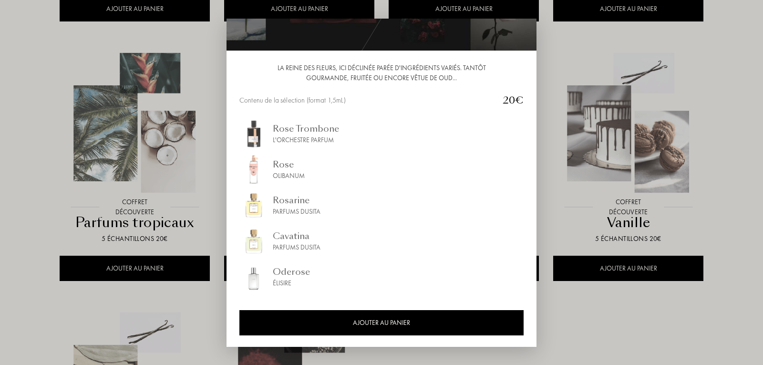
click at [30, 112] on div at bounding box center [381, 182] width 763 height 365
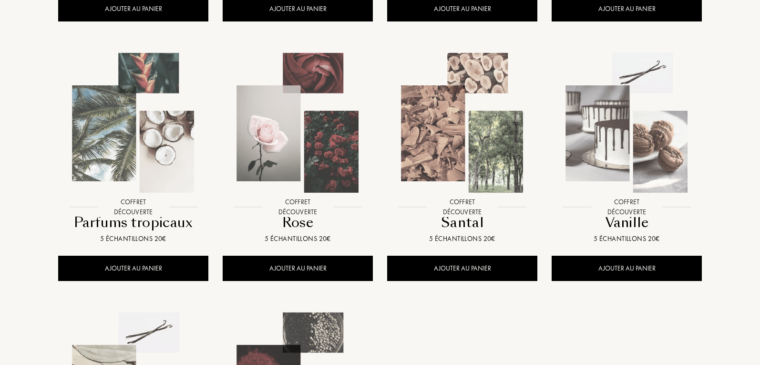
click at [141, 130] on img at bounding box center [133, 123] width 148 height 148
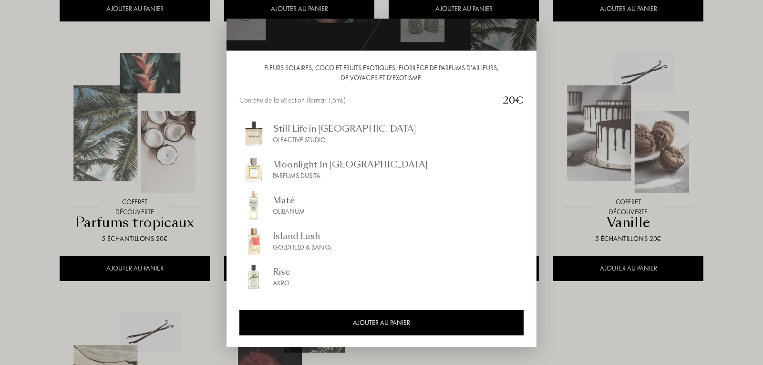
click at [309, 203] on div "Maté Olibanum" at bounding box center [381, 204] width 284 height 29
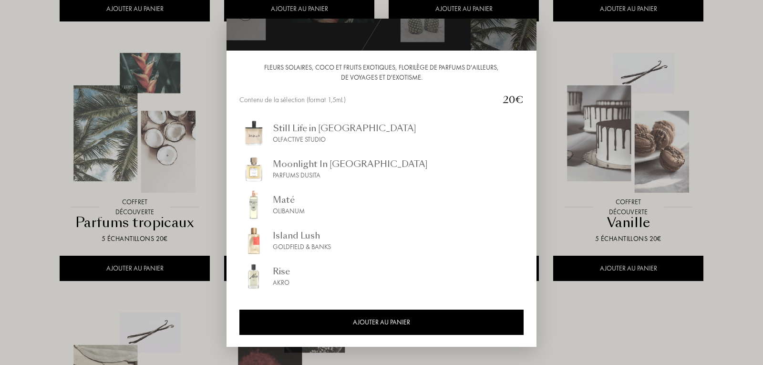
click at [310, 245] on div "Goldfield & Banks" at bounding box center [302, 247] width 58 height 10
click at [26, 88] on div at bounding box center [381, 182] width 763 height 365
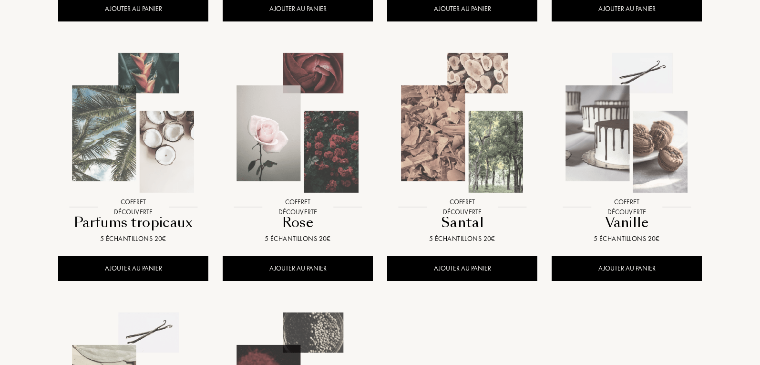
click at [483, 158] on img at bounding box center [462, 123] width 148 height 148
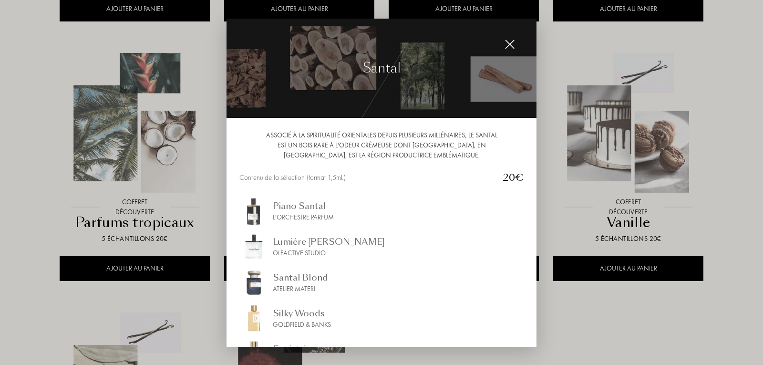
click at [721, 92] on div at bounding box center [381, 182] width 763 height 365
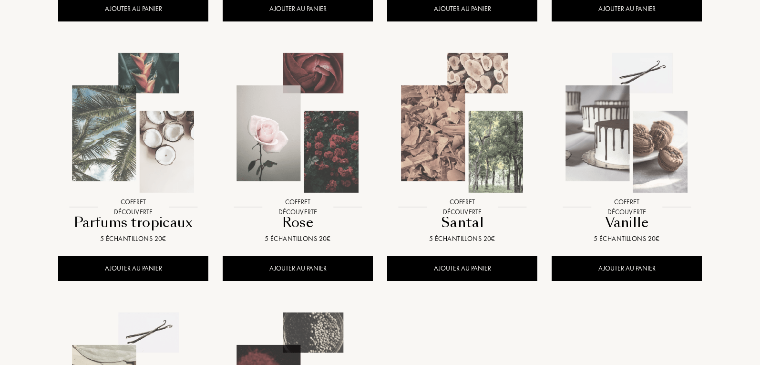
click at [455, 164] on img at bounding box center [462, 123] width 148 height 148
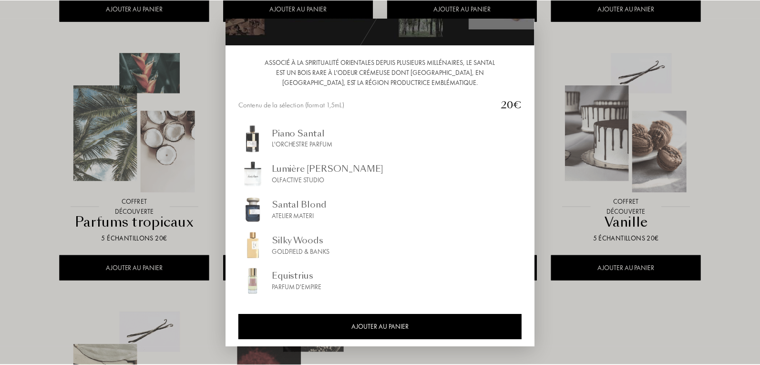
scroll to position [77, 0]
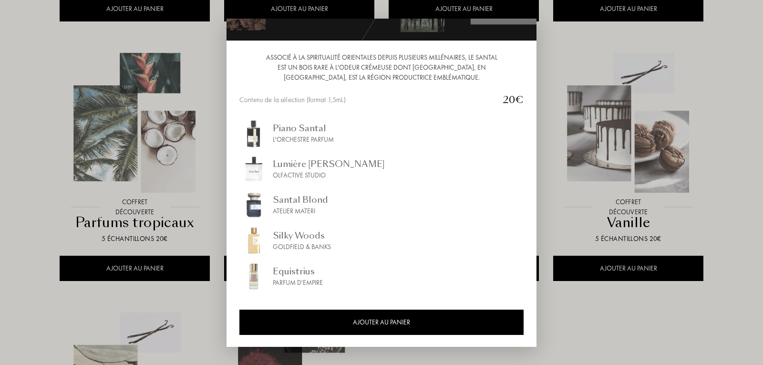
click at [52, 122] on div at bounding box center [381, 182] width 763 height 365
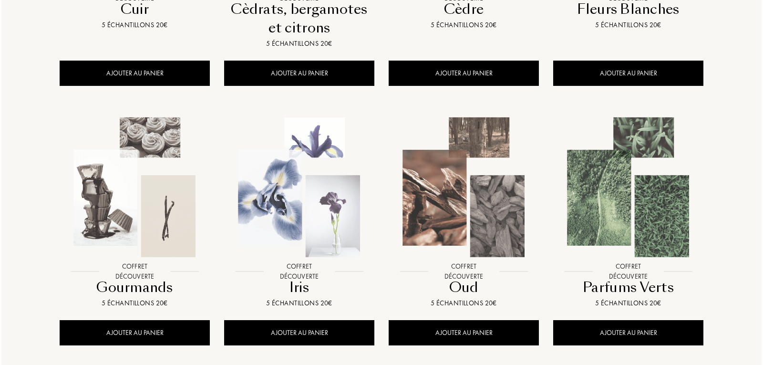
scroll to position [334, 0]
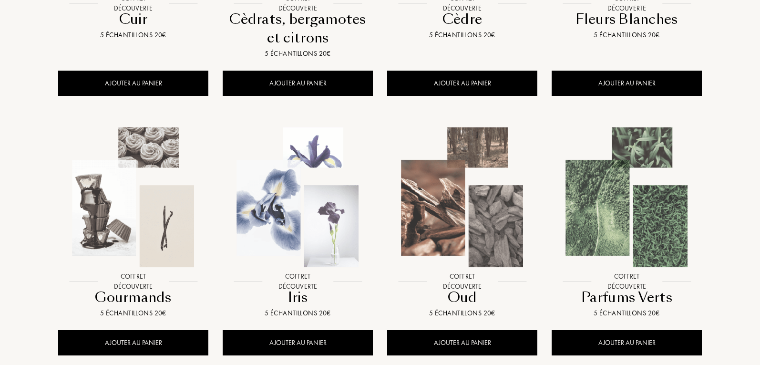
click at [465, 194] on img at bounding box center [462, 197] width 148 height 148
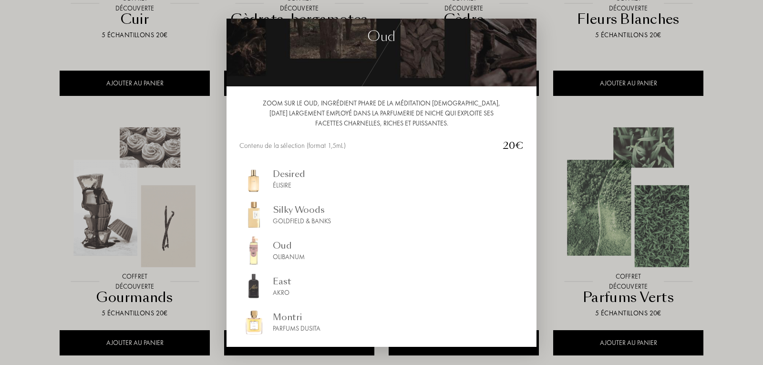
scroll to position [77, 0]
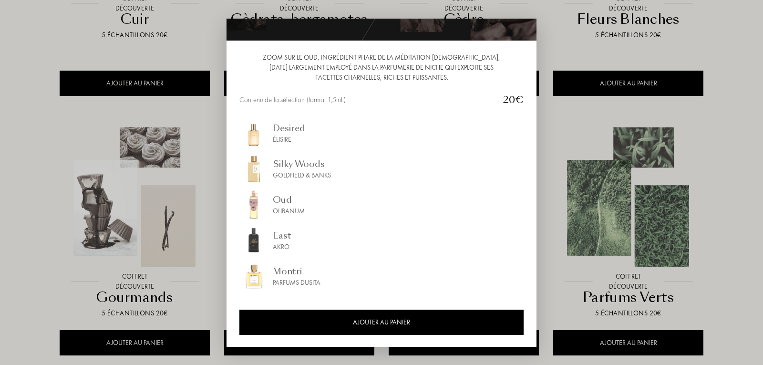
click at [23, 191] on div at bounding box center [381, 182] width 763 height 365
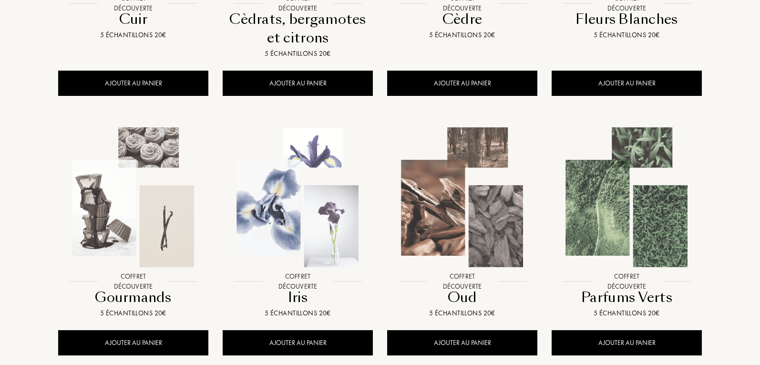
click at [324, 201] on img at bounding box center [298, 197] width 148 height 148
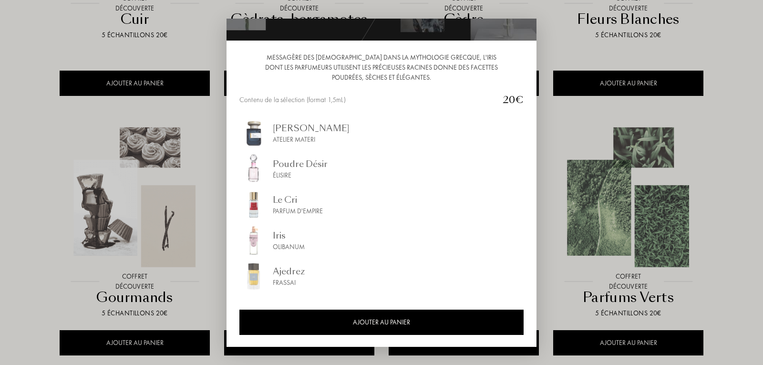
click at [137, 199] on div at bounding box center [381, 182] width 763 height 365
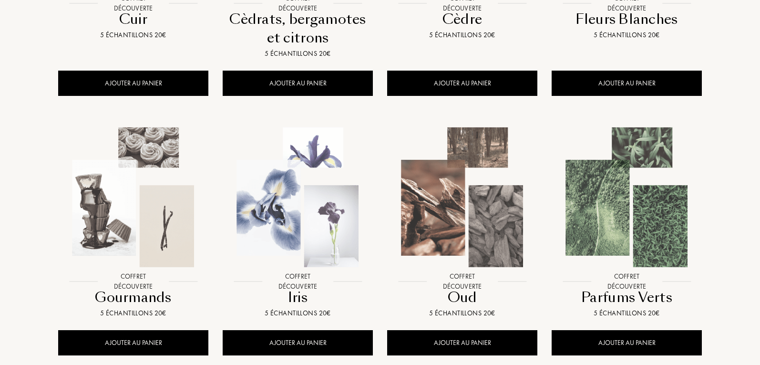
click at [143, 197] on img at bounding box center [133, 197] width 148 height 148
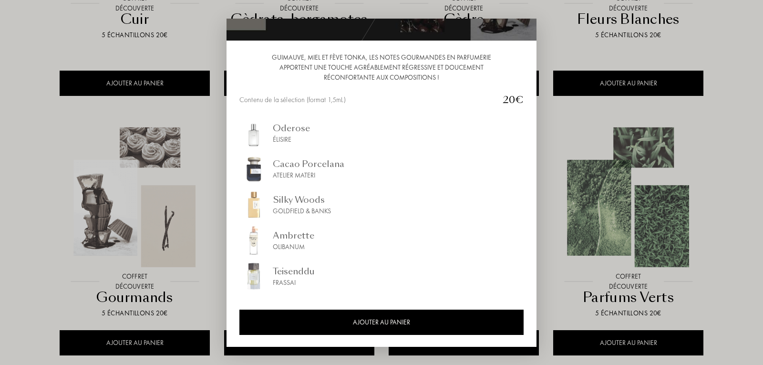
click at [303, 241] on div "Ambrette" at bounding box center [293, 235] width 41 height 13
click at [295, 282] on div "Frassai" at bounding box center [294, 283] width 42 height 10
click at [275, 166] on div "Cacao Porcelana" at bounding box center [309, 163] width 72 height 13
click at [314, 131] on div "Oderose Élisire" at bounding box center [381, 133] width 284 height 29
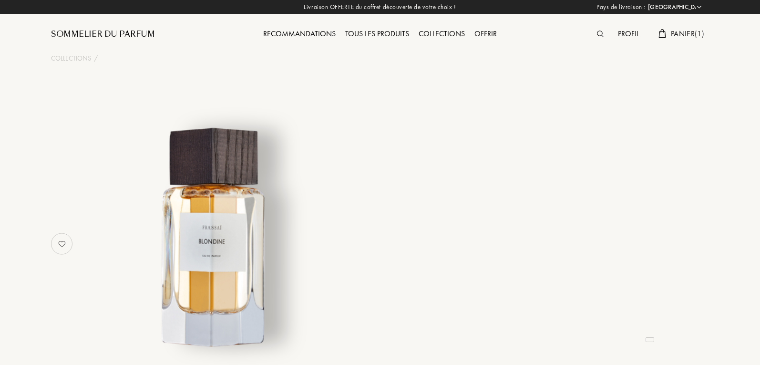
select select "FR"
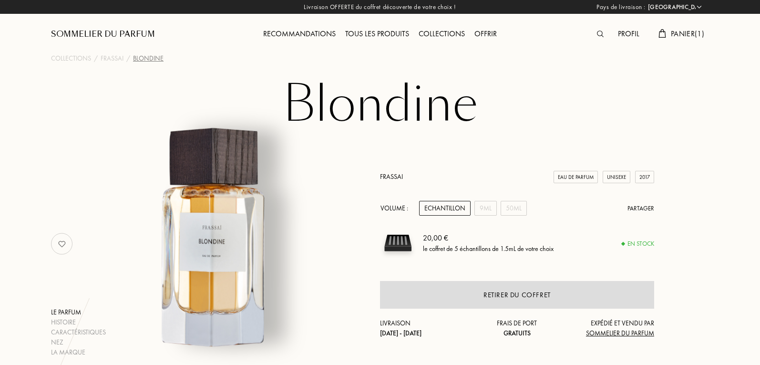
click at [681, 38] on span "Panier ( 1 )" at bounding box center [687, 34] width 33 height 10
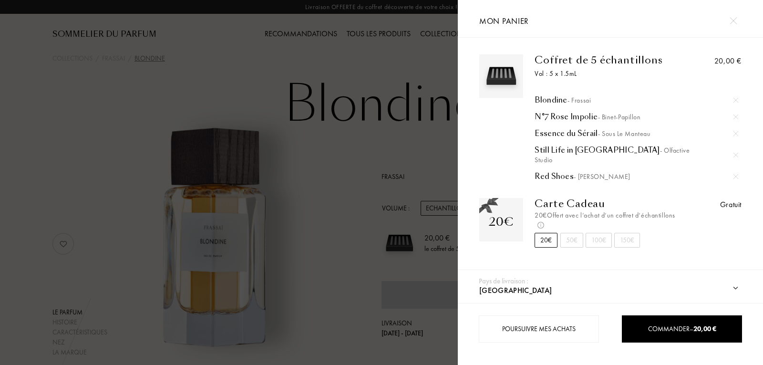
click at [559, 116] on div "N°7 Rose Impolie - Binet-Papillon" at bounding box center [636, 117] width 203 height 10
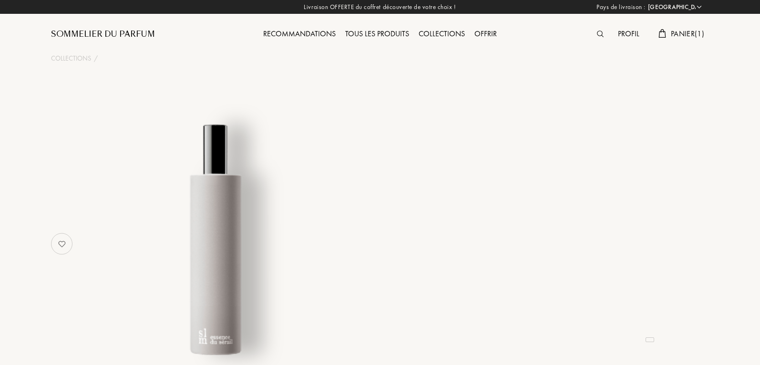
select select "FR"
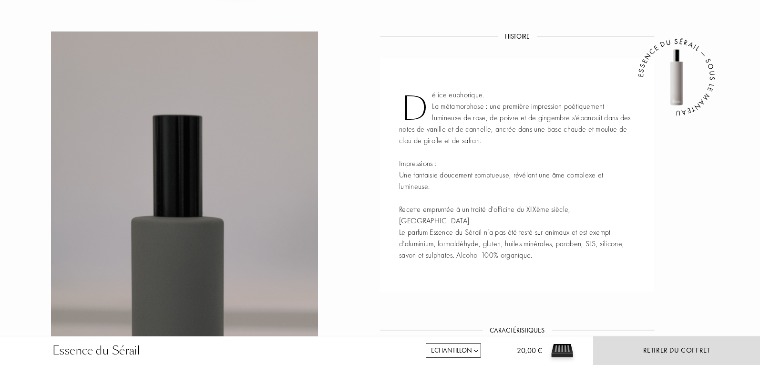
scroll to position [572, 0]
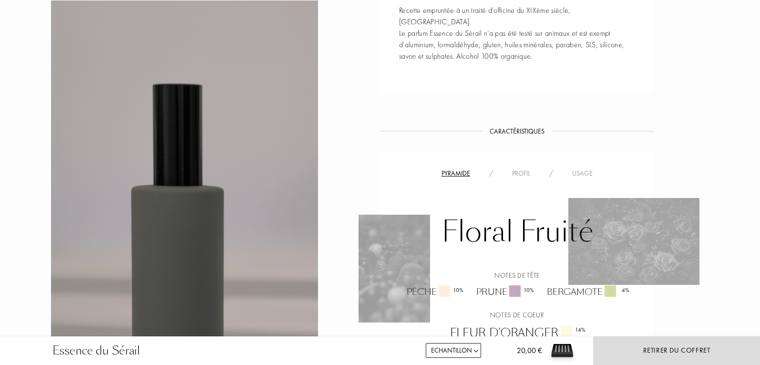
click at [583, 168] on div "Usage" at bounding box center [583, 173] width 40 height 10
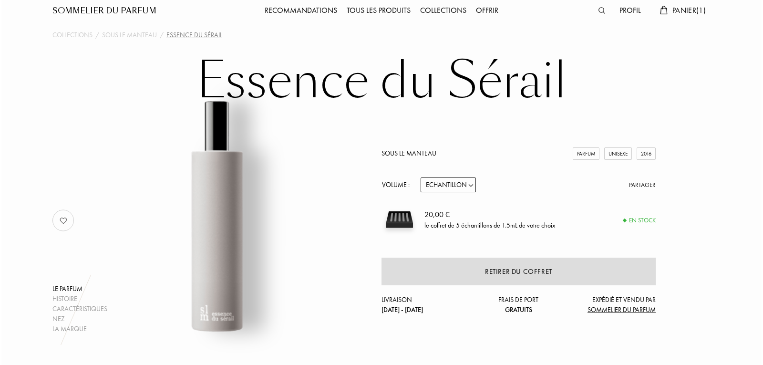
scroll to position [0, 0]
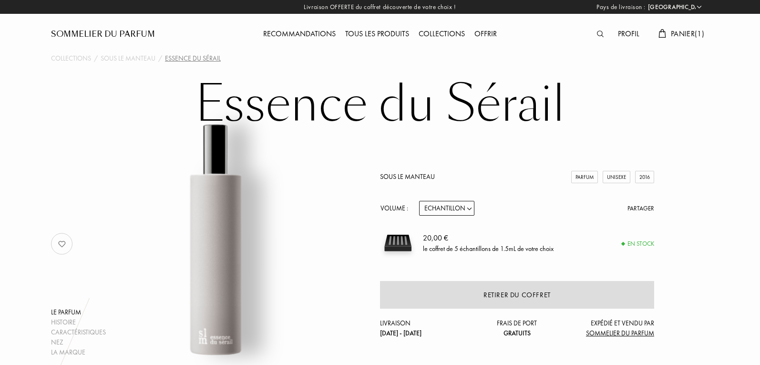
click at [673, 36] on span "Panier ( 1 )" at bounding box center [687, 34] width 33 height 10
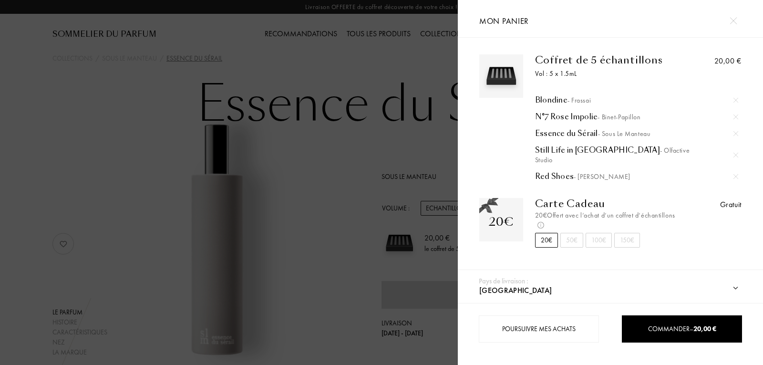
click at [566, 151] on div "Still Life in Rio - Olfactive Studio" at bounding box center [636, 154] width 203 height 19
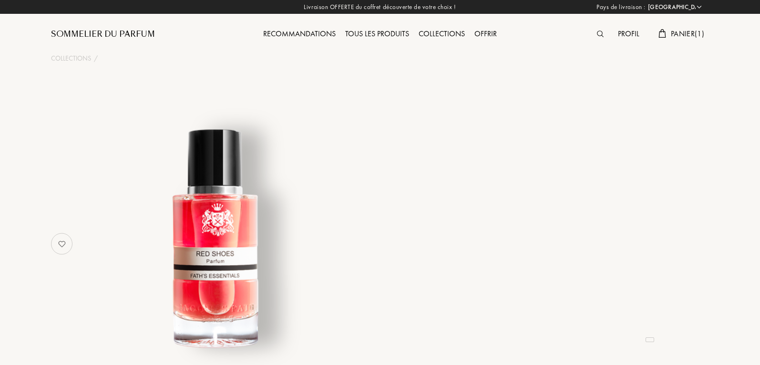
select select "FR"
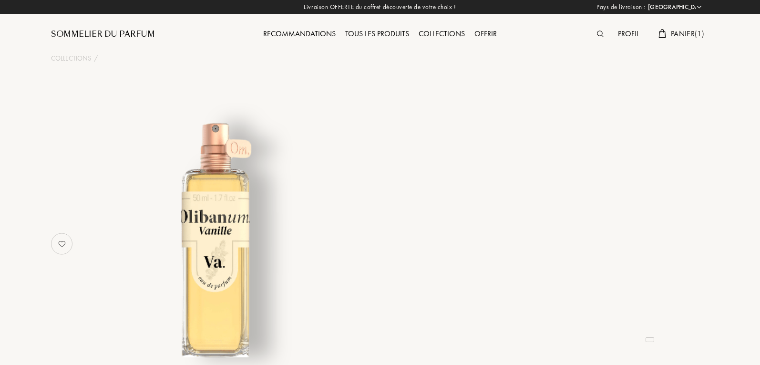
select select "FR"
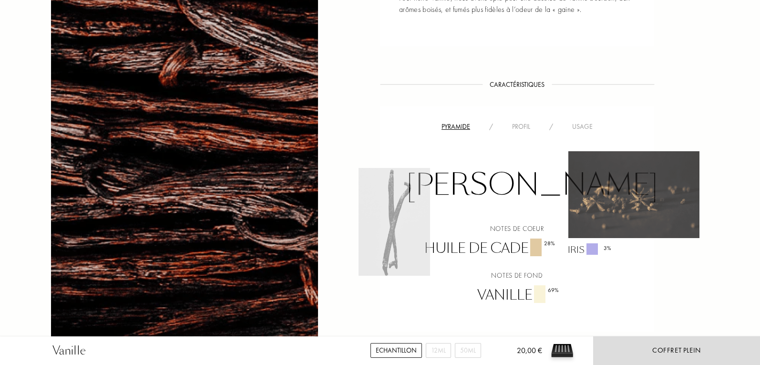
scroll to position [620, 0]
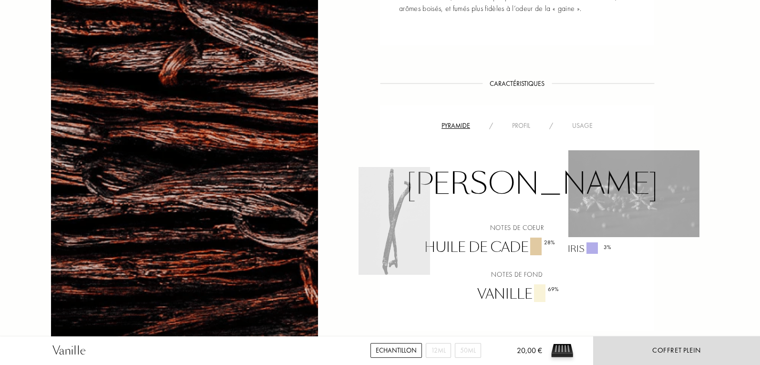
click at [575, 125] on div "Usage" at bounding box center [583, 126] width 40 height 10
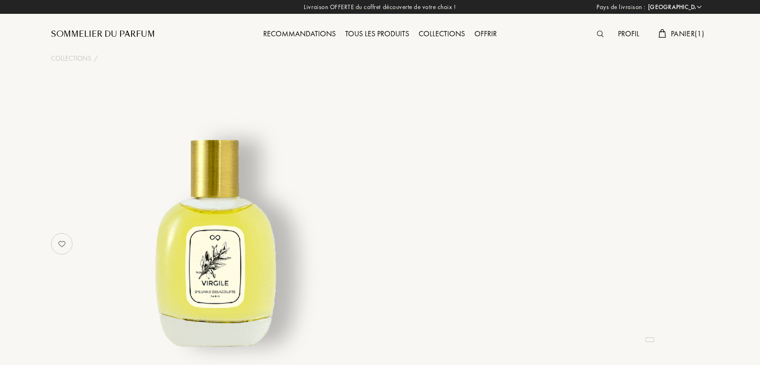
select select "FR"
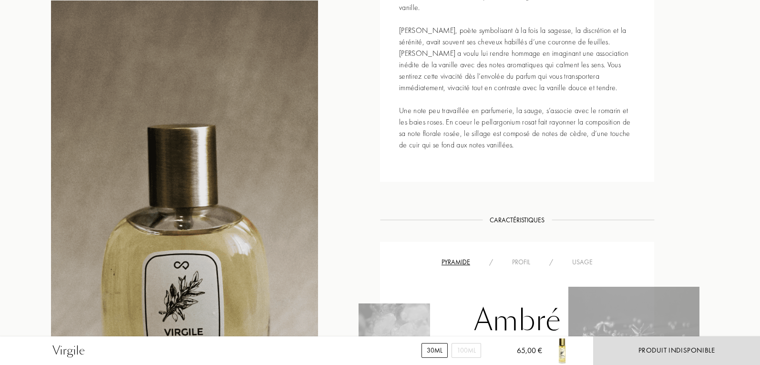
scroll to position [620, 0]
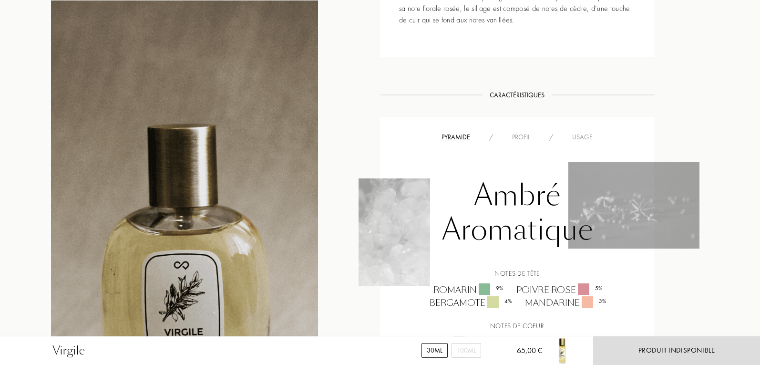
click at [582, 133] on div "Usage" at bounding box center [583, 137] width 40 height 10
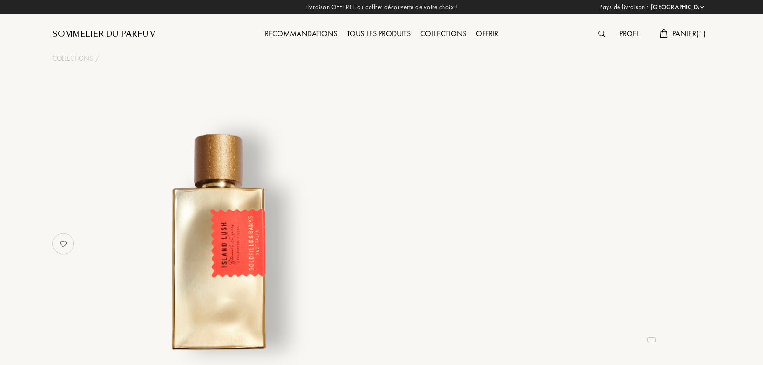
select select "FR"
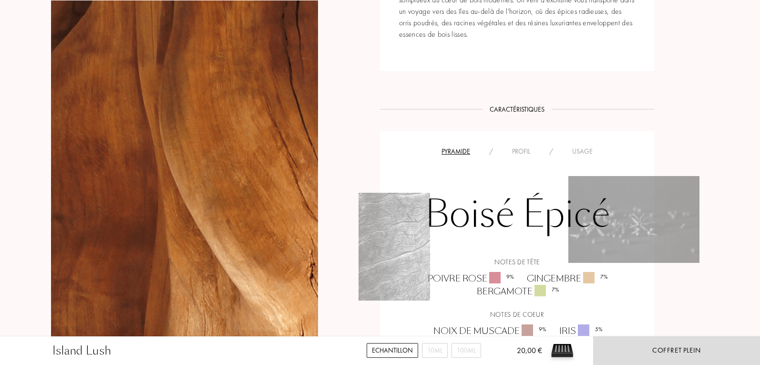
scroll to position [525, 0]
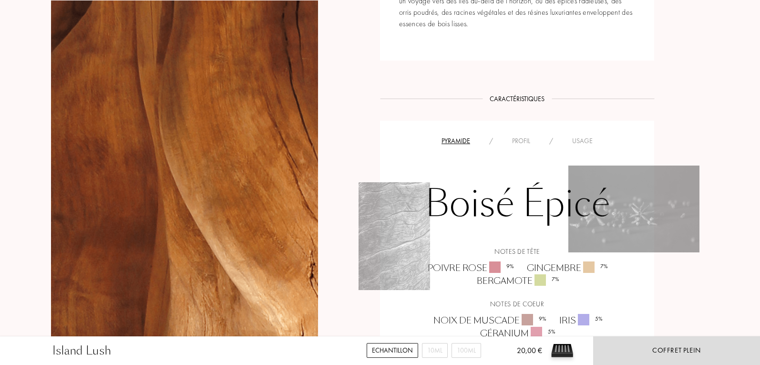
click at [574, 136] on div "Usage" at bounding box center [583, 141] width 40 height 10
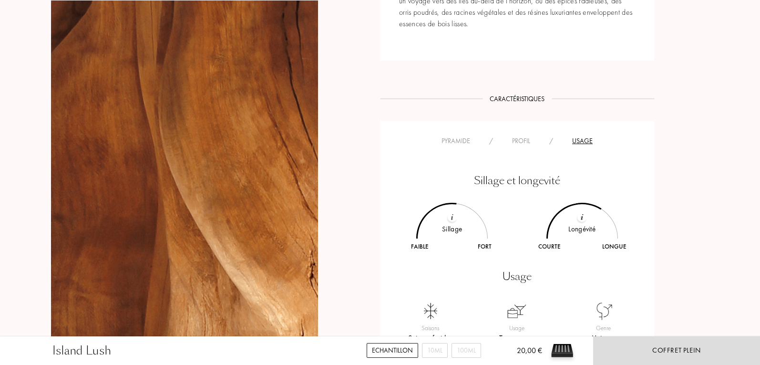
click at [532, 136] on div "Profil" at bounding box center [521, 141] width 37 height 10
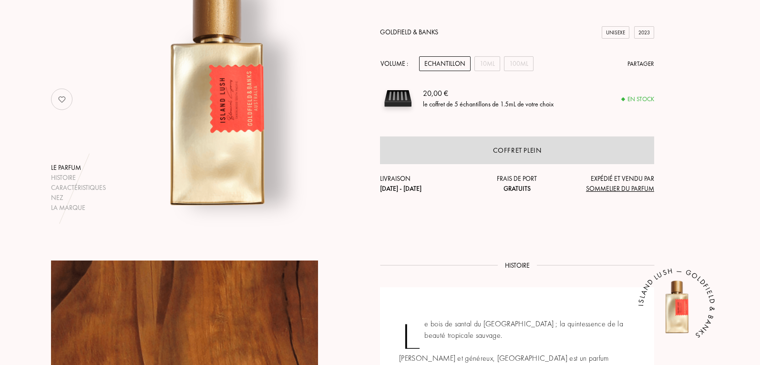
scroll to position [143, 0]
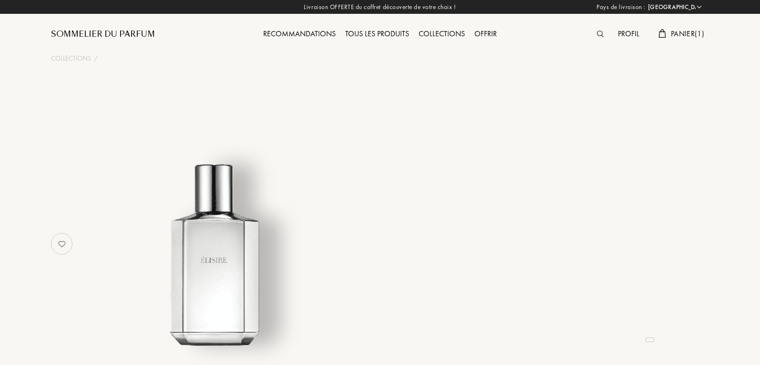
select select "FR"
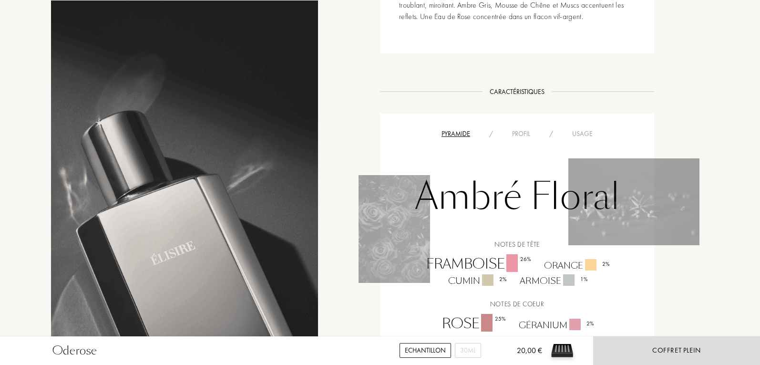
scroll to position [382, 0]
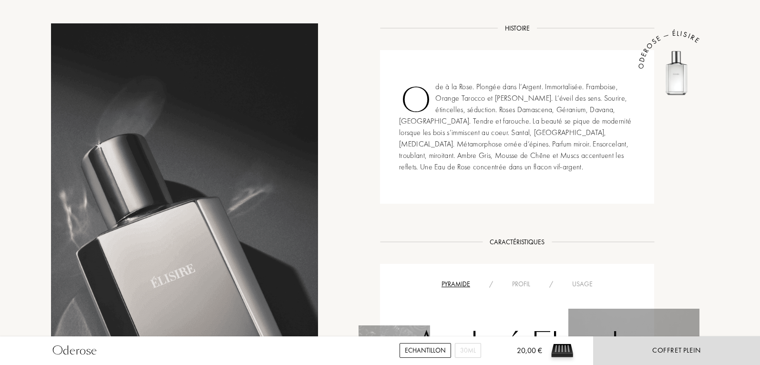
click at [525, 281] on div "Profil" at bounding box center [521, 284] width 37 height 10
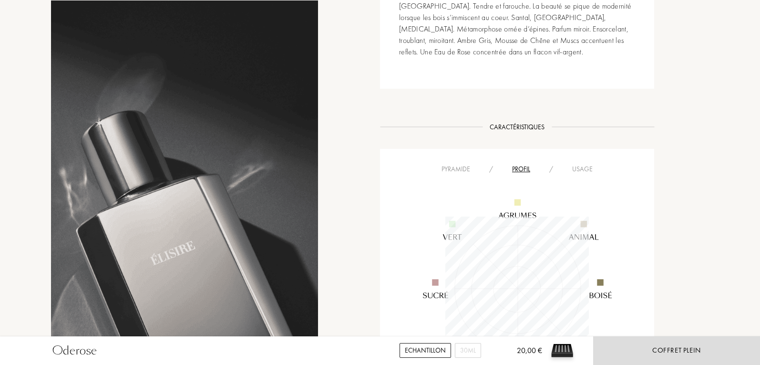
scroll to position [477, 0]
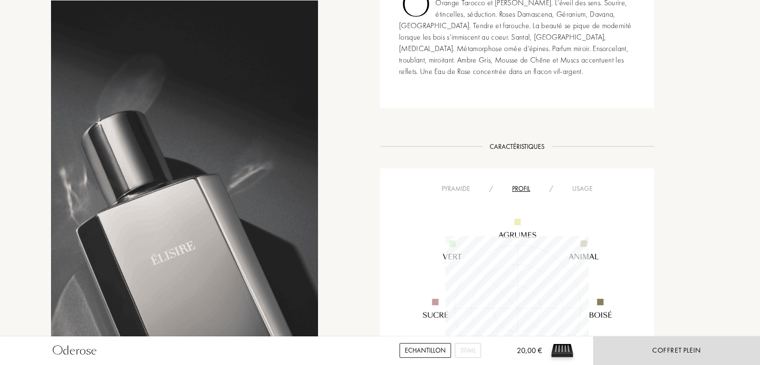
click at [596, 187] on div "Usage" at bounding box center [583, 189] width 40 height 10
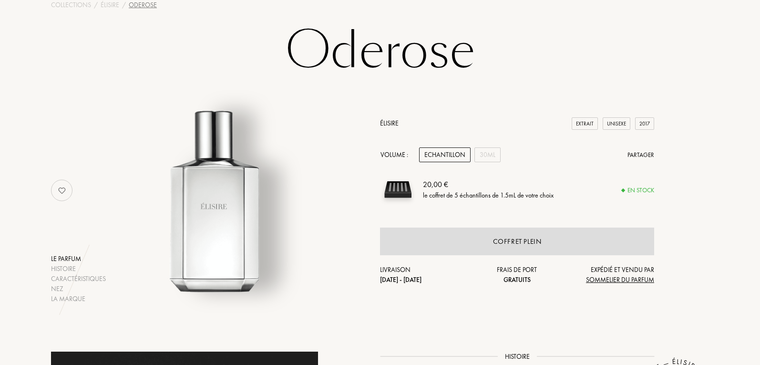
scroll to position [0, 0]
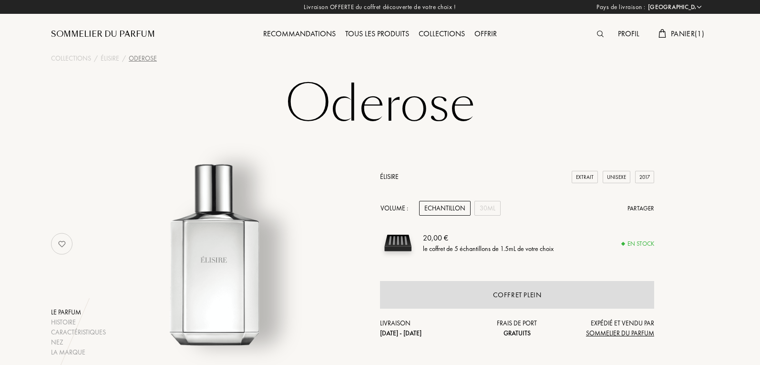
click at [683, 33] on span "Panier ( 1 )" at bounding box center [687, 34] width 33 height 10
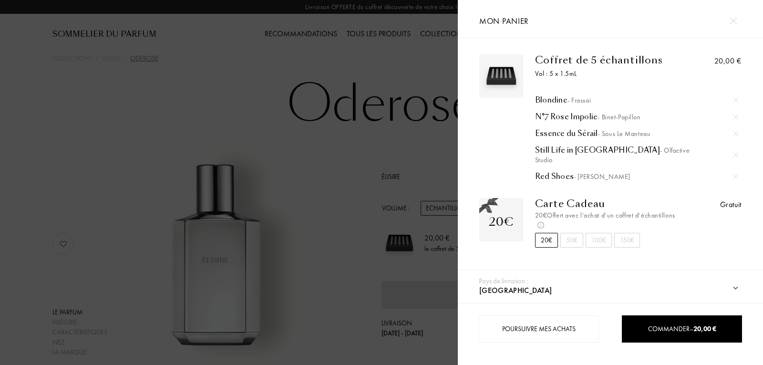
click at [296, 114] on div at bounding box center [229, 182] width 458 height 365
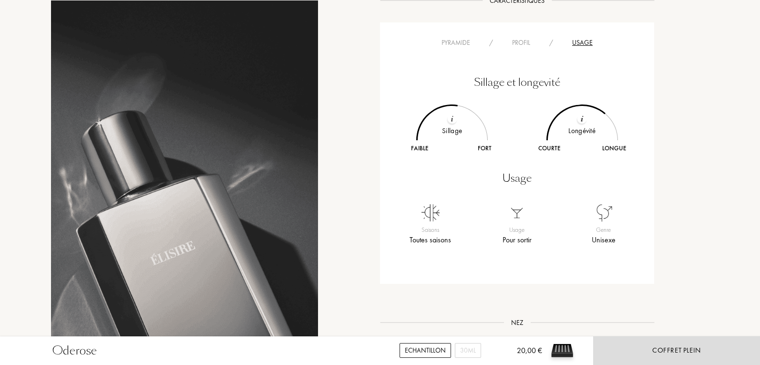
scroll to position [572, 0]
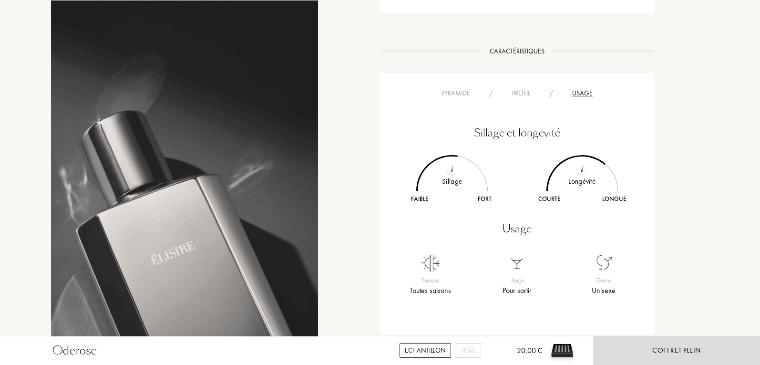
click at [467, 95] on div "Pyramide" at bounding box center [456, 93] width 48 height 10
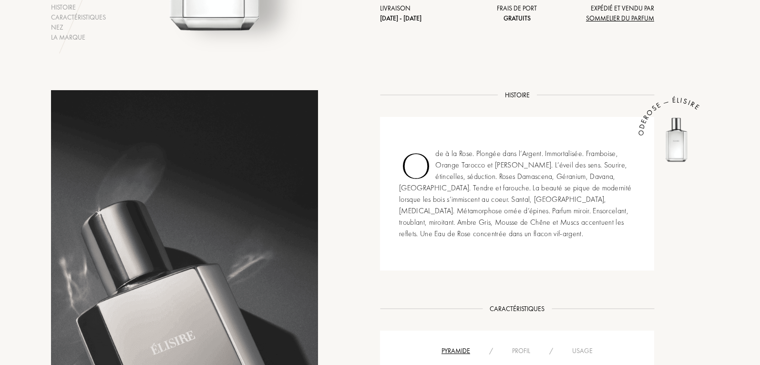
scroll to position [525, 0]
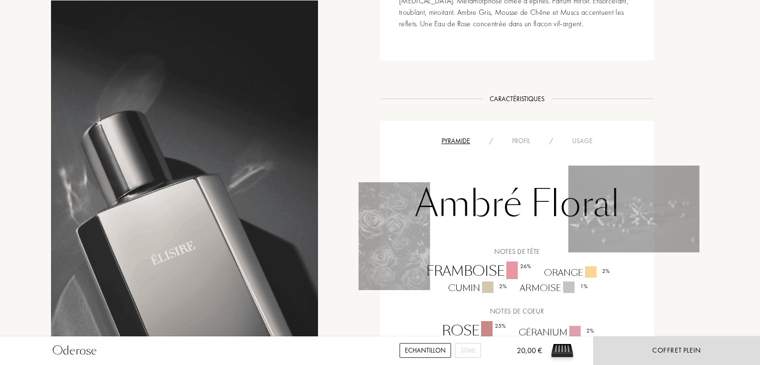
click at [578, 143] on div "Usage" at bounding box center [583, 141] width 40 height 10
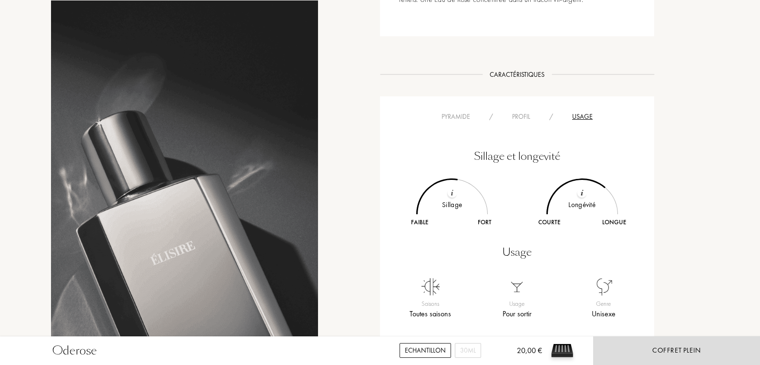
scroll to position [572, 0]
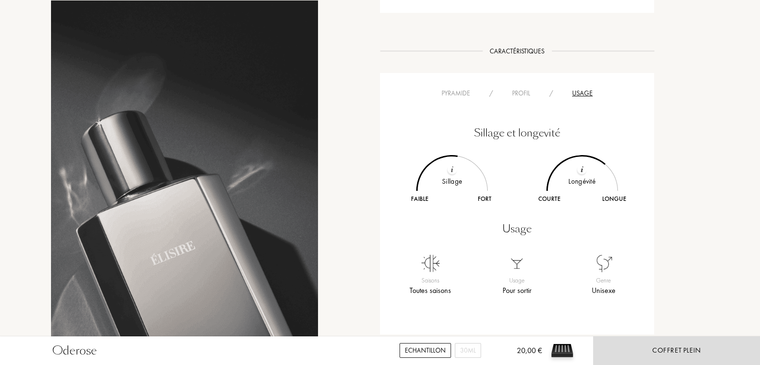
click at [665, 104] on div "Histoire Histoire Ode à la Rose. Plongée dans l’Argent. Immortalisée. Frambo…" at bounding box center [380, 233] width 673 height 800
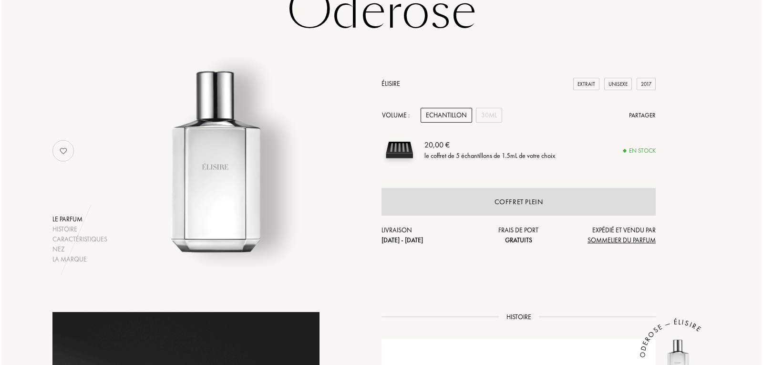
scroll to position [0, 0]
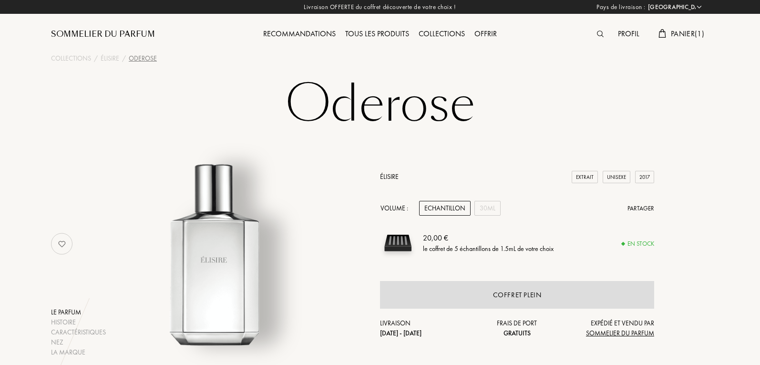
click at [677, 39] on div "Panier ( 1 )" at bounding box center [681, 34] width 55 height 12
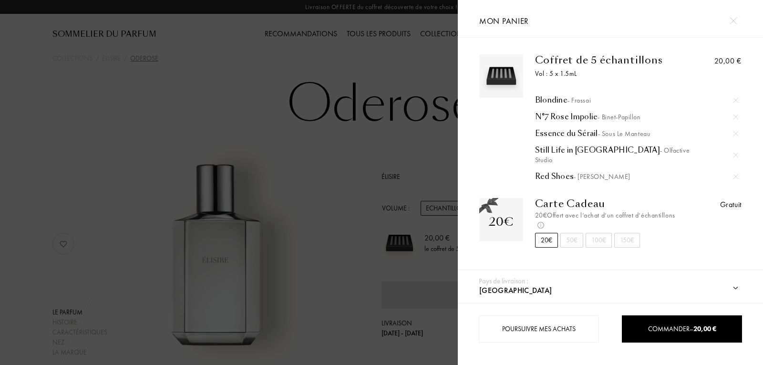
click at [734, 116] on img at bounding box center [736, 116] width 5 height 5
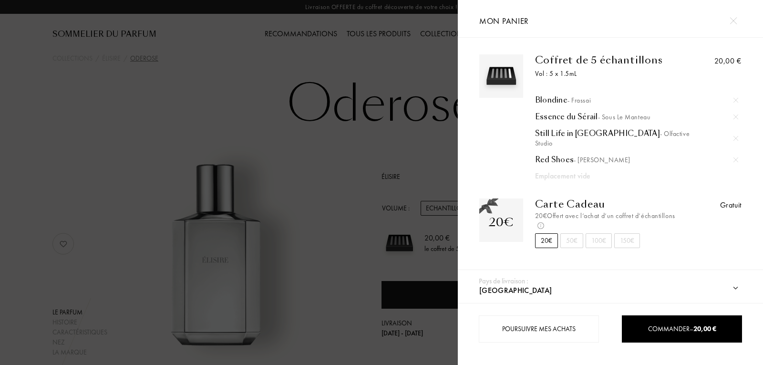
click at [380, 120] on div at bounding box center [229, 182] width 458 height 365
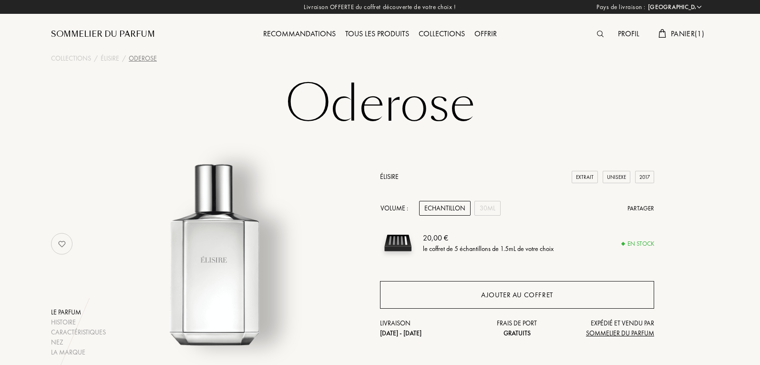
click at [537, 300] on div "Ajouter au coffret" at bounding box center [517, 295] width 274 height 28
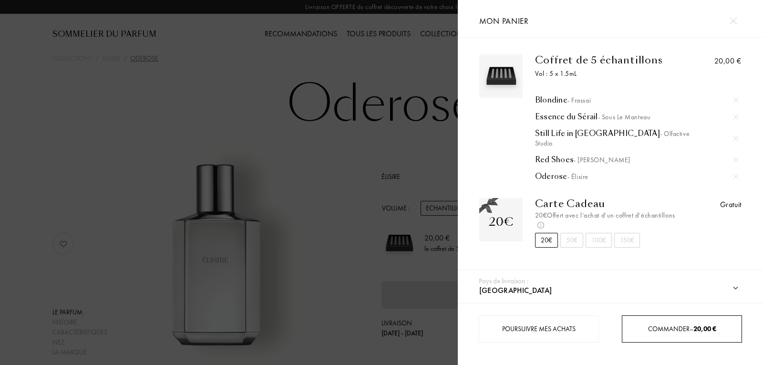
click at [679, 336] on div "Commander – 20,00 €" at bounding box center [682, 328] width 120 height 27
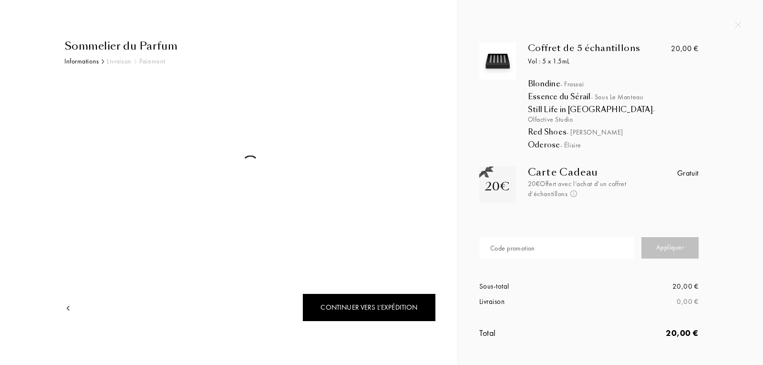
select select "FR"
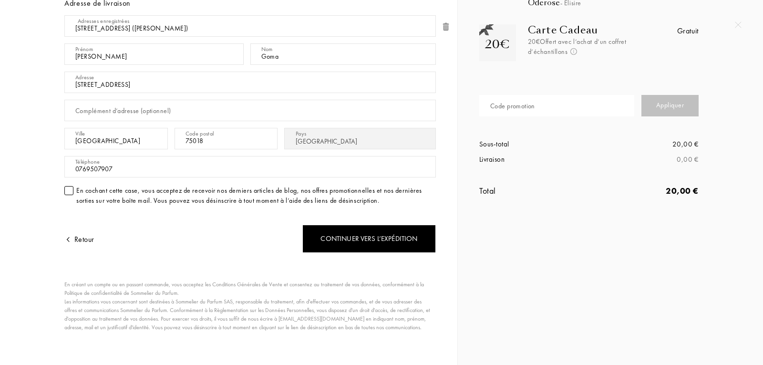
scroll to position [143, 0]
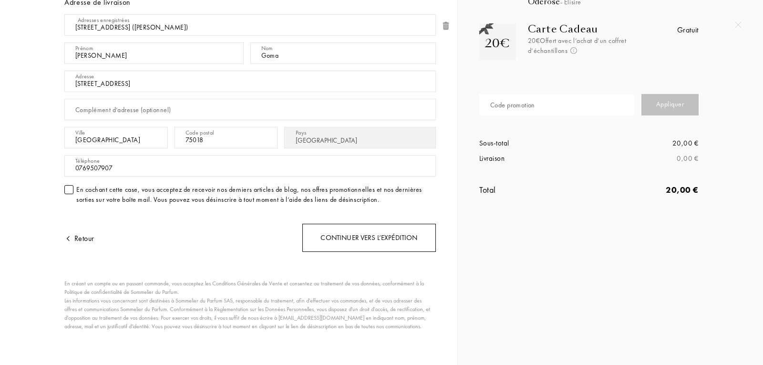
click at [348, 244] on div "Continuer vers l’expédition" at bounding box center [369, 238] width 134 height 28
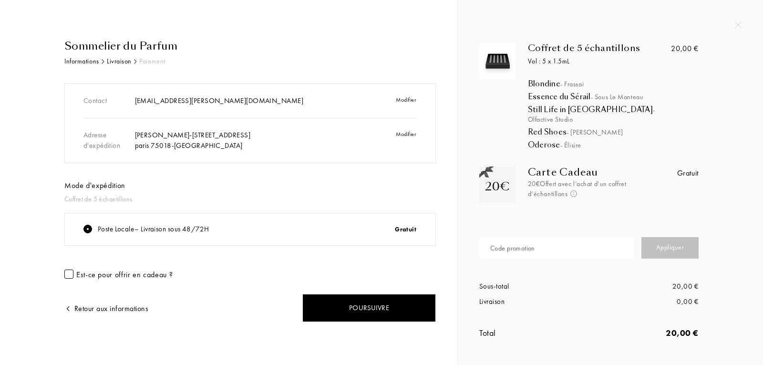
click at [402, 226] on div "Gratuit" at bounding box center [374, 229] width 103 height 21
drag, startPoint x: 102, startPoint y: 226, endPoint x: 114, endPoint y: 224, distance: 12.2
click at [104, 226] on div "Poste Locale – Livraison sous 48/72H" at bounding box center [154, 229] width 112 height 11
click at [226, 176] on div "Contact [EMAIL_ADDRESS][PERSON_NAME][DOMAIN_NAME] Modifier Adresse d'expédition…" at bounding box center [250, 182] width 372 height 198
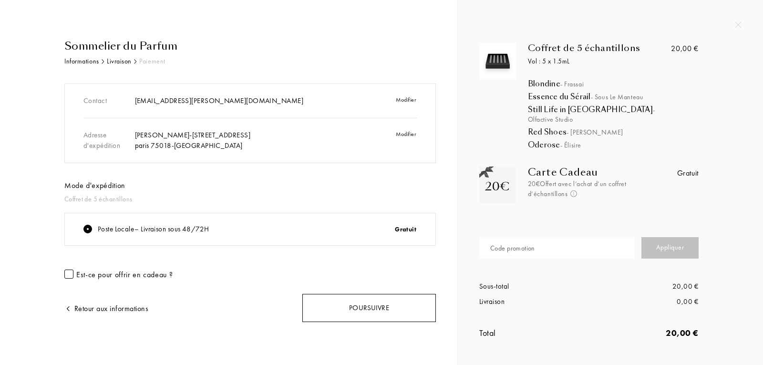
click at [348, 309] on div "Poursuivre" at bounding box center [369, 308] width 134 height 28
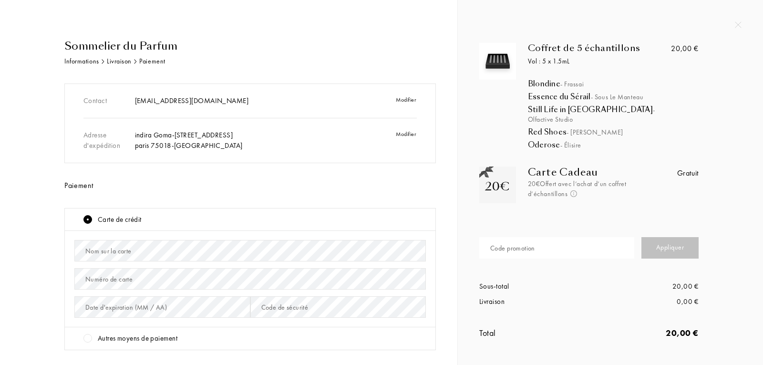
scroll to position [174, 0]
